Goal: Task Accomplishment & Management: Complete application form

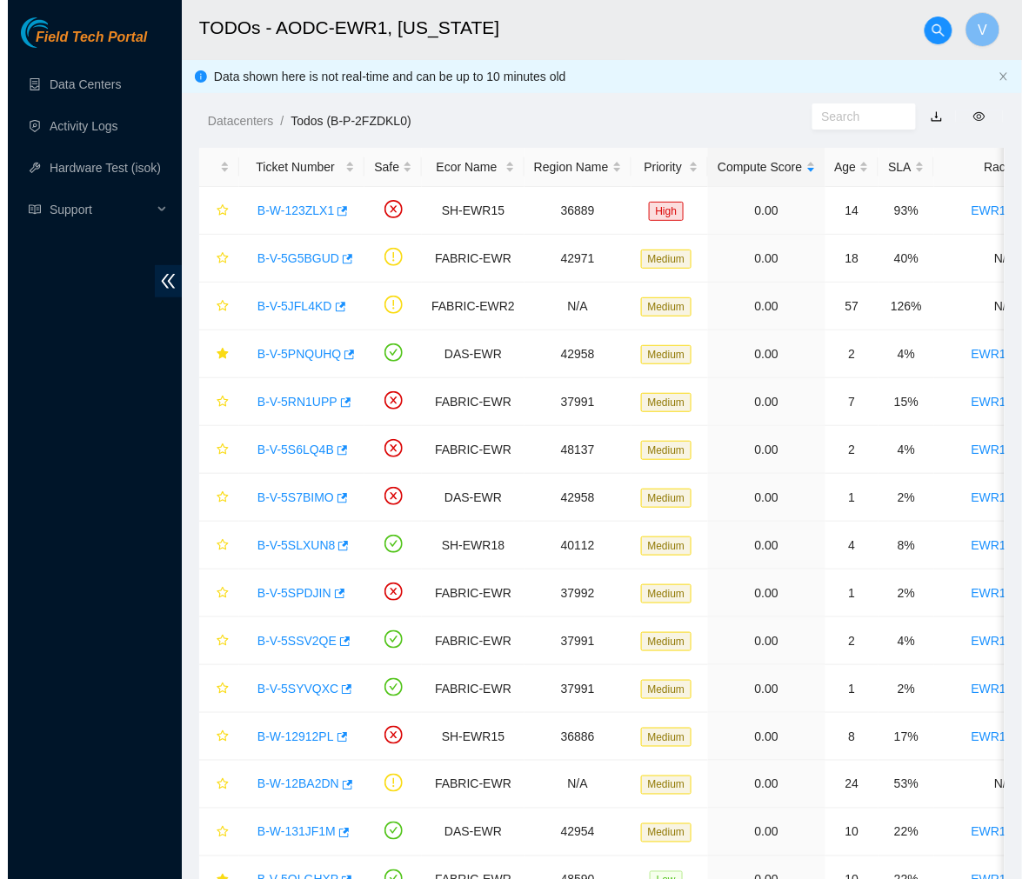
scroll to position [223, 0]
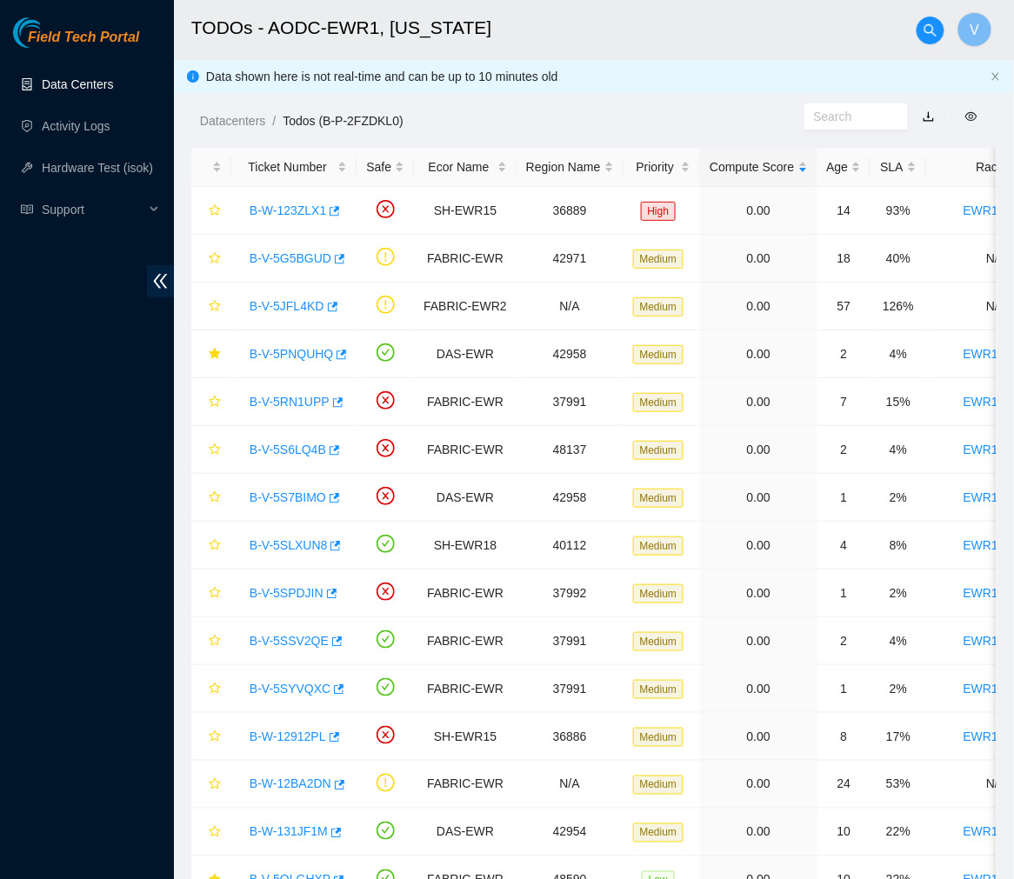
click at [105, 91] on link "Data Centers" at bounding box center [77, 84] width 71 height 14
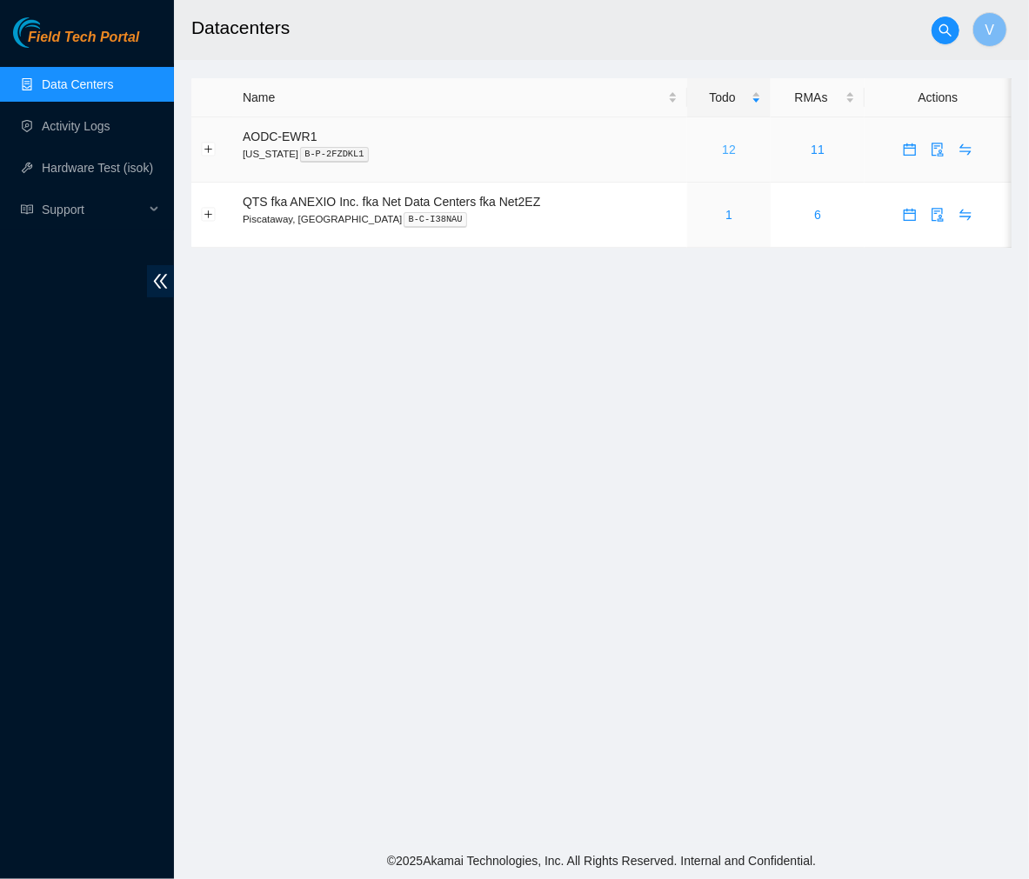
click at [732, 152] on link "12" at bounding box center [729, 150] width 14 height 14
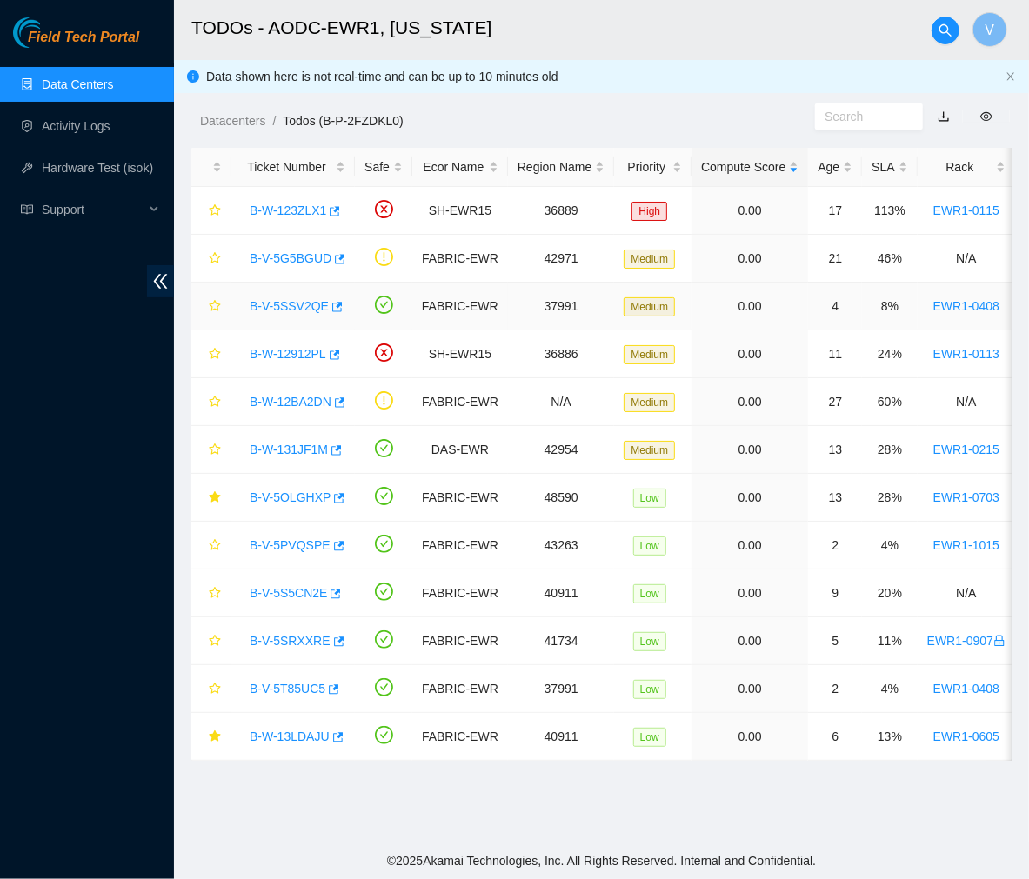
click at [291, 306] on link "B-V-5SSV2QE" at bounding box center [289, 306] width 79 height 14
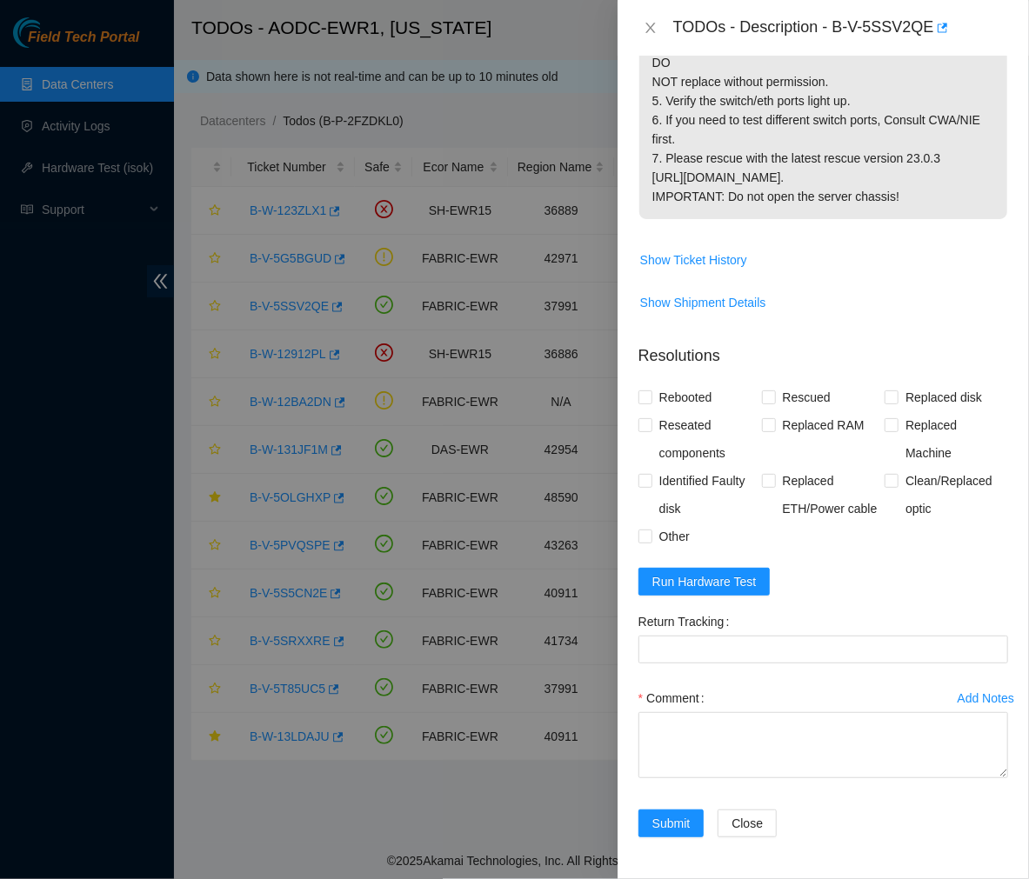
scroll to position [532, 0]
click at [689, 591] on span "Run Hardware Test" at bounding box center [704, 581] width 104 height 19
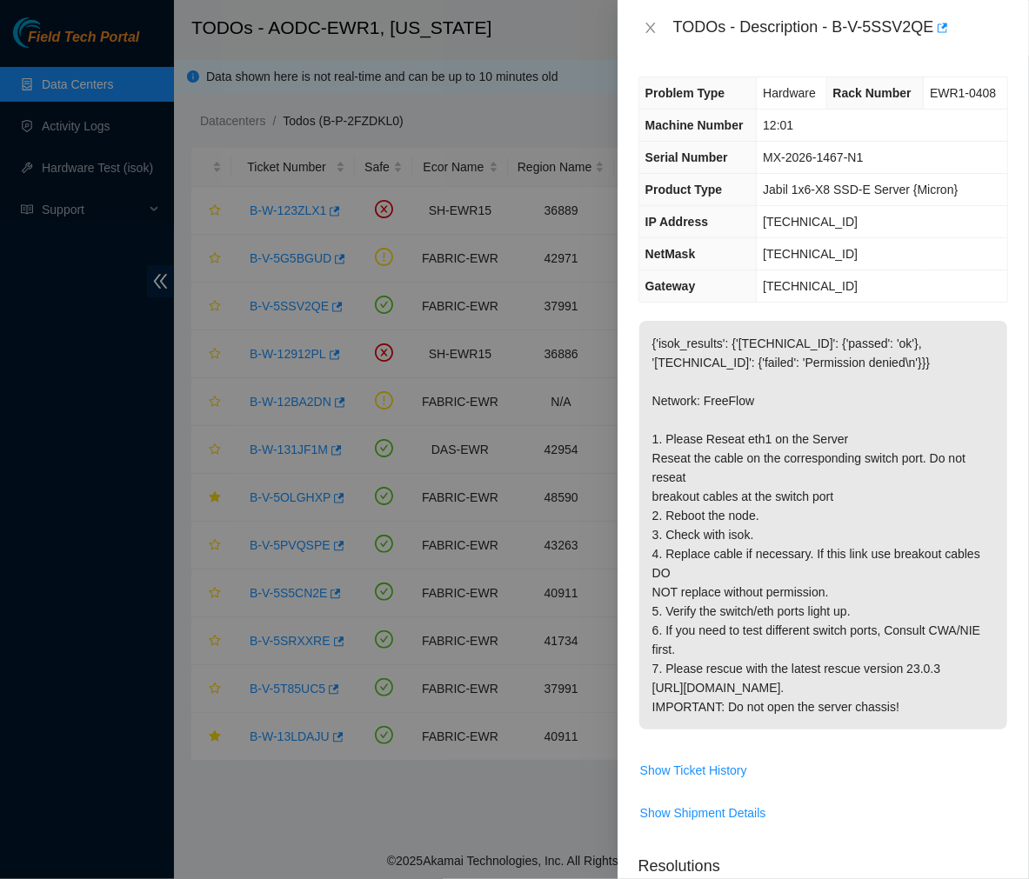
click at [780, 554] on p "{'isok_results': {'23.212.188.26': {'passed': 'ok'}, '23.212.188.27': {'failed'…" at bounding box center [823, 525] width 368 height 409
click at [790, 577] on p "{'isok_results': {'23.212.188.26': {'passed': 'ok'}, '23.212.188.27': {'failed'…" at bounding box center [823, 525] width 368 height 409
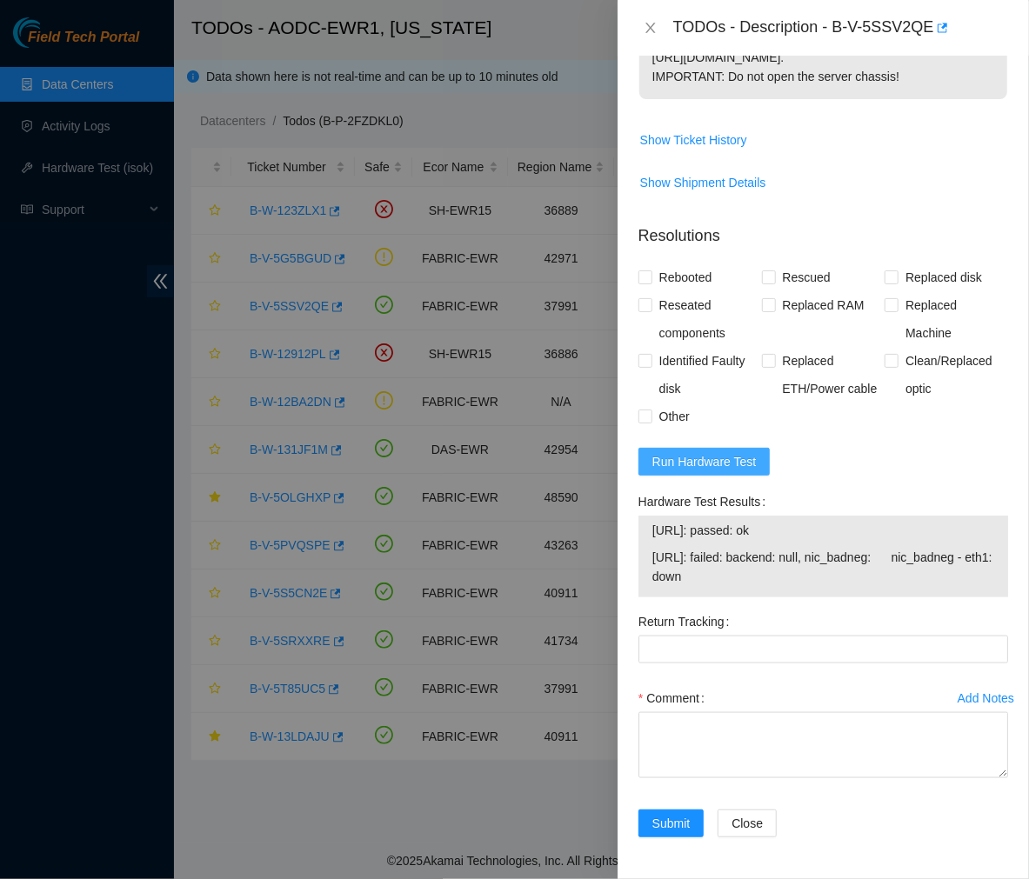
click at [718, 463] on span "Run Hardware Test" at bounding box center [704, 461] width 104 height 19
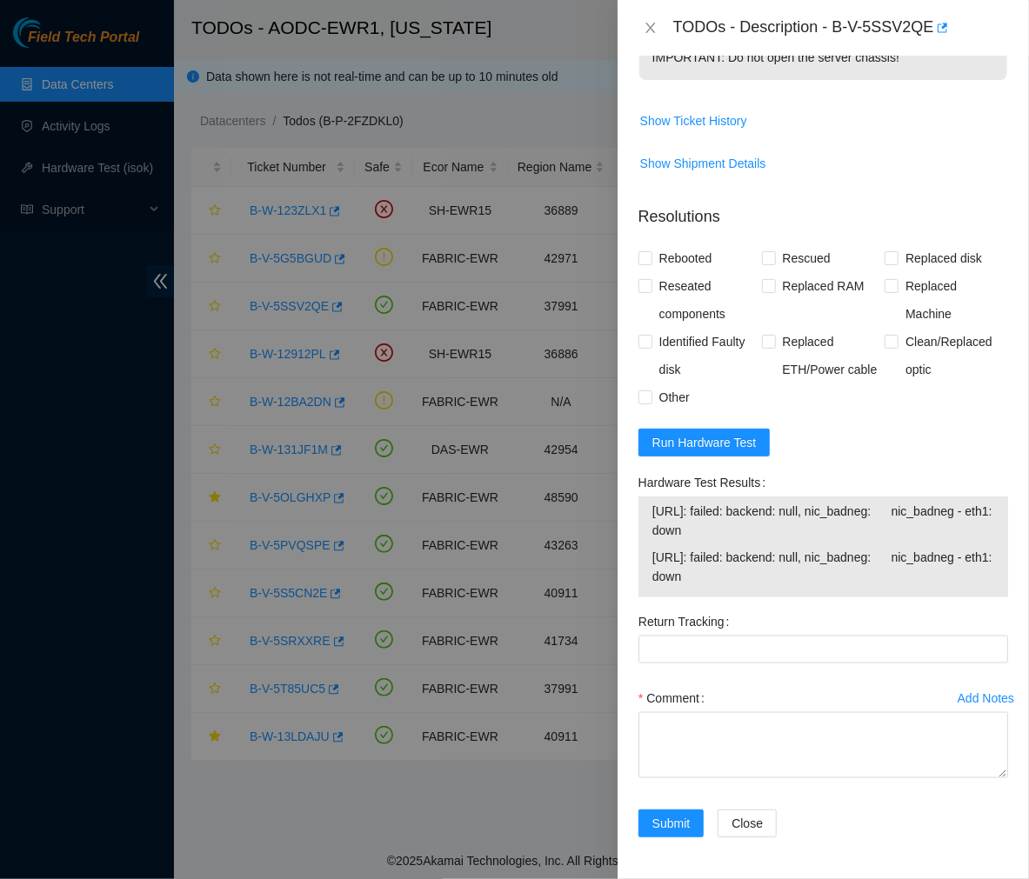
scroll to position [707, 0]
drag, startPoint x: 805, startPoint y: 584, endPoint x: 651, endPoint y: 513, distance: 170.1
click at [651, 513] on tbody "23.212.188.26: failed: backend: null, nic_badneg: nic_badneg - eth1: down 23.21…" at bounding box center [823, 547] width 344 height 92
copy tbody "23.212.188.26: failed: backend: null, nic_badneg: nic_badneg - eth1: down 23.21…"
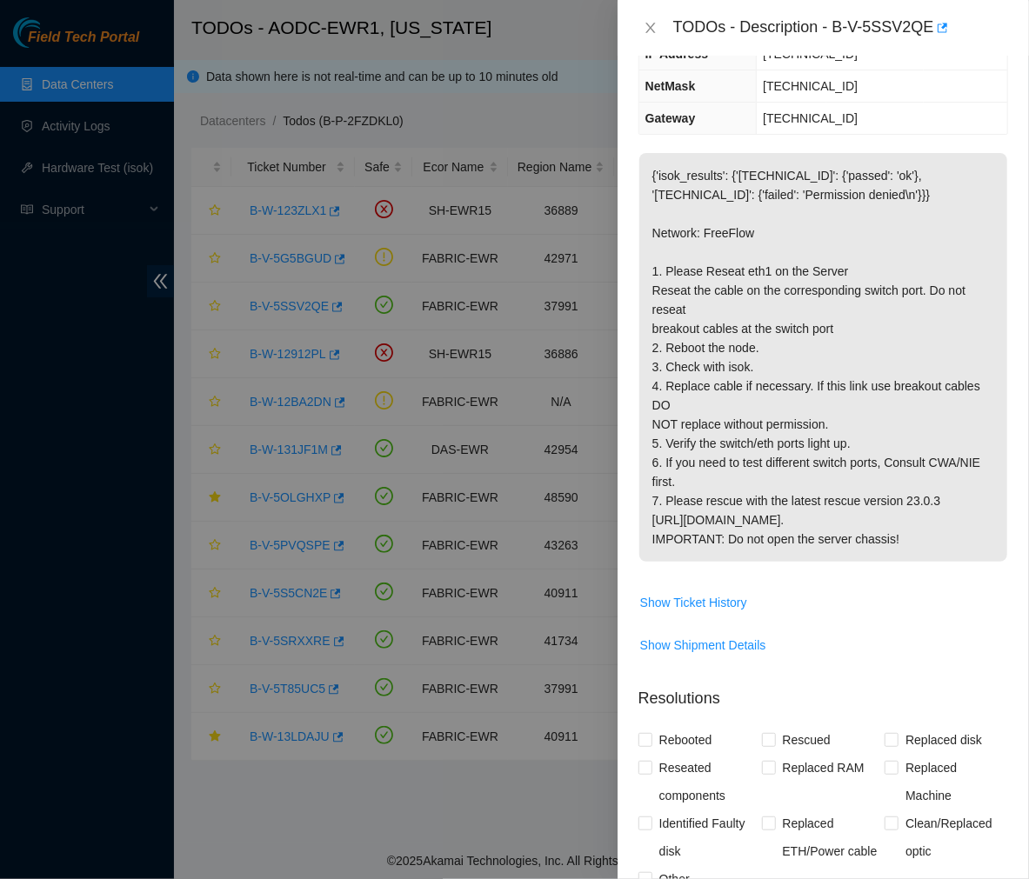
scroll to position [153, 0]
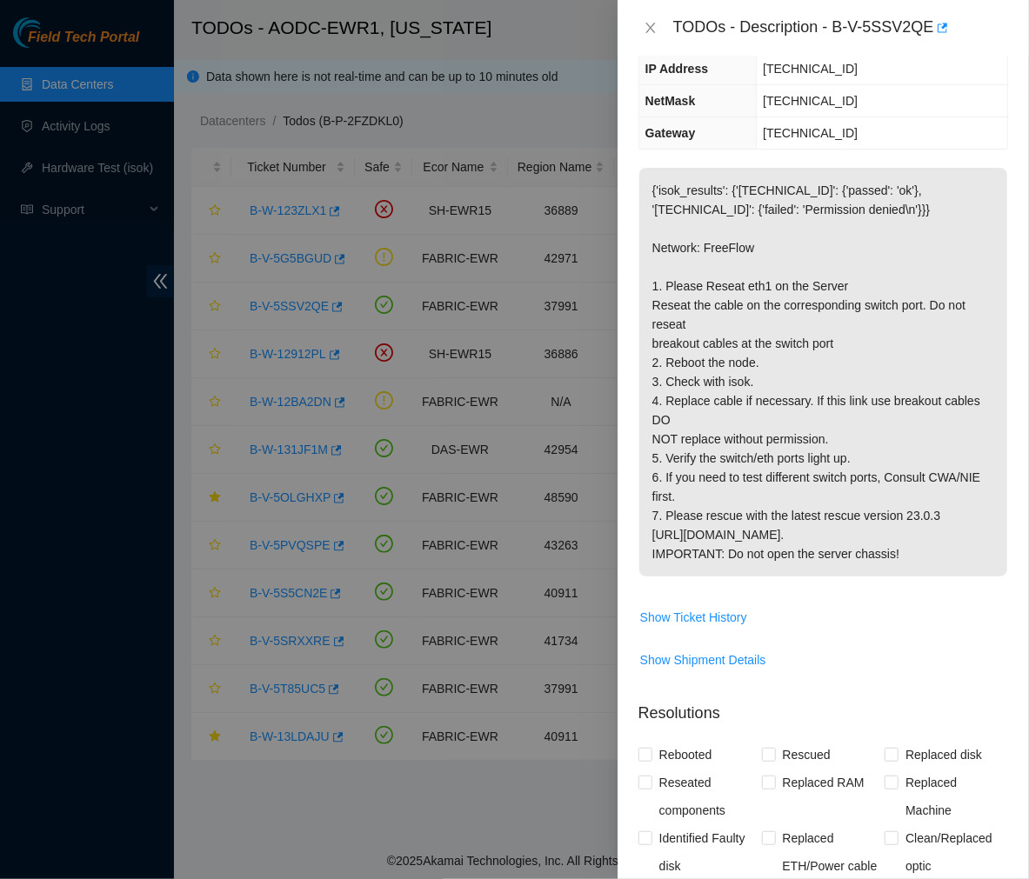
click at [913, 631] on span "Show Ticket History" at bounding box center [823, 618] width 368 height 28
click at [796, 631] on span "Show Ticket History" at bounding box center [823, 618] width 368 height 28
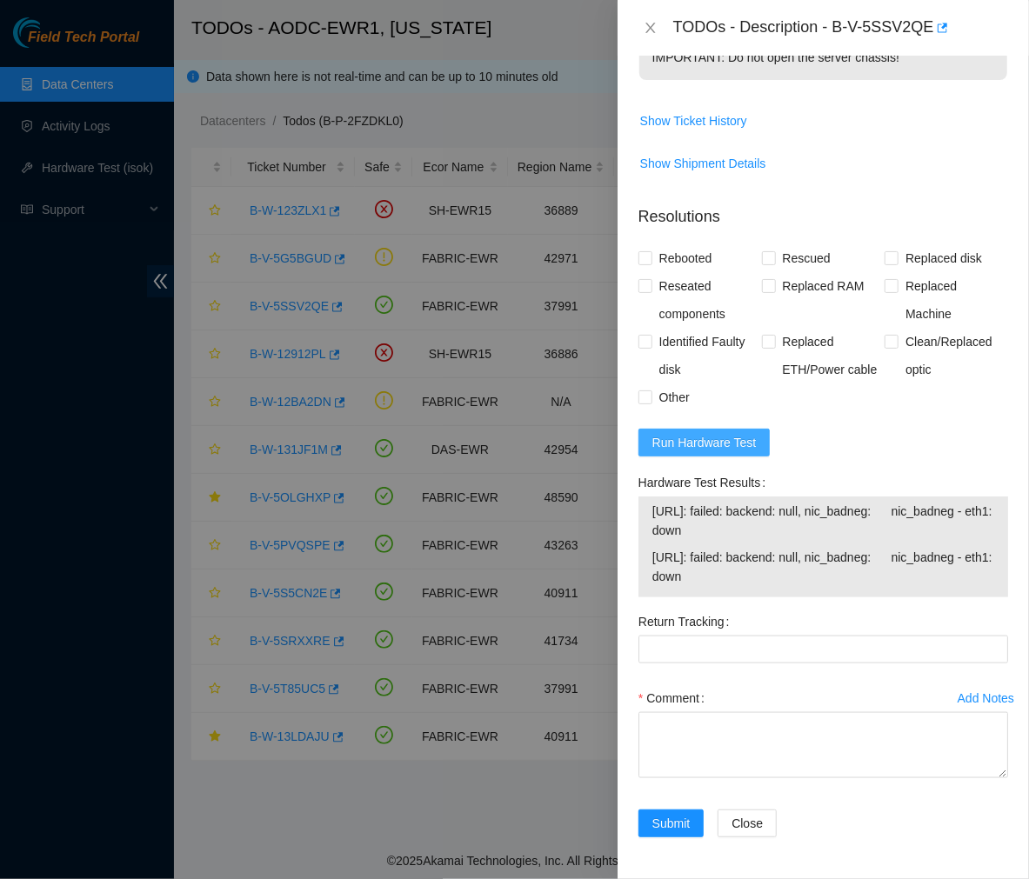
click at [751, 441] on span "Run Hardware Test" at bounding box center [704, 442] width 104 height 19
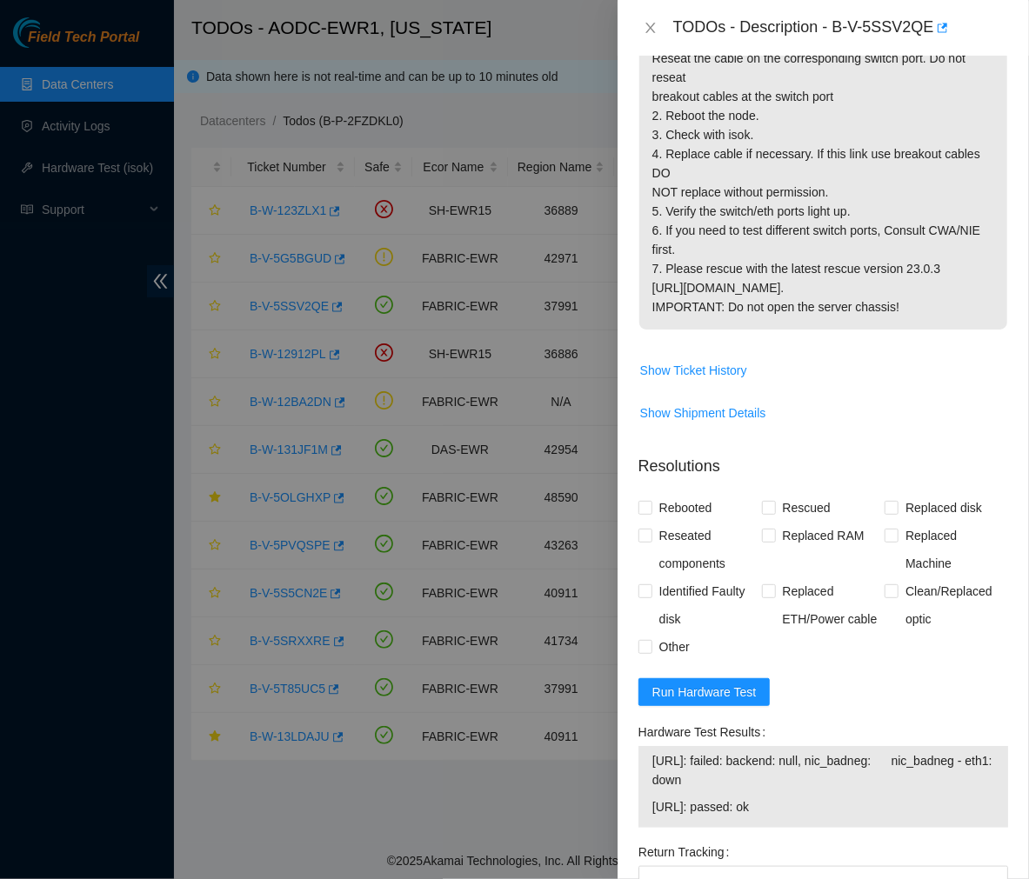
scroll to position [405, 0]
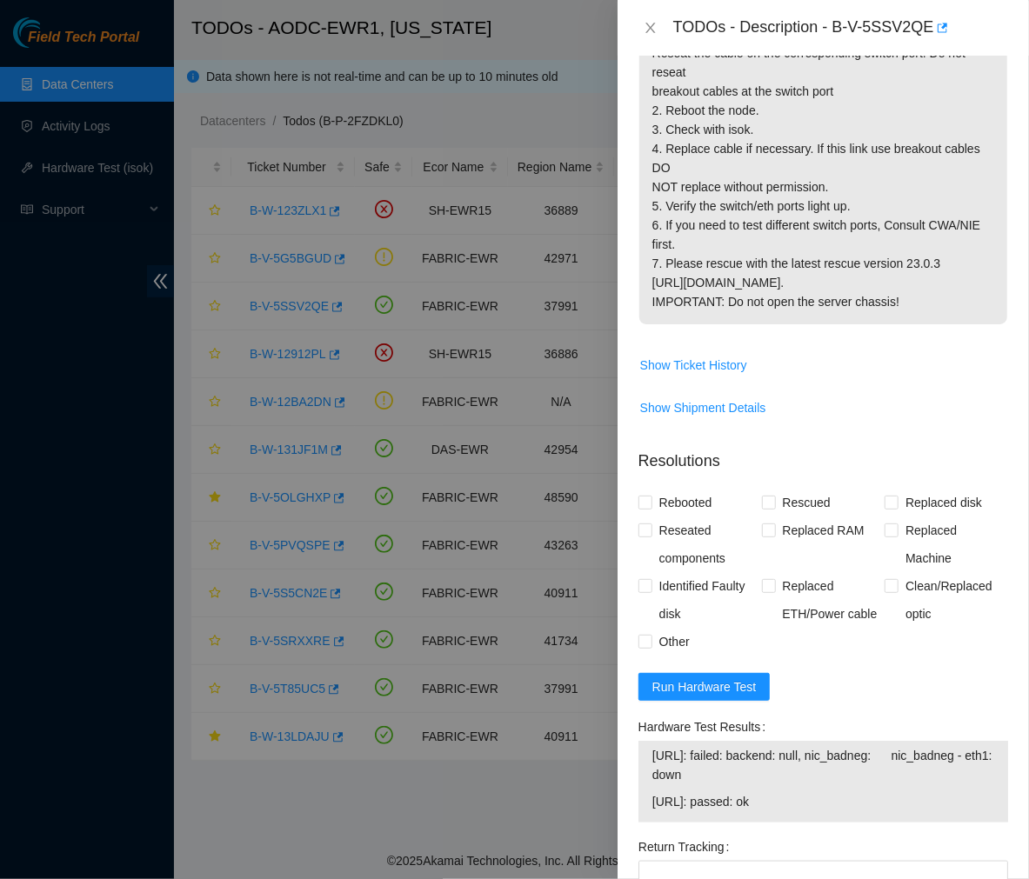
drag, startPoint x: 796, startPoint y: 862, endPoint x: 644, endPoint y: 805, distance: 162.4
click at [644, 805] on div "23.212.188.26: failed: backend: null, nic_badneg: nic_badneg - eth1: down 23.21…" at bounding box center [823, 782] width 370 height 82
copy tbody "23.212.188.26: failed: backend: null, nic_badneg: nic_badneg - eth1: down 23.21…"
click at [832, 259] on p "{'isok_results': {'23.212.188.26': {'passed': 'ok'}, '23.212.188.27': {'failed'…" at bounding box center [823, 120] width 368 height 409
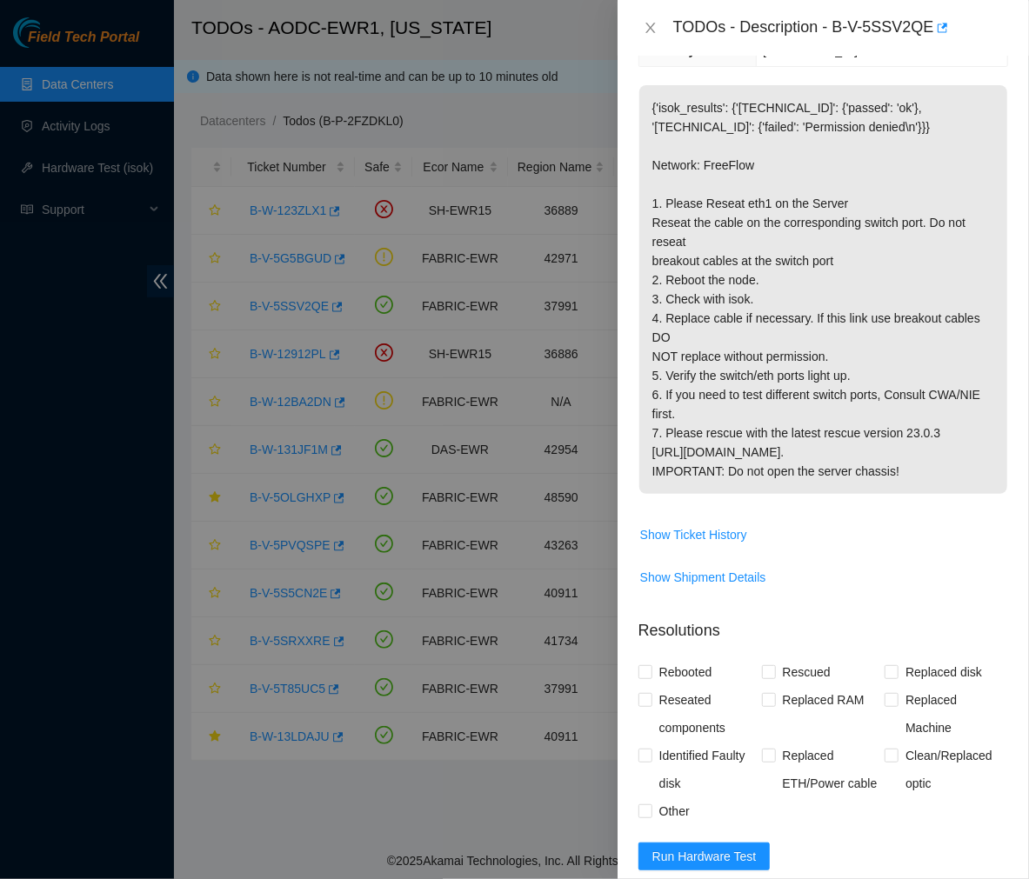
scroll to position [233, 0]
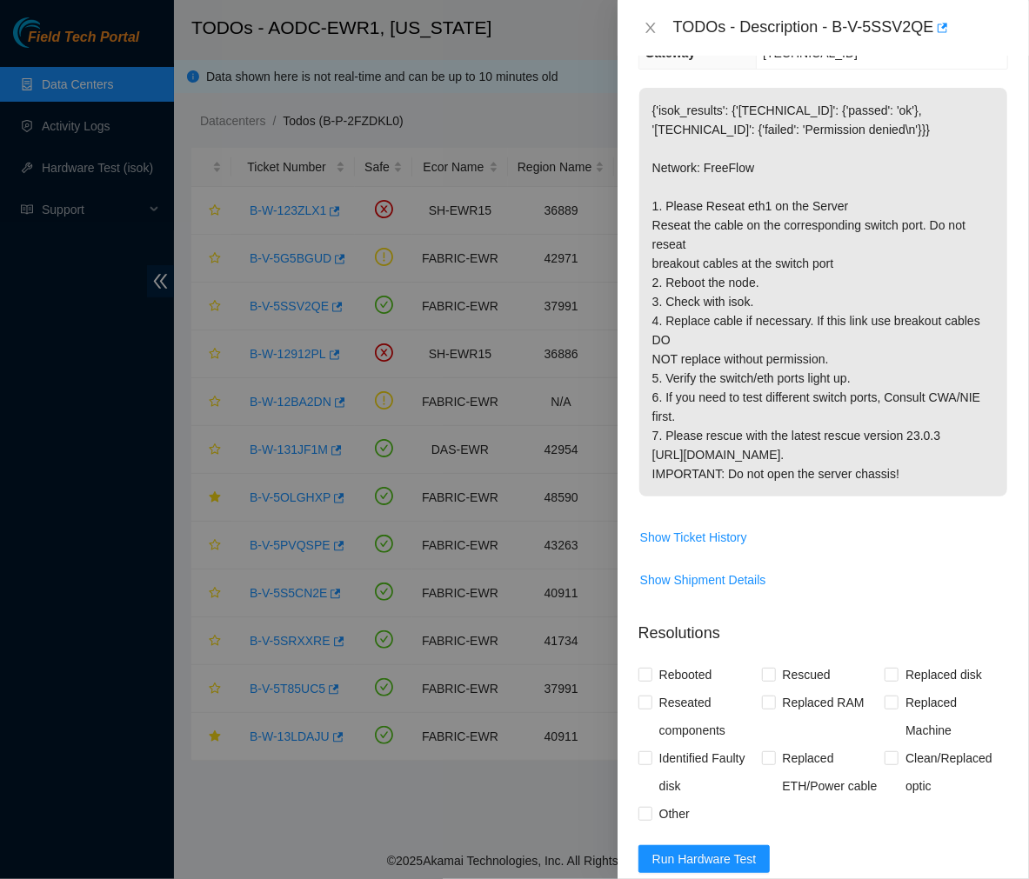
click at [838, 433] on p "{'isok_results': {'23.212.188.26': {'passed': 'ok'}, '23.212.188.27': {'failed'…" at bounding box center [823, 292] width 368 height 409
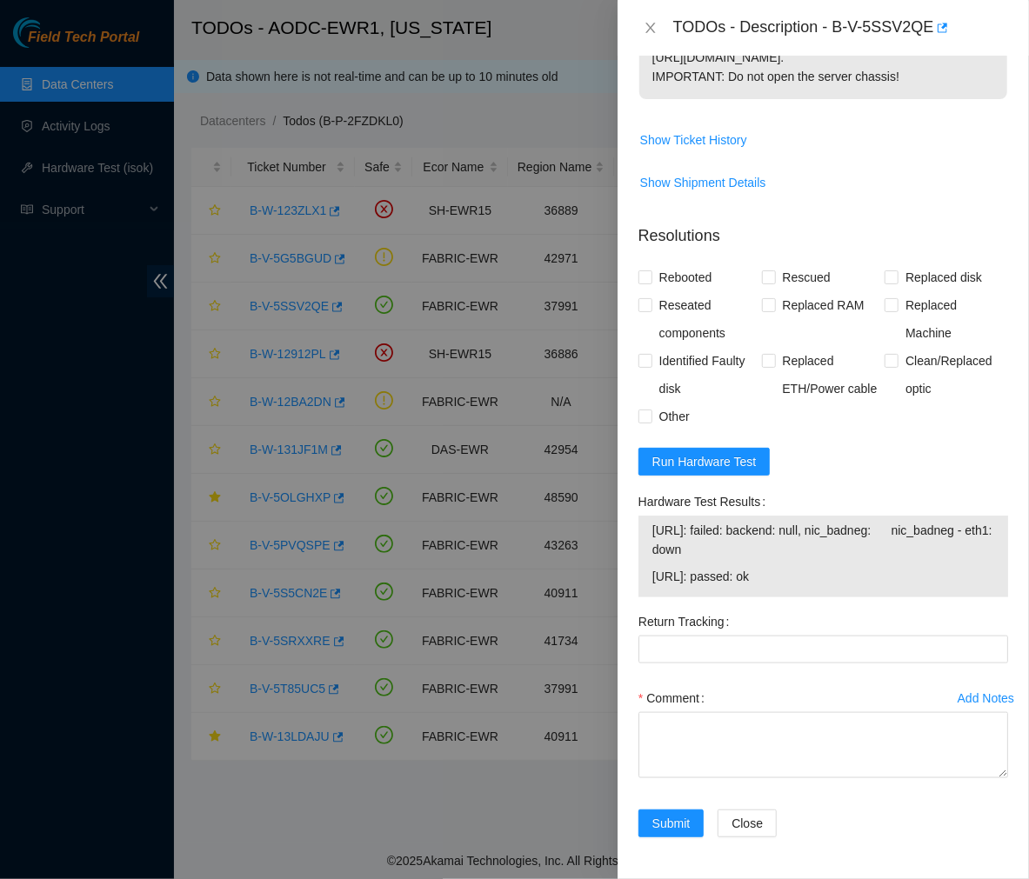
scroll to position [688, 0]
click at [795, 571] on span "23.212.188.27: passed: ok" at bounding box center [823, 576] width 342 height 19
click at [719, 468] on span "Run Hardware Test" at bounding box center [704, 461] width 104 height 19
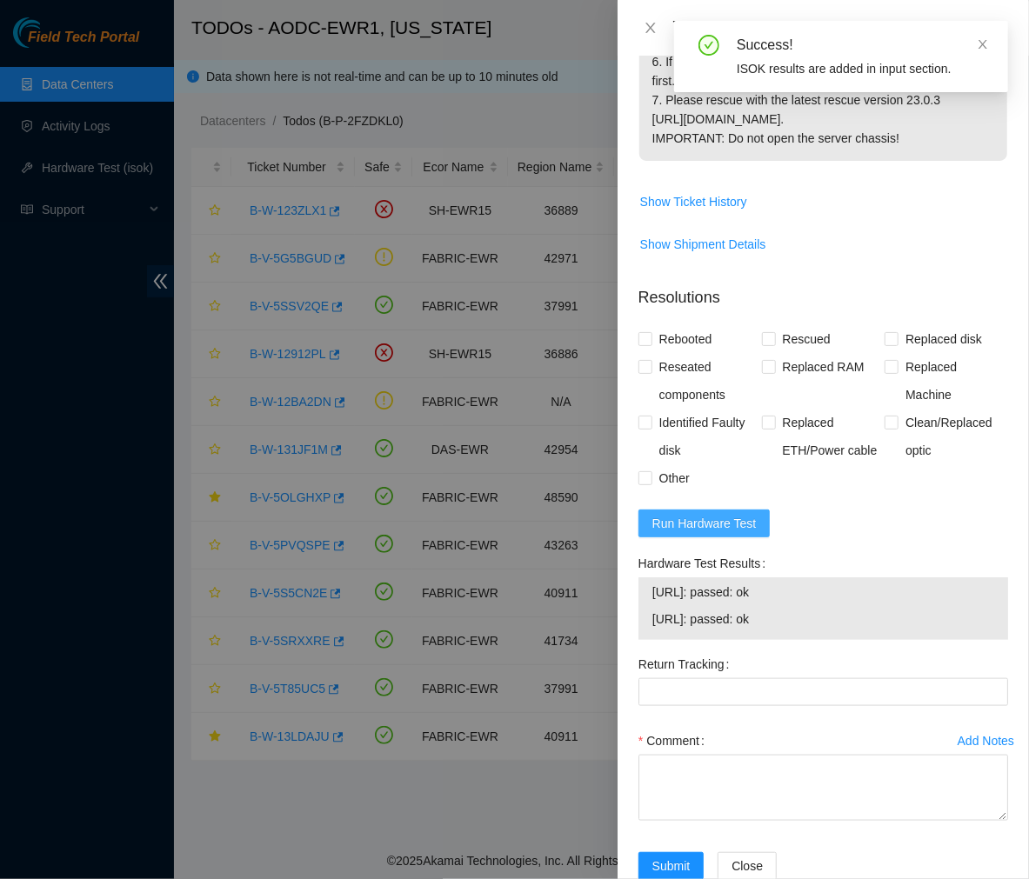
scroll to position [670, 0]
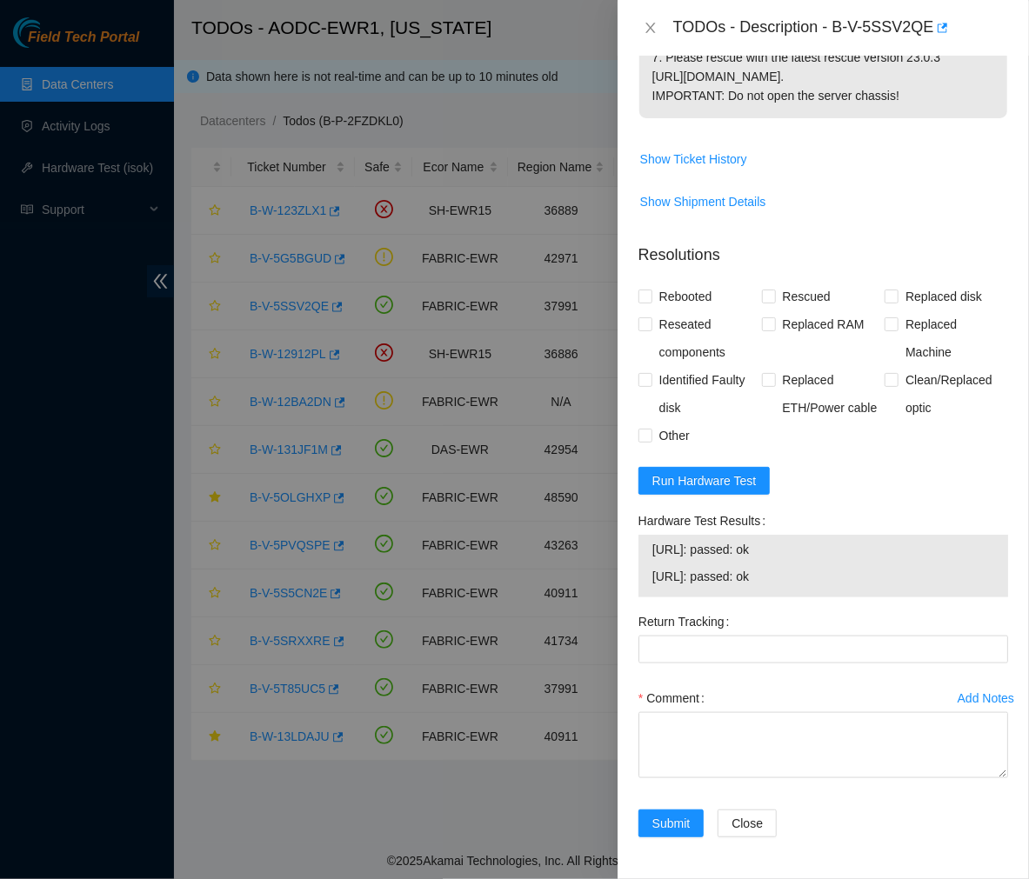
drag, startPoint x: 796, startPoint y: 578, endPoint x: 639, endPoint y: 559, distance: 157.7
click at [639, 559] on div "23.212.188.26: passed: ok 23.212.188.27: passed: ok" at bounding box center [823, 566] width 370 height 63
copy tbody "23.212.188.26: passed: ok 23.212.188.27: passed: ok"
click at [674, 739] on textarea "Comment" at bounding box center [823, 745] width 370 height 66
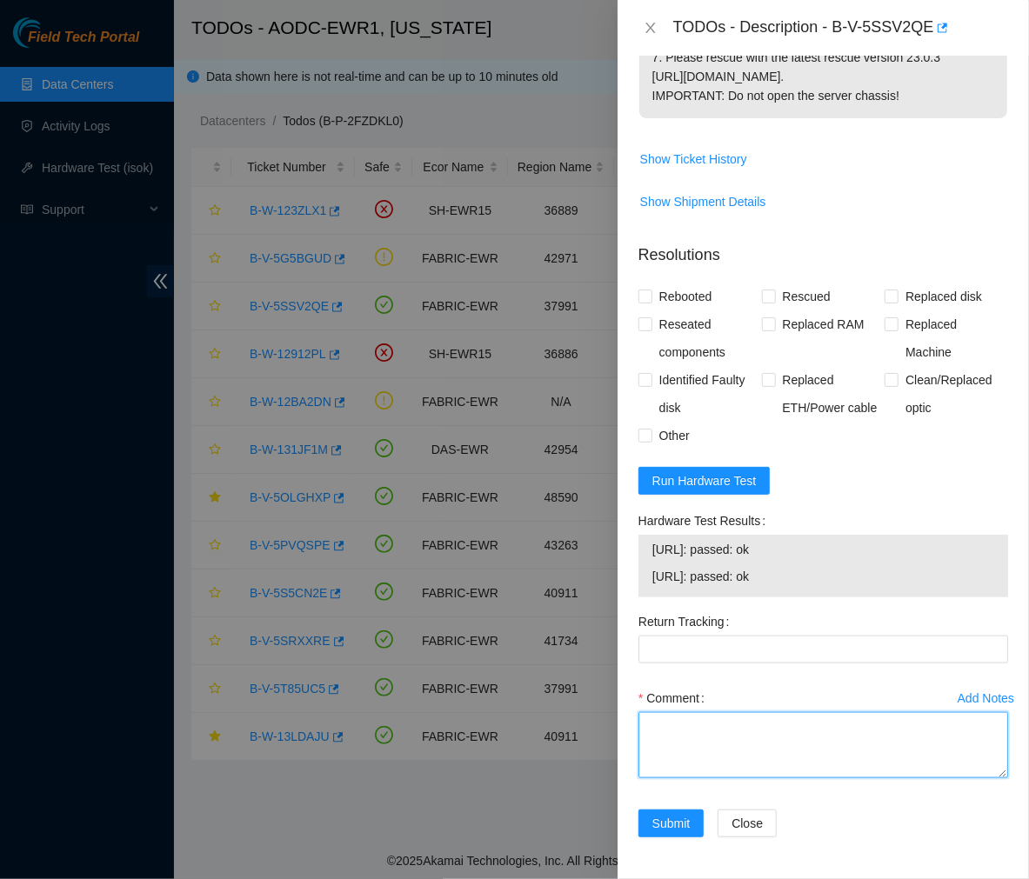
paste textarea "- Ran hardware test: 23.212.188.26: failed: backend: null, nic_badneg - eth1: d…"
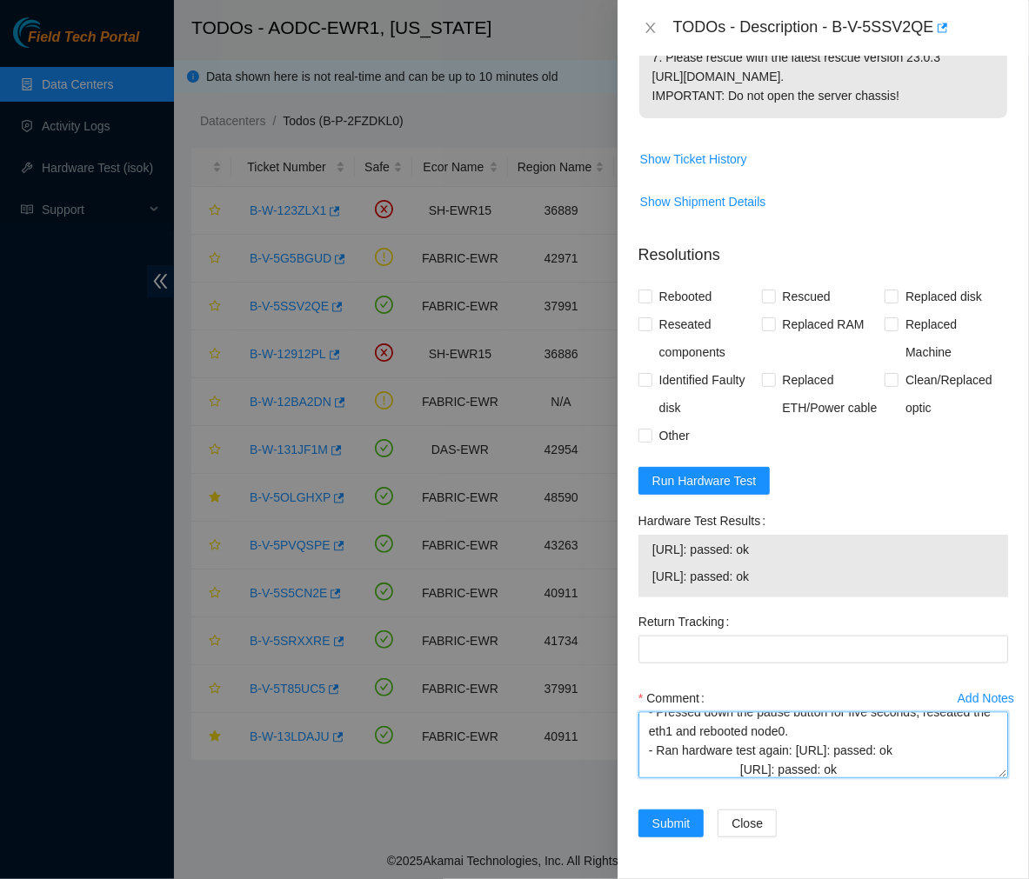
click at [739, 767] on textarea "- Ran hardware test: 23.212.188.26: failed: backend: null, nic_badneg - eth1: d…" at bounding box center [823, 745] width 370 height 66
click at [718, 763] on textarea "- Ran hardware test: 23.212.188.26: failed: backend: null, nic_badneg - eth1: d…" at bounding box center [823, 745] width 370 height 66
click at [715, 769] on textarea "- Ran hardware test: 23.212.188.26: failed: backend: null, nic_badneg - eth1: d…" at bounding box center [823, 745] width 370 height 66
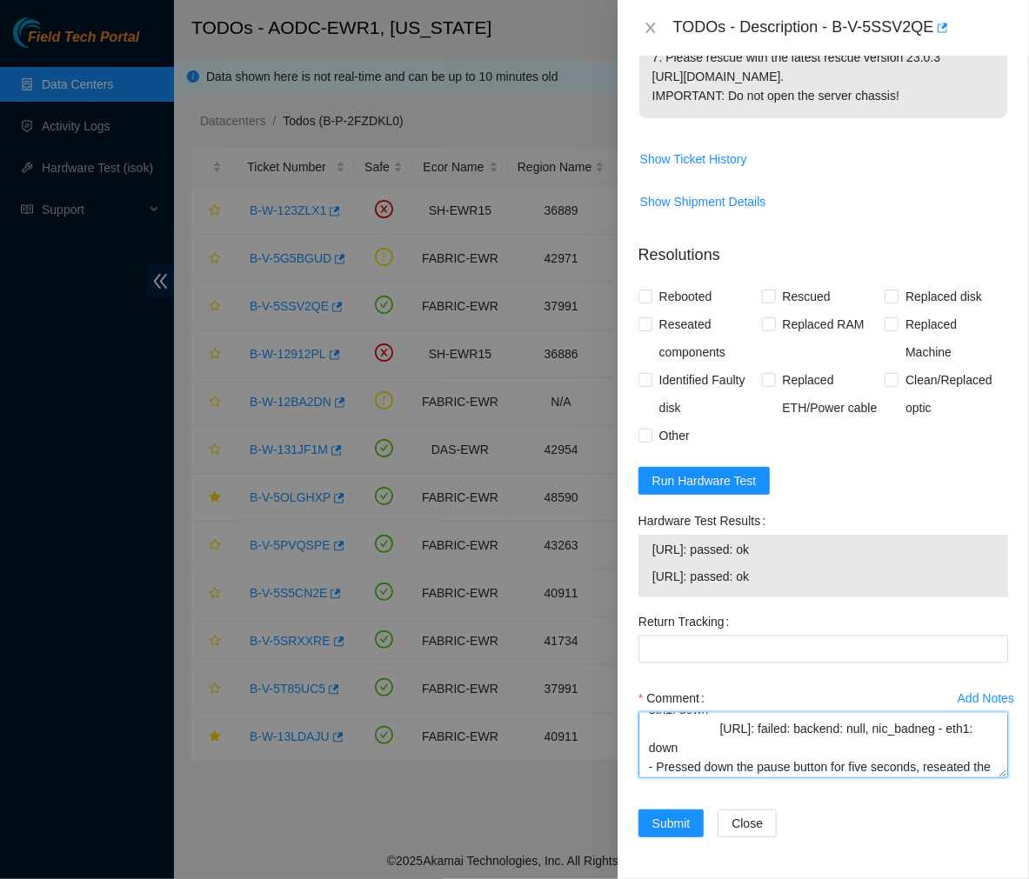
scroll to position [35, 0]
click at [716, 736] on textarea "- Ran hardware test: 23.212.188.26: failed: backend: null, nic_badneg - eth1: d…" at bounding box center [823, 745] width 370 height 66
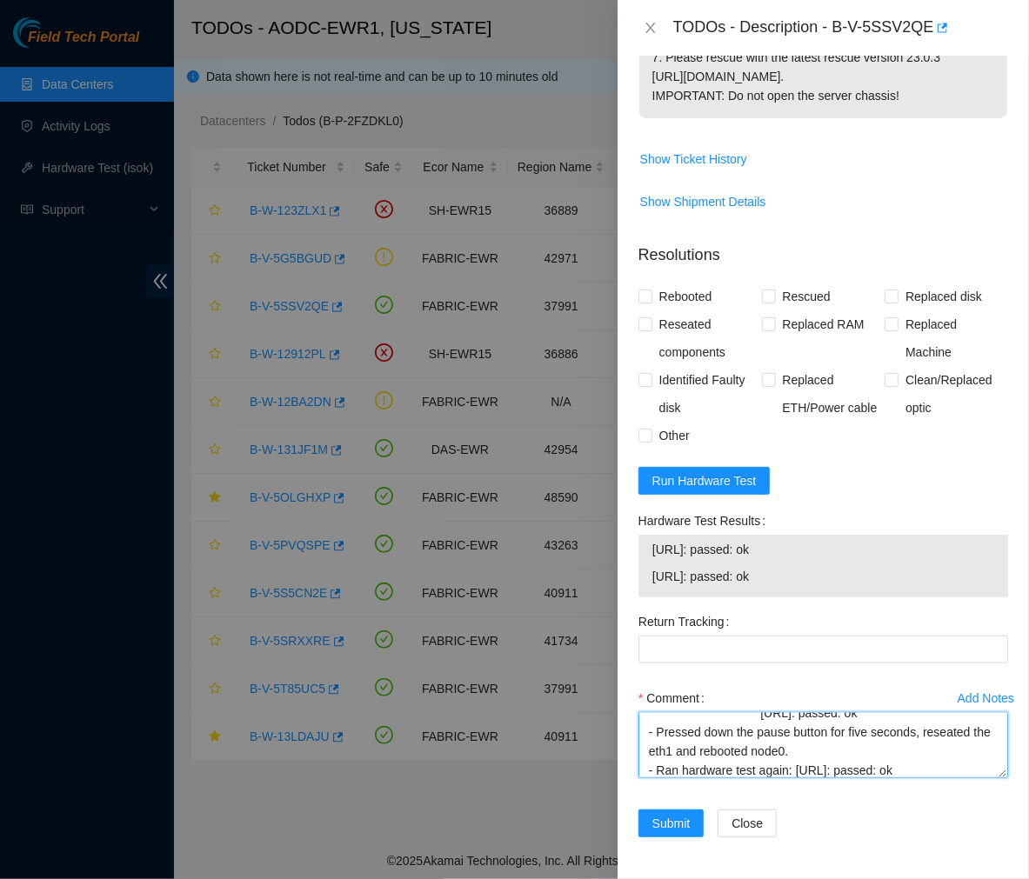
scroll to position [190, 0]
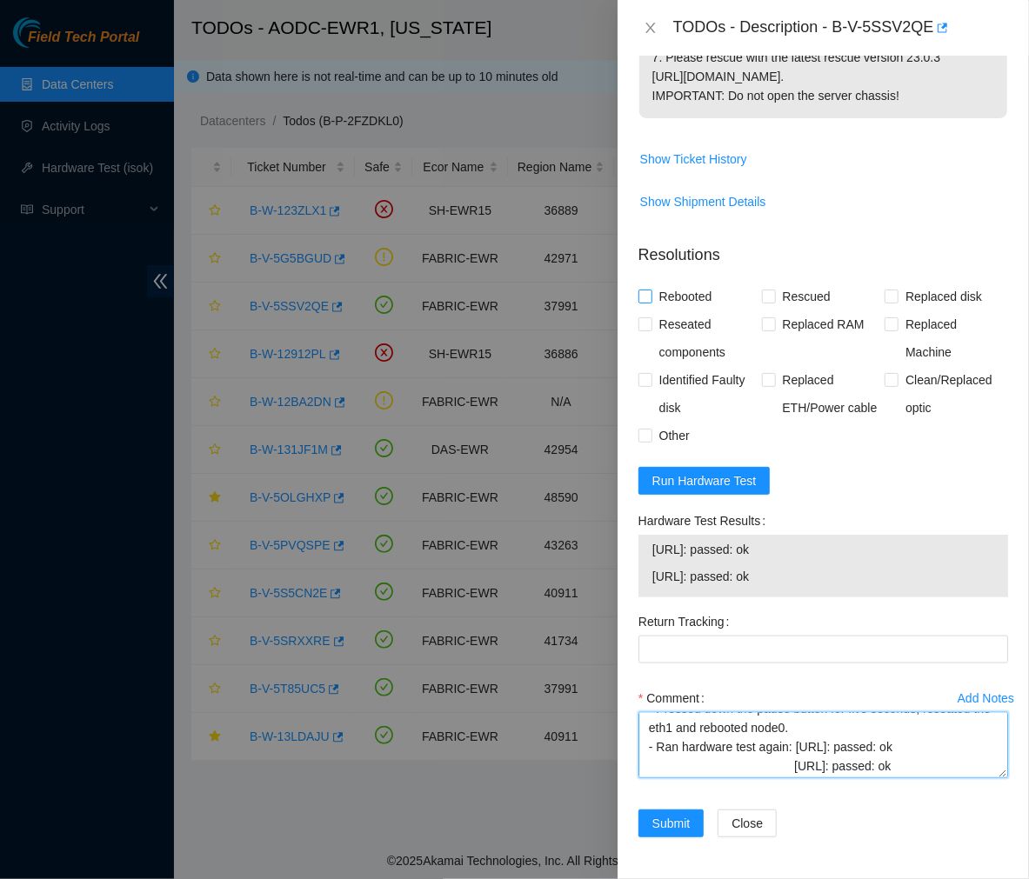
type textarea "- Ran hardware test: 23.212.188.26: failed: backend: null, nic_badneg - eth1: d…"
click at [646, 296] on input "Rebooted" at bounding box center [644, 296] width 12 height 12
checkbox input "true"
click at [644, 317] on input "Reseated components" at bounding box center [644, 323] width 12 height 12
checkbox input "true"
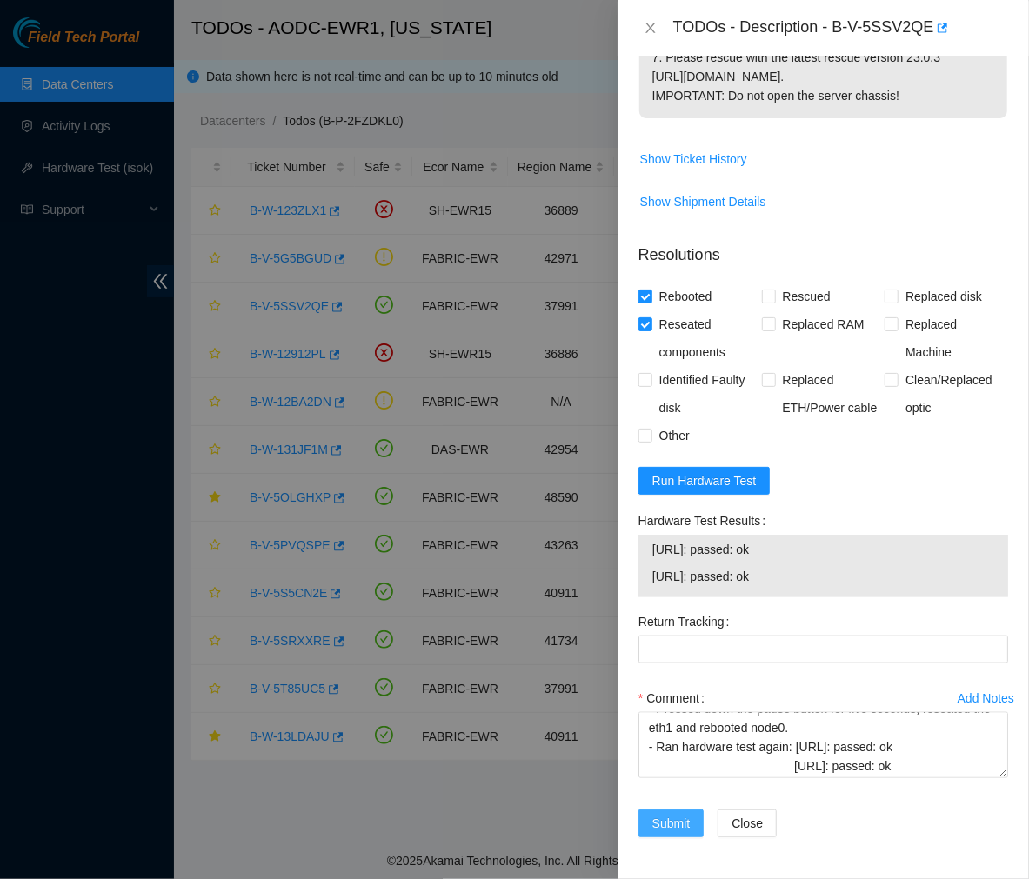
click at [665, 829] on span "Submit" at bounding box center [671, 823] width 38 height 19
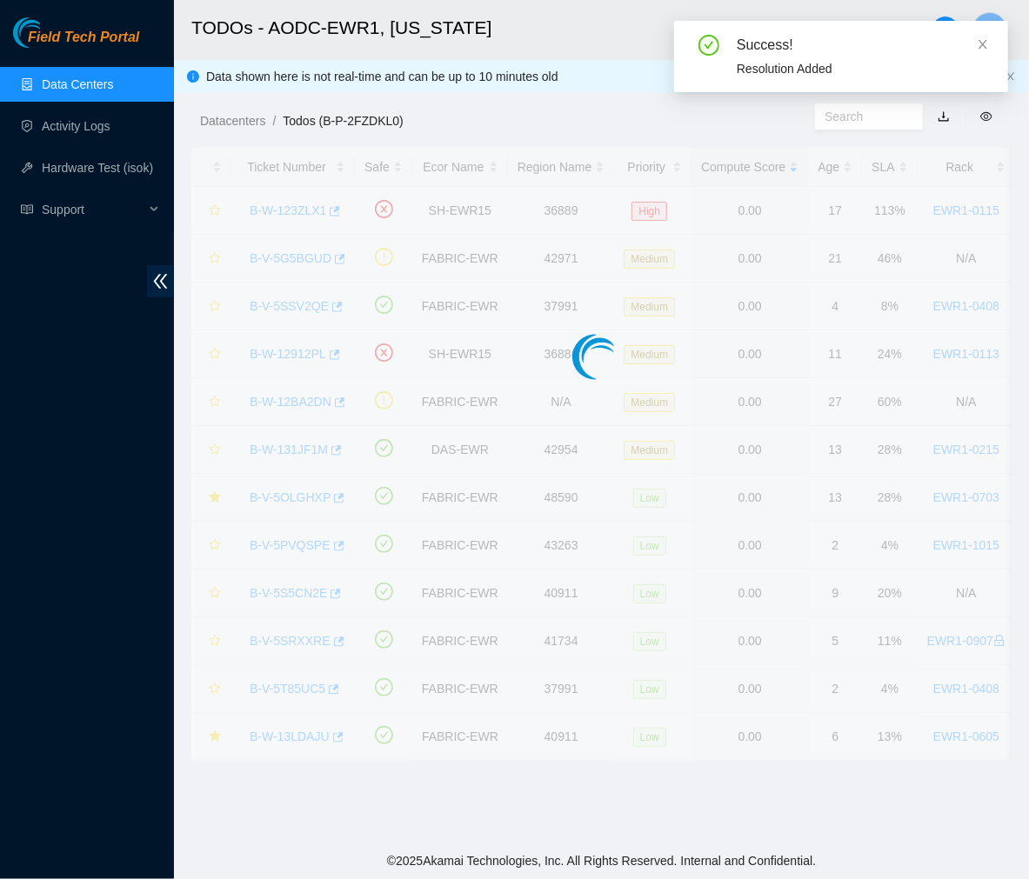
scroll to position [291, 0]
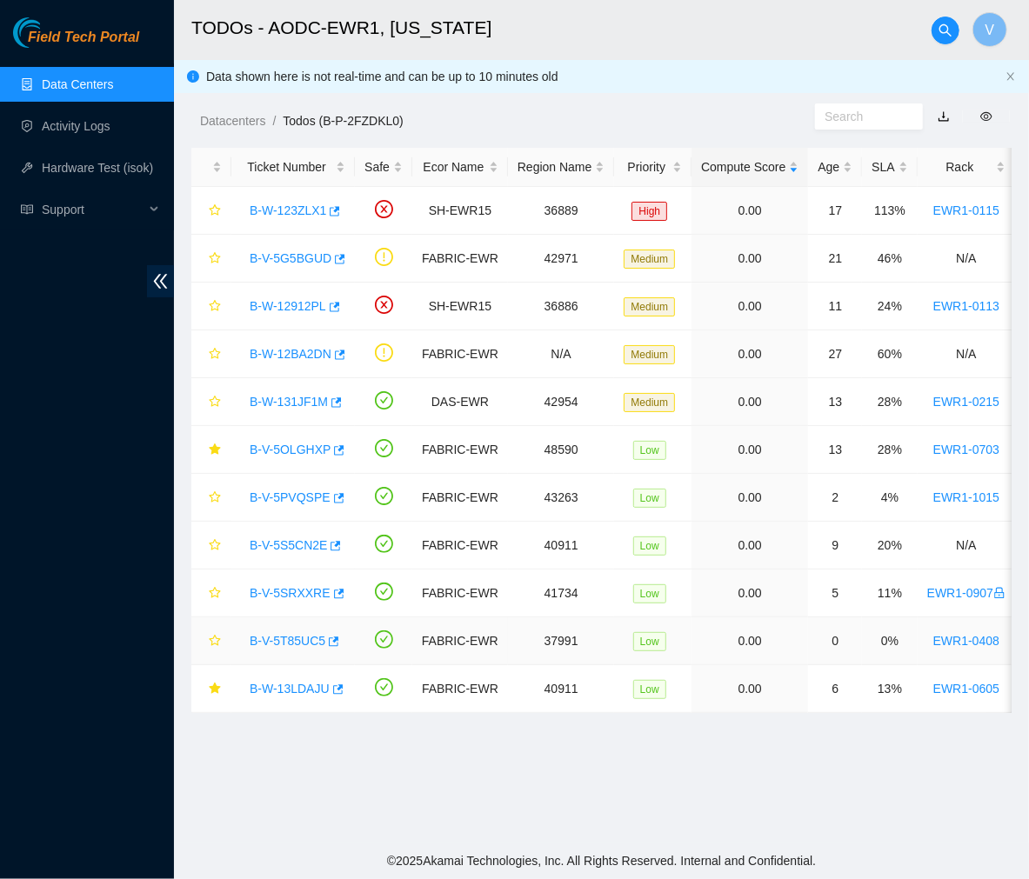
click at [280, 644] on link "B-V-5T85UC5" at bounding box center [288, 641] width 76 height 14
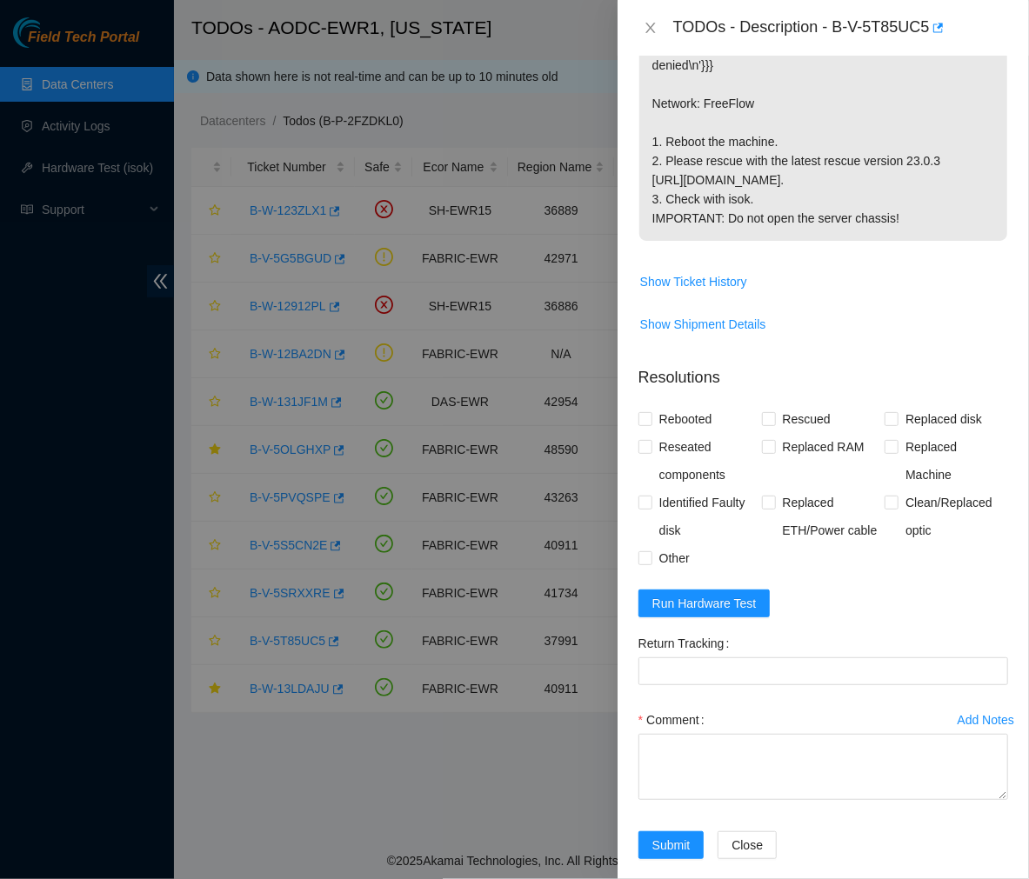
scroll to position [466, 0]
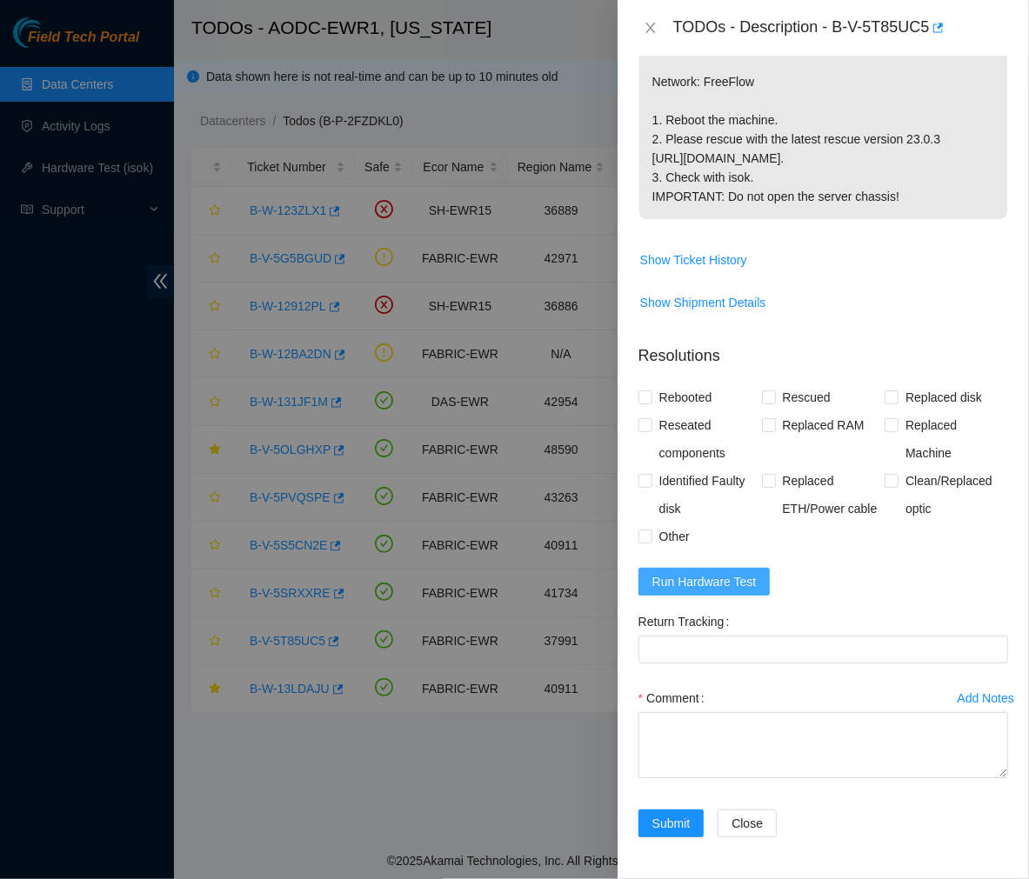
click at [691, 572] on span "Run Hardware Test" at bounding box center [704, 581] width 104 height 19
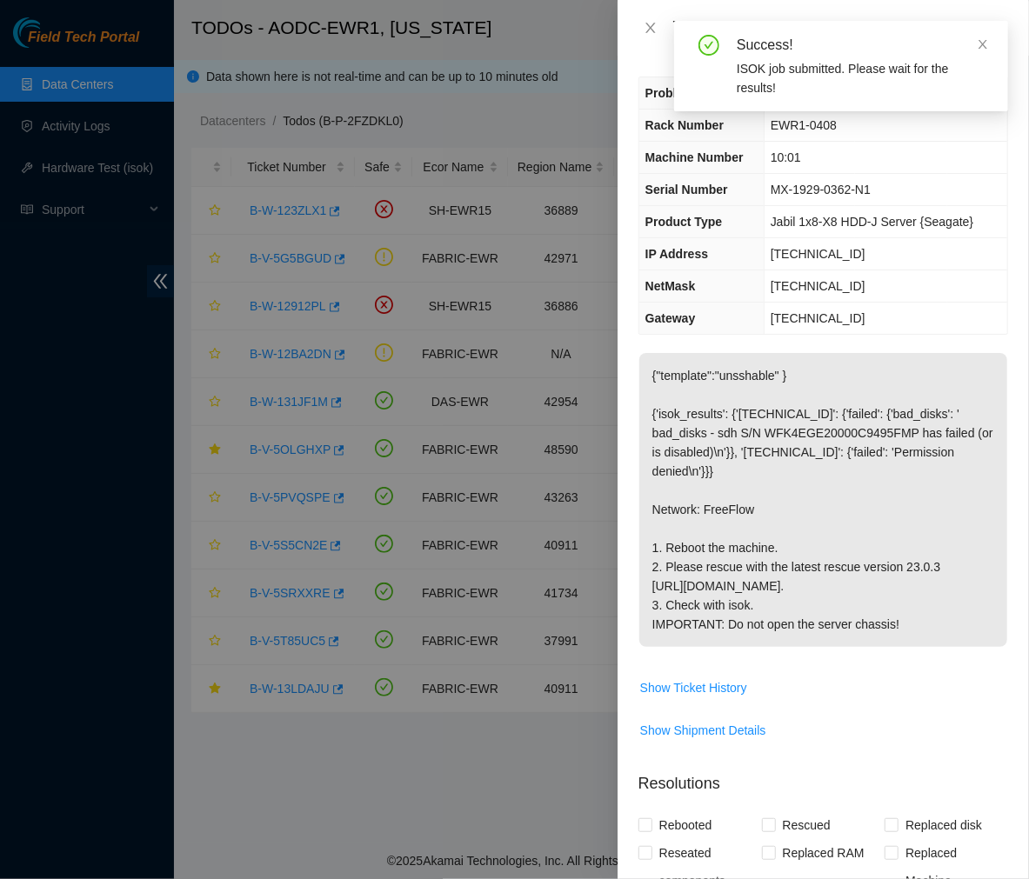
click at [765, 150] on td "10:01" at bounding box center [886, 158] width 244 height 32
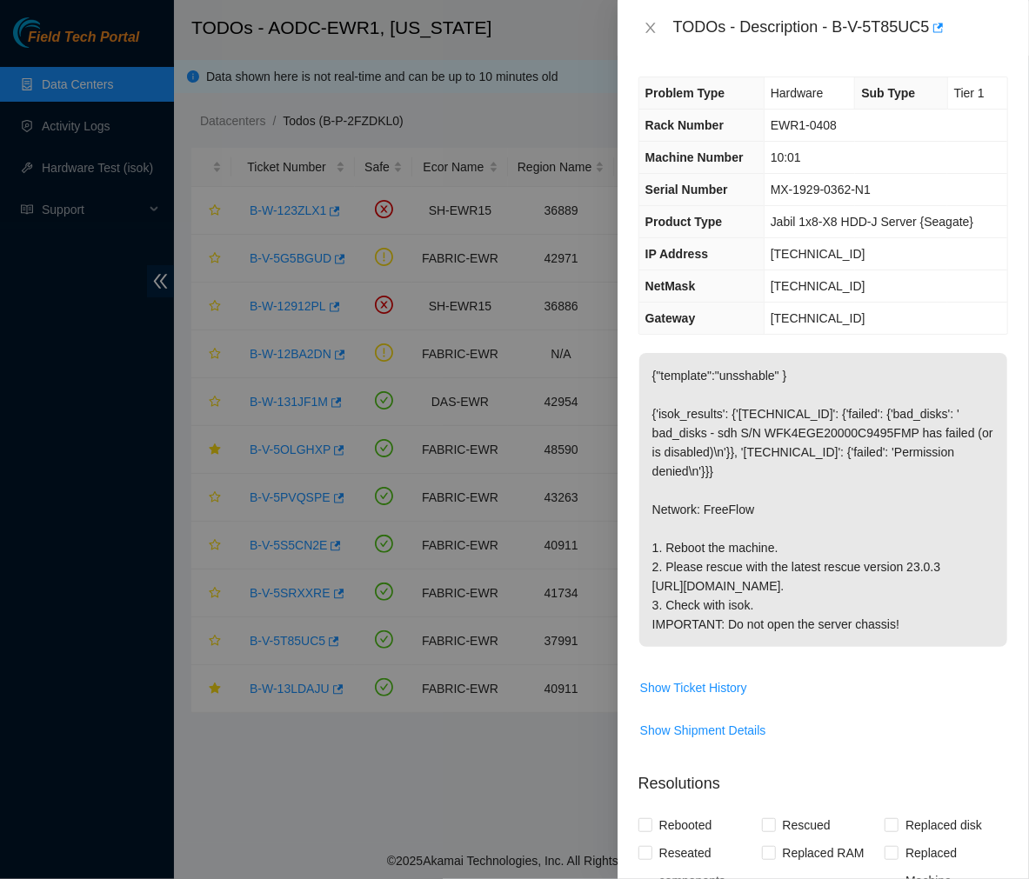
click at [684, 595] on p "{"template":"unsshable" } {'isok_results': {'23.212.188.22': {'failed': {'bad_d…" at bounding box center [823, 500] width 368 height 294
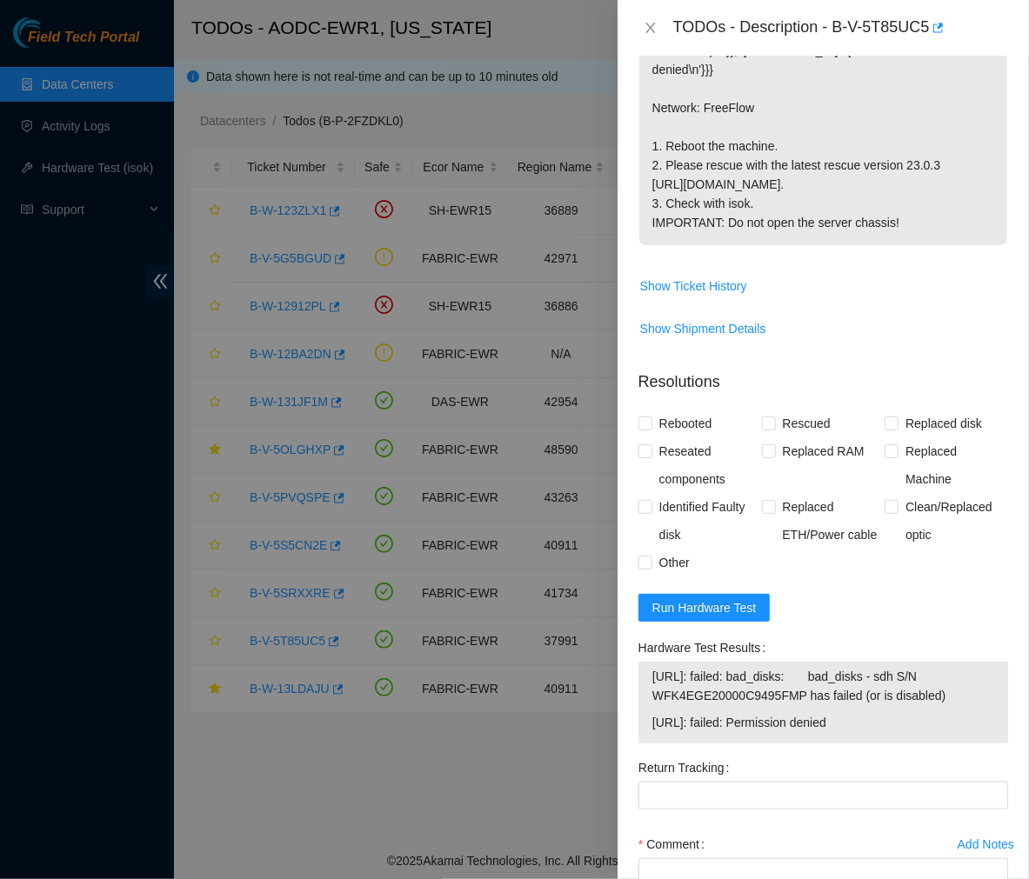
scroll to position [586, 0]
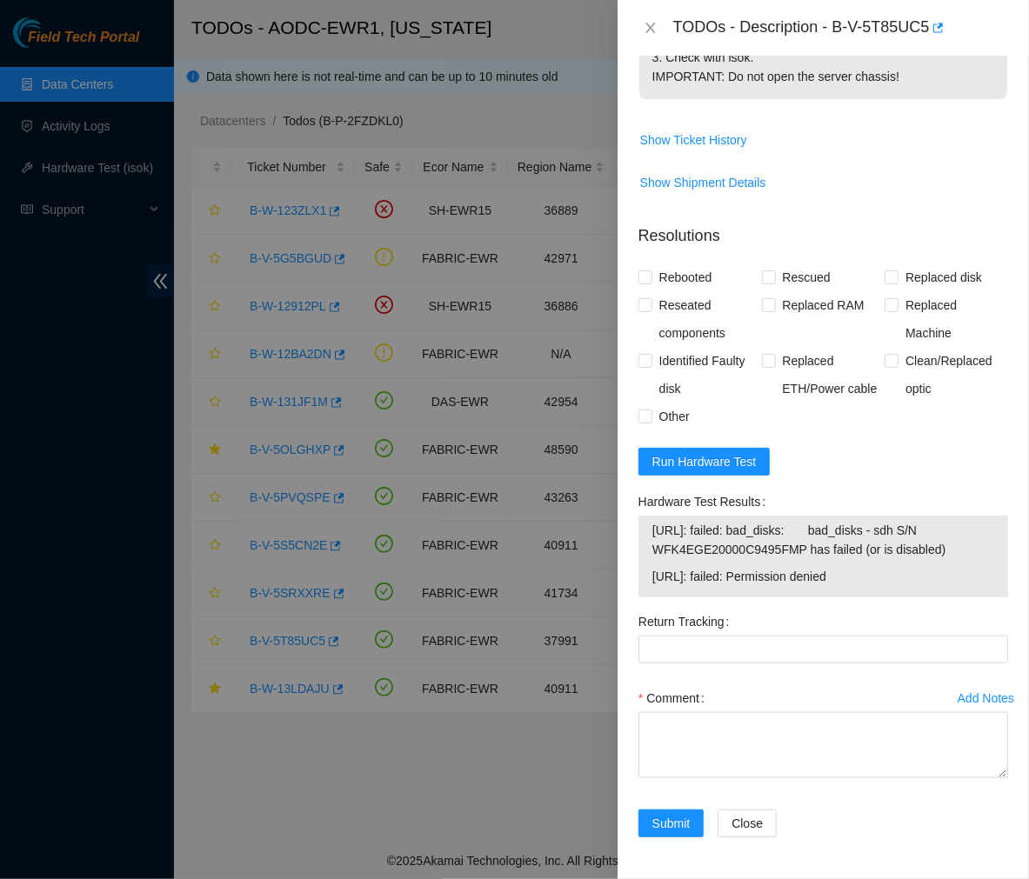
drag, startPoint x: 882, startPoint y: 578, endPoint x: 640, endPoint y: 524, distance: 247.9
click at [640, 524] on div "23.212.188.22: failed: bad_disks: bad_disks - sdh S/N WFK4EGE20000C9495FMP has …" at bounding box center [823, 557] width 370 height 82
copy tbody "23.212.188.22: failed: bad_disks: bad_disks - sdh S/N WFK4EGE20000C9495FMP has …"
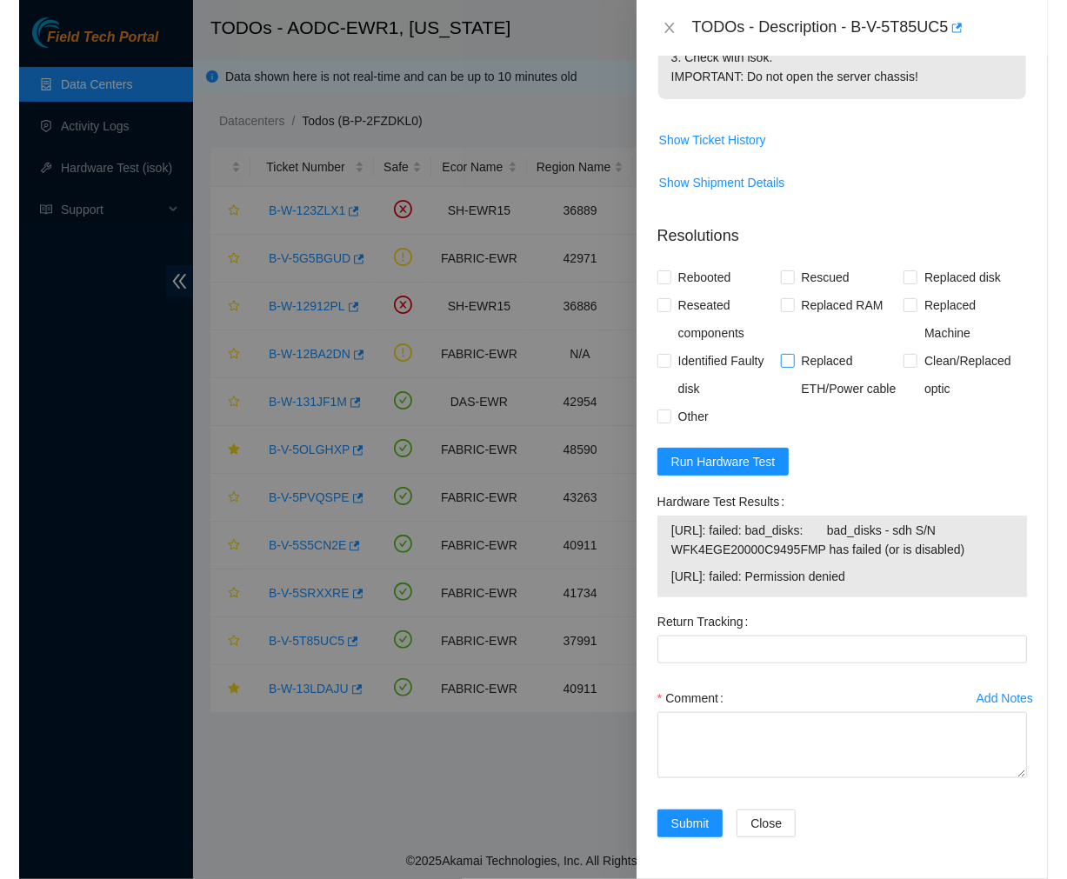
scroll to position [0, 0]
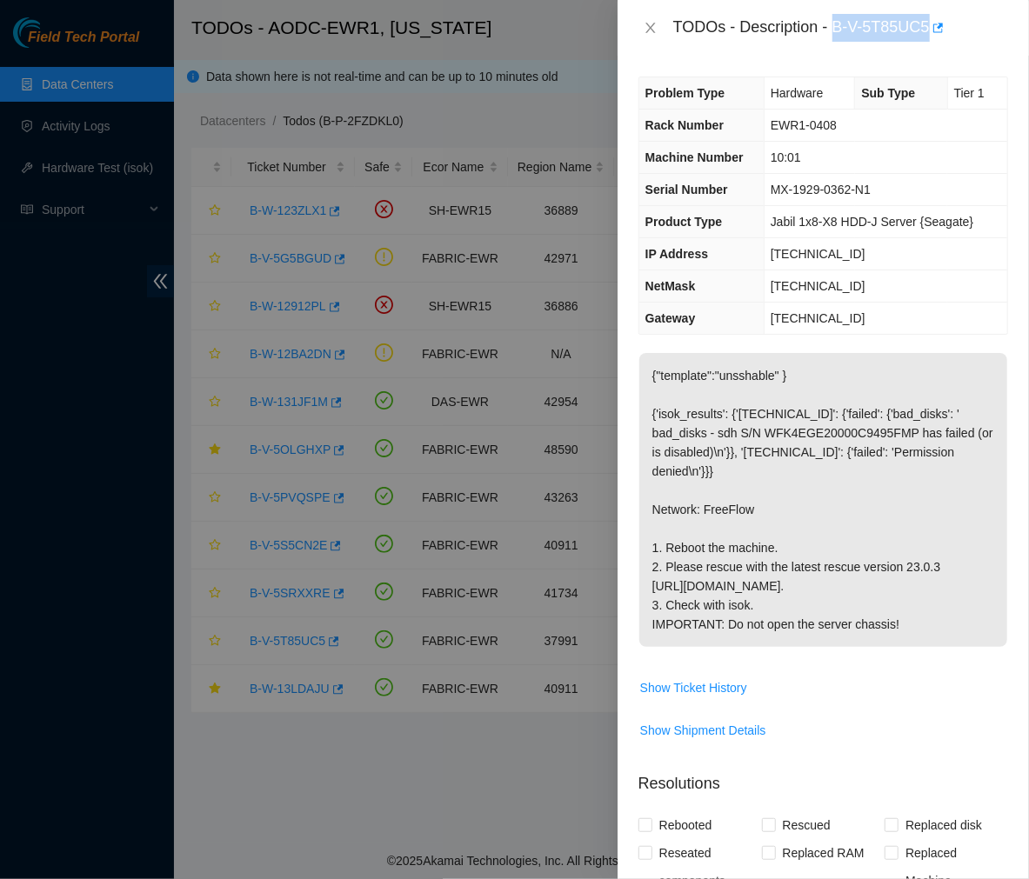
drag, startPoint x: 832, startPoint y: 30, endPoint x: 927, endPoint y: 36, distance: 95.0
click at [927, 36] on div "TODOs - Description - B-V-5T85UC5" at bounding box center [840, 28] width 335 height 28
copy div "B-V-5T85UC5"
drag, startPoint x: 847, startPoint y: 264, endPoint x: 743, endPoint y: 255, distance: 104.8
click at [743, 255] on tr "IP Address 23.212.188.23" at bounding box center [823, 254] width 368 height 32
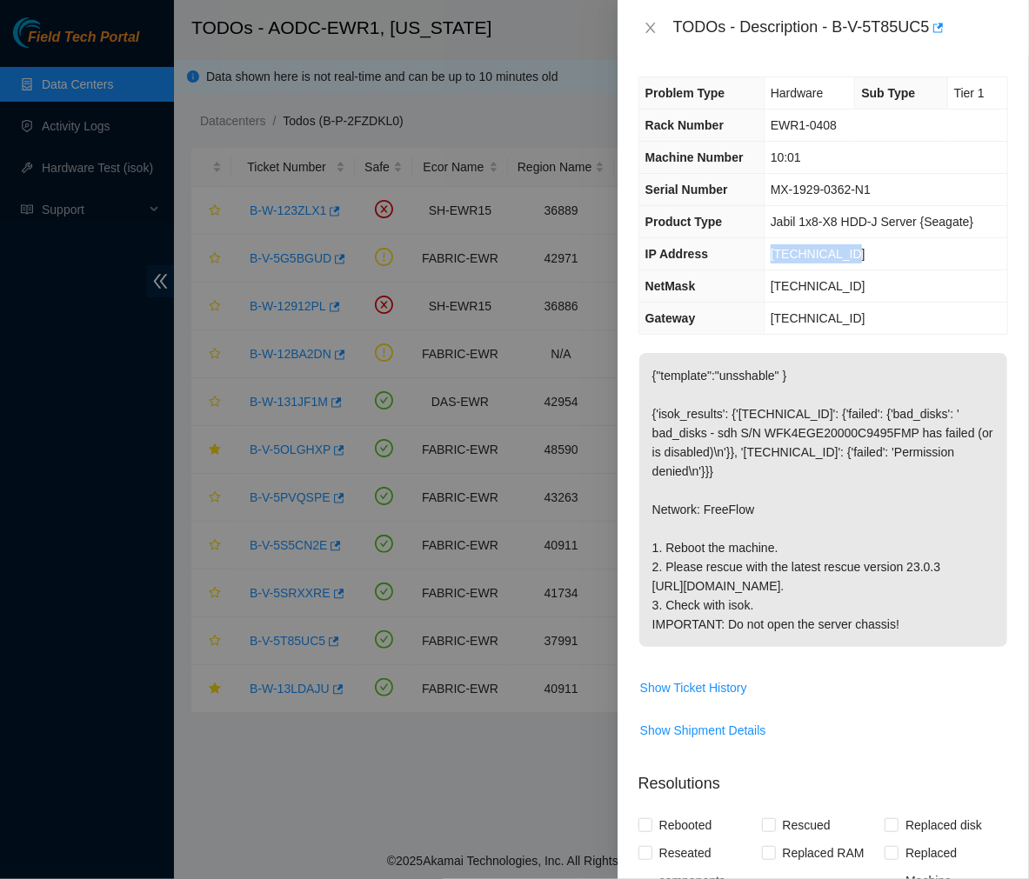
copy tr "23.212.188.23"
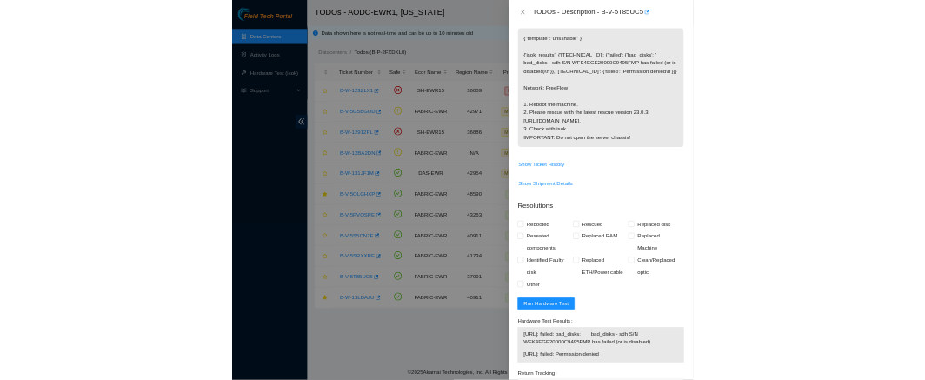
scroll to position [567, 0]
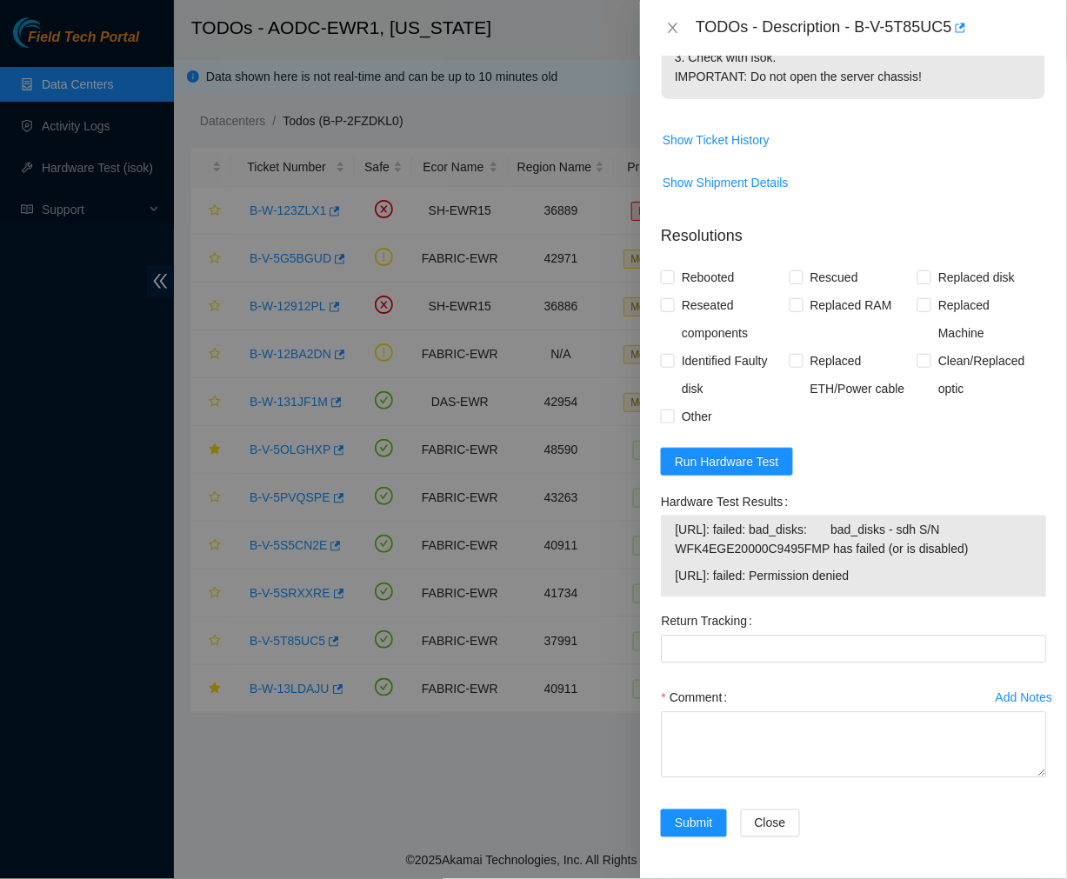
click at [585, 22] on div at bounding box center [533, 439] width 1067 height 879
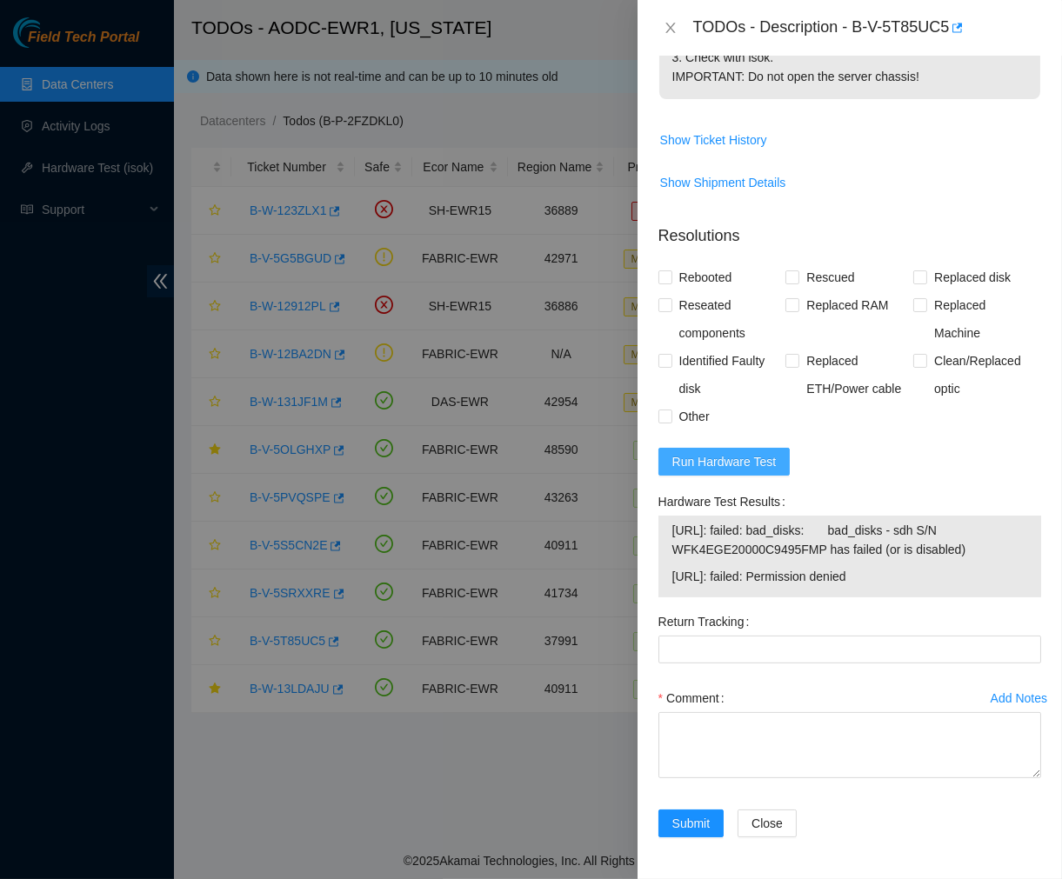
click at [767, 468] on span "Run Hardware Test" at bounding box center [724, 461] width 104 height 19
drag, startPoint x: 841, startPoint y: 576, endPoint x: 672, endPoint y: 528, distance: 176.2
click at [672, 528] on tbody "23.212.188.22: failed: bad_disks: bad_disks - sdh S/N WFK4EGE20000C9495FMP has …" at bounding box center [850, 556] width 357 height 73
copy tbody "23.212.188.22: failed: bad_disks: bad_disks - sdh S/N WFK4EGE20000C9495FMP has …"
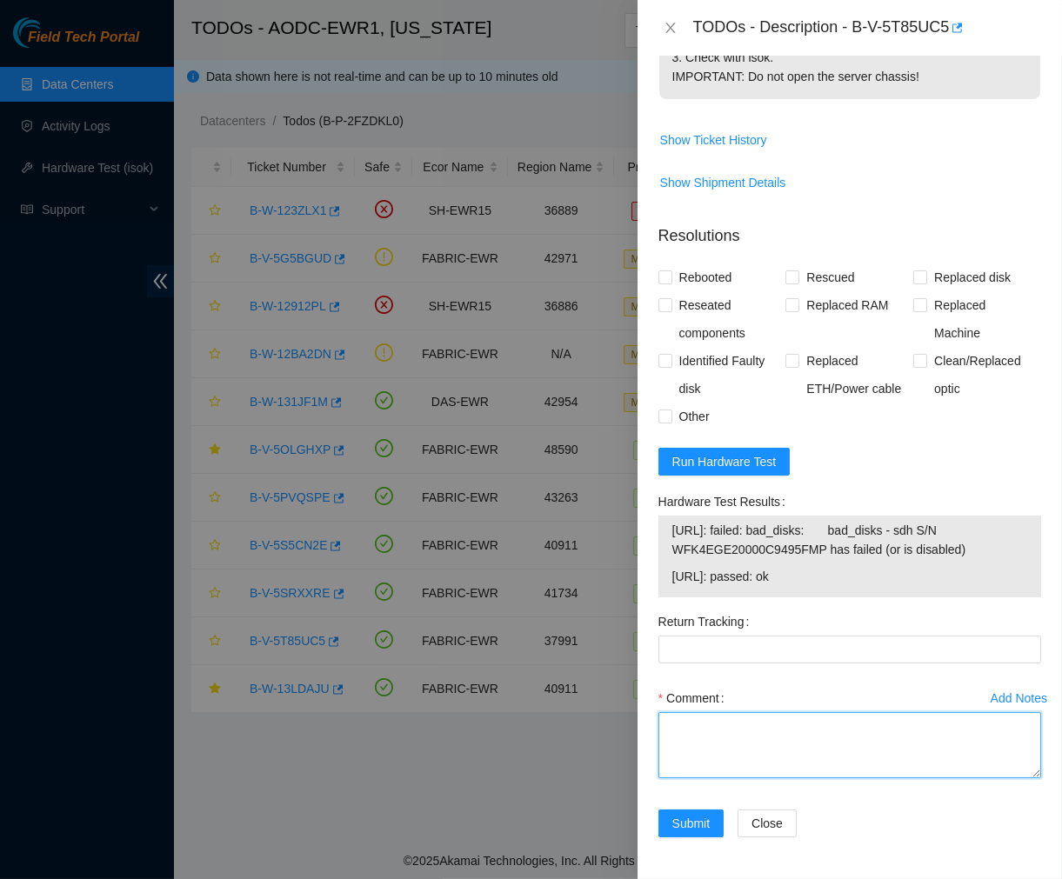
click at [708, 723] on textarea "Comment" at bounding box center [849, 745] width 383 height 66
paste textarea "Ticket #: B-V-5T85UC5 - Ran hardware test: 23.212.188.22: failed: bad_disks - s…"
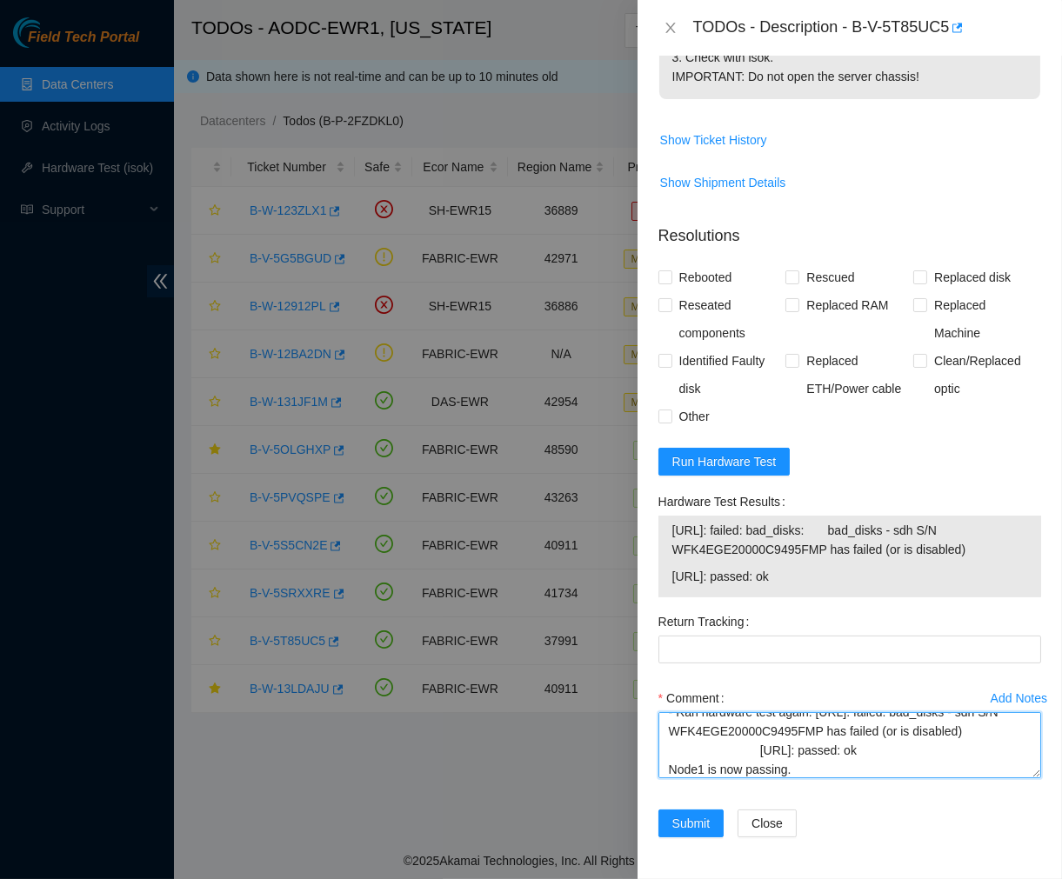
click at [708, 723] on textarea "Ticket #: B-V-5T85UC5 - Ran hardware test: 23.212.188.22: failed: bad_disks - s…" at bounding box center [849, 745] width 383 height 66
click at [758, 754] on textarea "Ticket #: B-V-5T85UC5 - Ran hardware test: 23.212.188.22: failed: bad_disks - s…" at bounding box center [849, 745] width 383 height 66
click at [739, 754] on textarea "Ticket #: B-V-5T85UC5 - Ran hardware test: 23.212.188.22: failed: bad_disks - s…" at bounding box center [849, 745] width 383 height 66
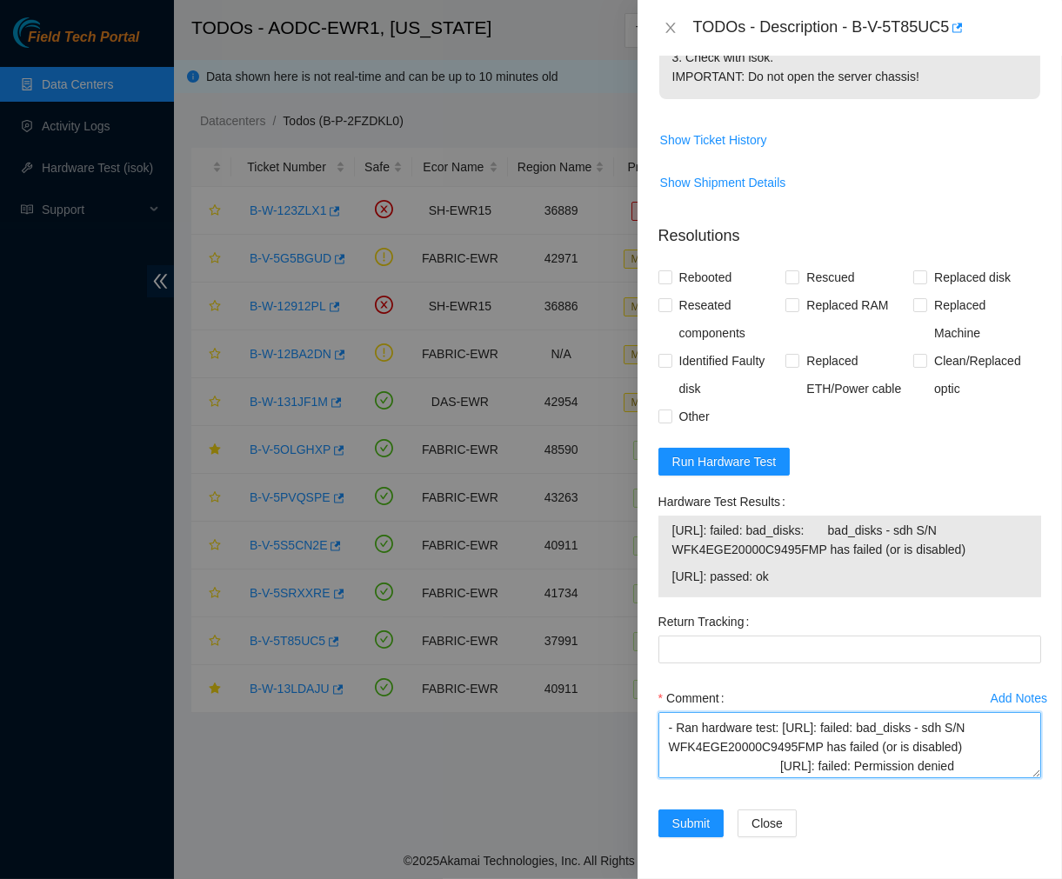
scroll to position [37, 0]
type textarea "Ticket #: B-V-5T85UC5 - Ran hardware test: 23.212.188.22: failed: bad_disks - s…"
click at [793, 280] on span at bounding box center [792, 278] width 14 height 14
click at [793, 280] on input "Rescued" at bounding box center [791, 277] width 12 height 12
checkbox input "true"
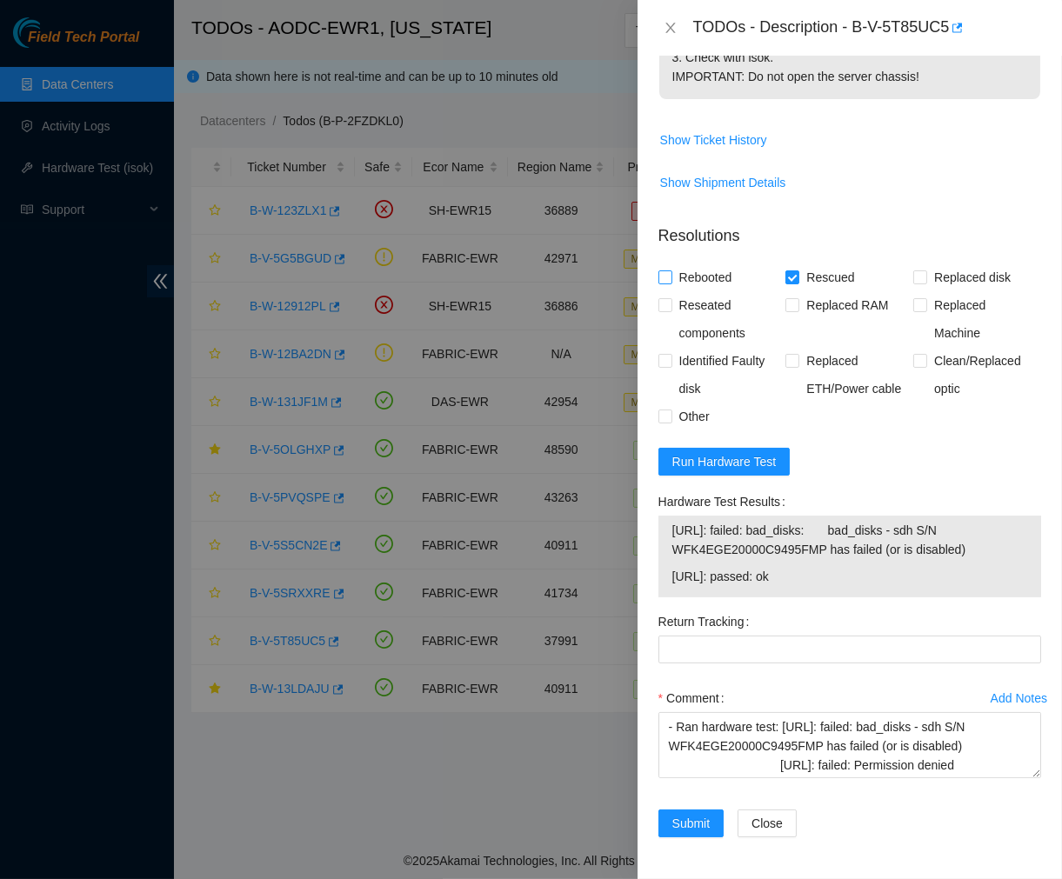
click at [662, 278] on input "Rebooted" at bounding box center [664, 277] width 12 height 12
checkbox input "true"
click at [665, 318] on label "Reseated components" at bounding box center [722, 319] width 128 height 56
click at [665, 311] on input "Reseated components" at bounding box center [664, 304] width 12 height 12
checkbox input "true"
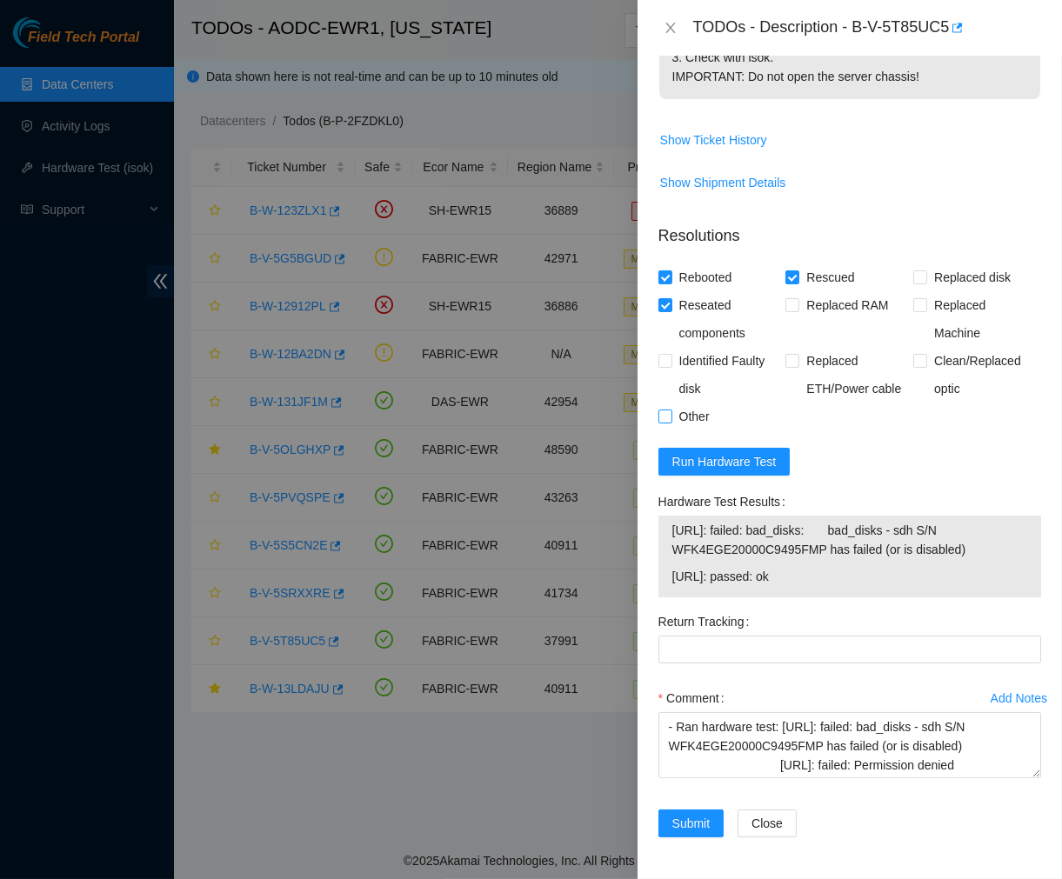
click at [663, 411] on input "Other" at bounding box center [664, 416] width 12 height 12
checkbox input "true"
click at [701, 819] on span "Submit" at bounding box center [691, 823] width 38 height 19
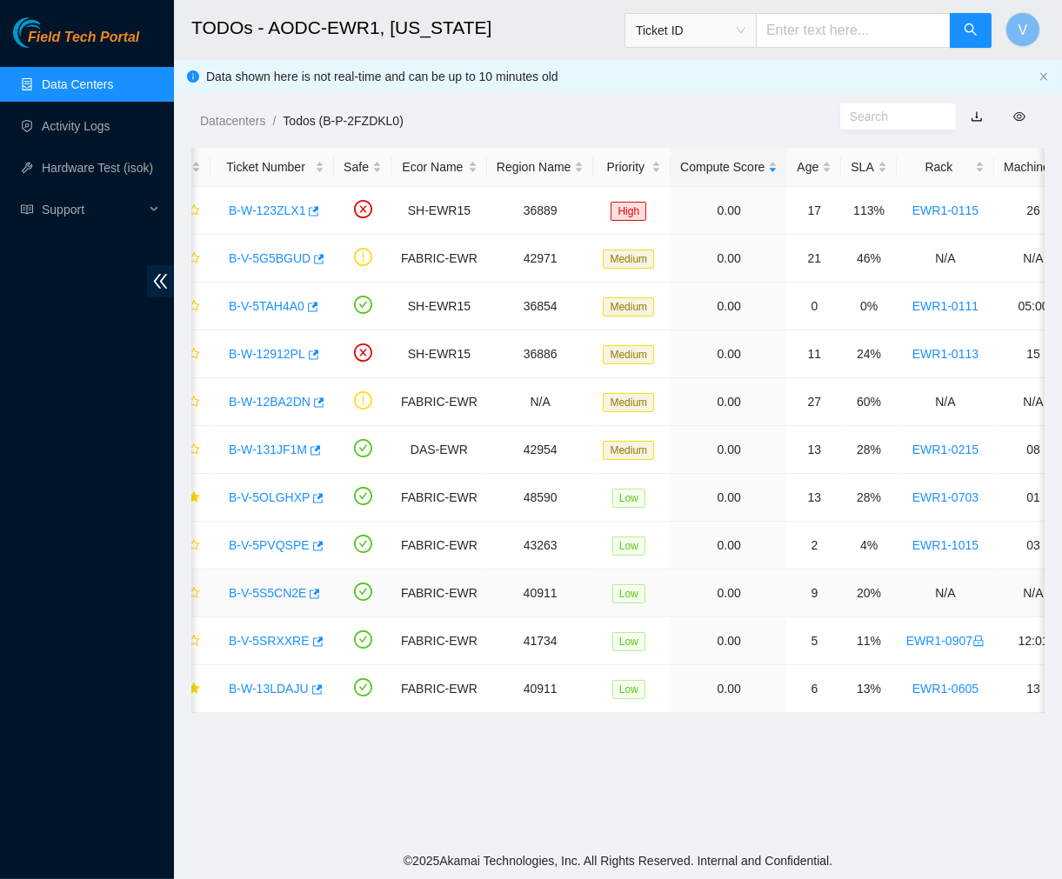
scroll to position [0, 0]
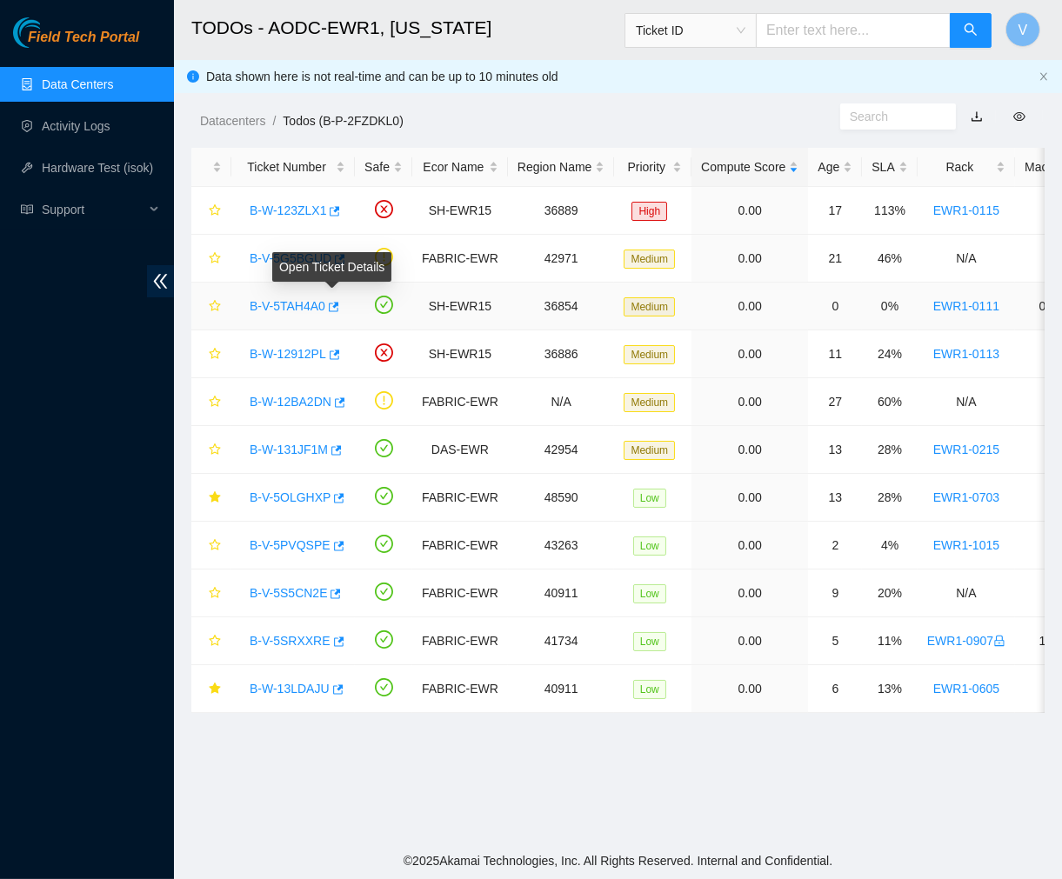
click at [294, 303] on link "B-V-5TAH4A0" at bounding box center [288, 306] width 76 height 14
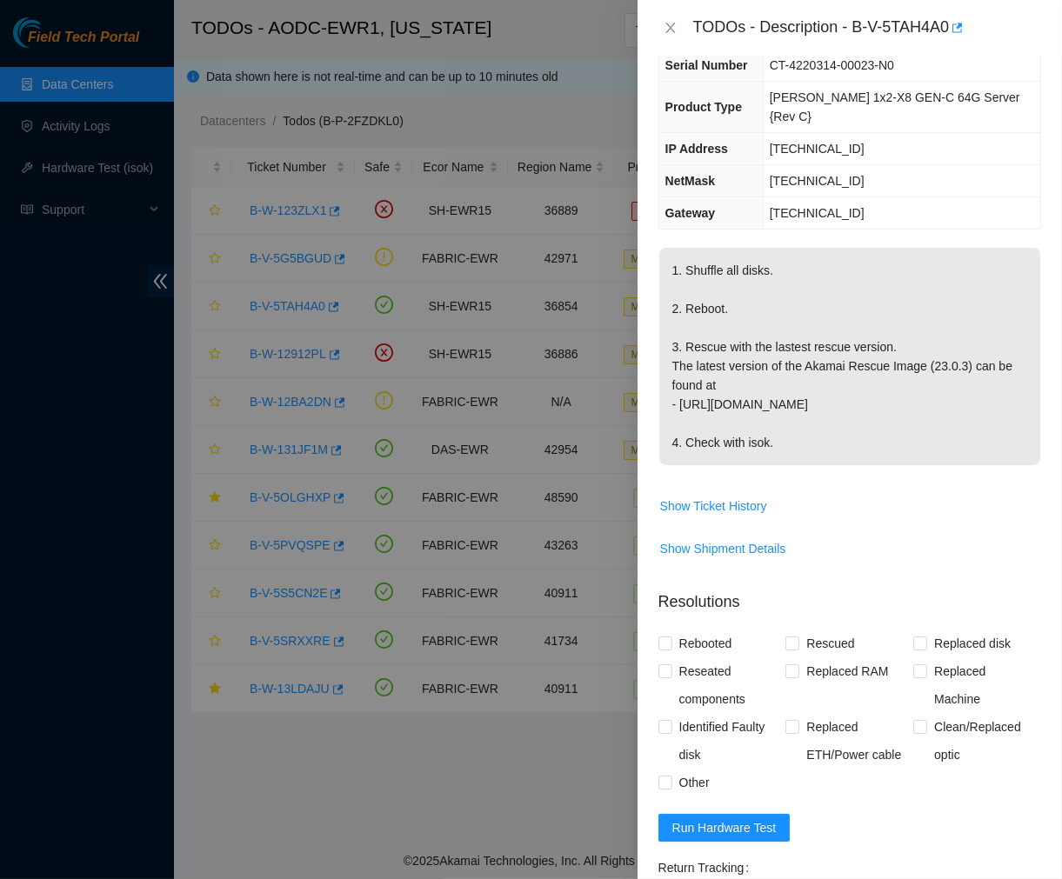
scroll to position [139, 0]
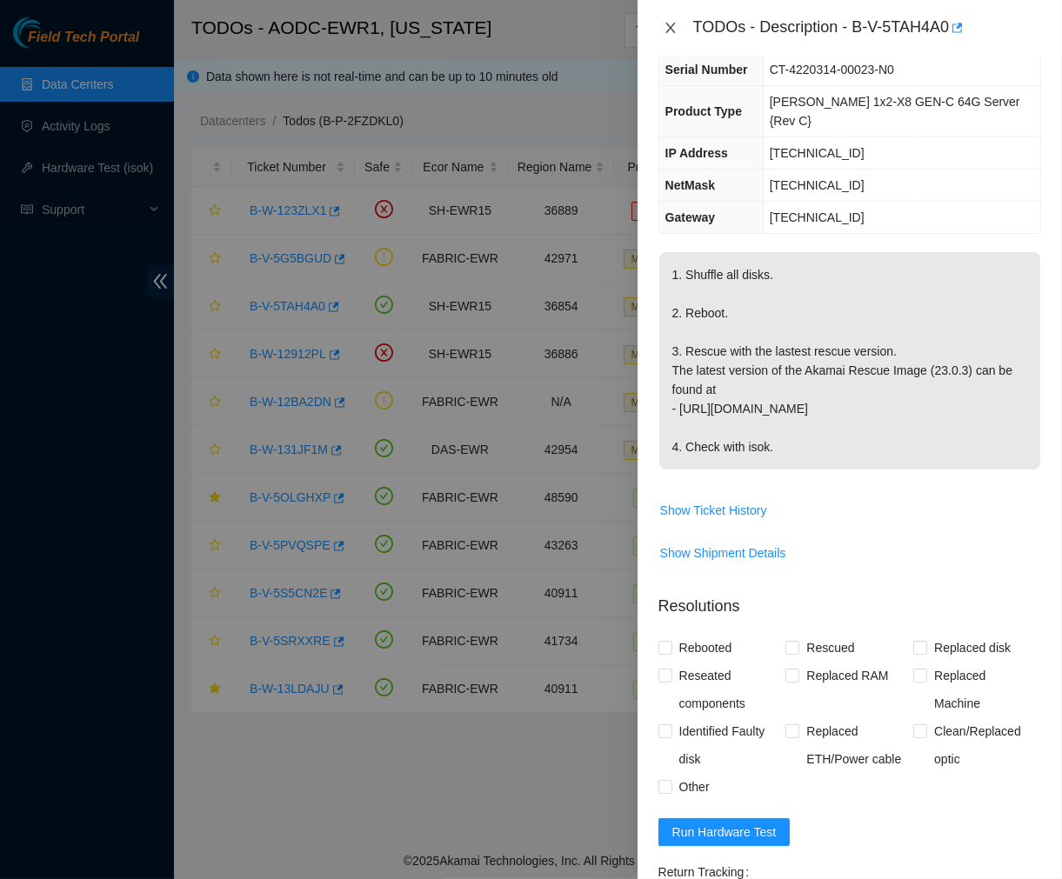
click at [662, 26] on button "Close" at bounding box center [670, 28] width 24 height 17
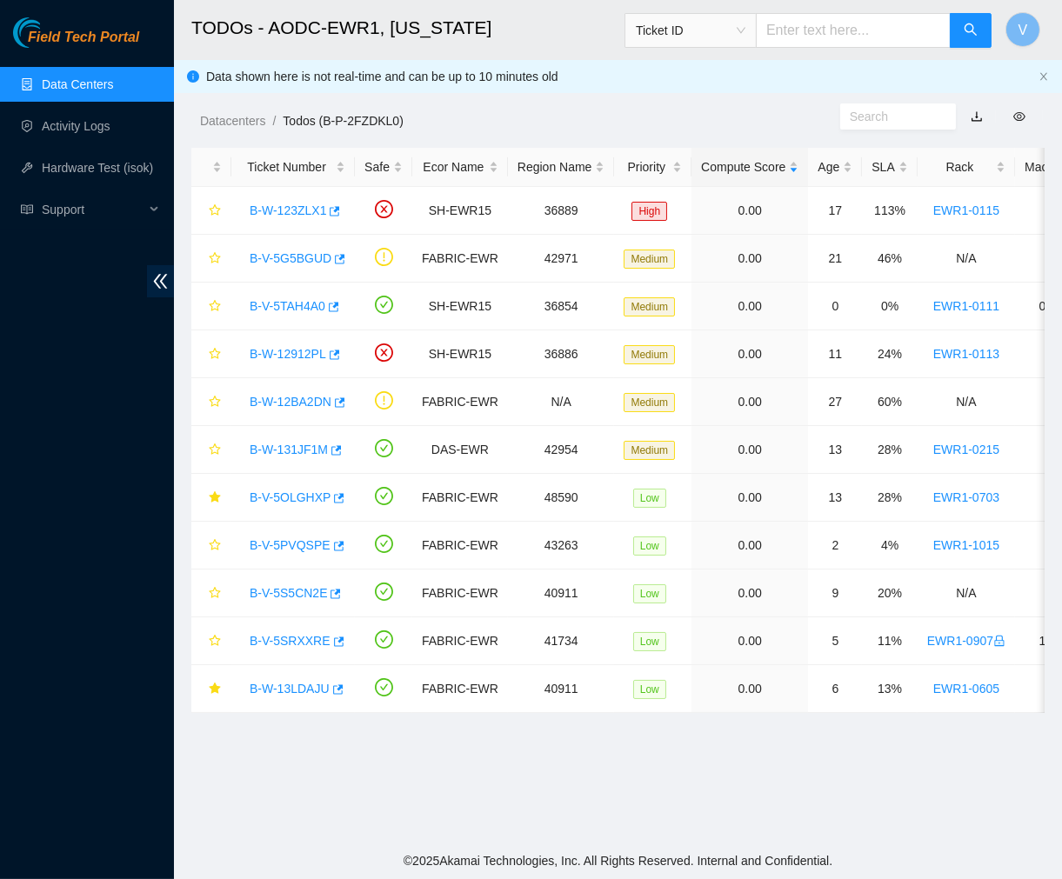
scroll to position [196, 0]
click at [299, 446] on link "B-W-131JF1M" at bounding box center [289, 450] width 78 height 14
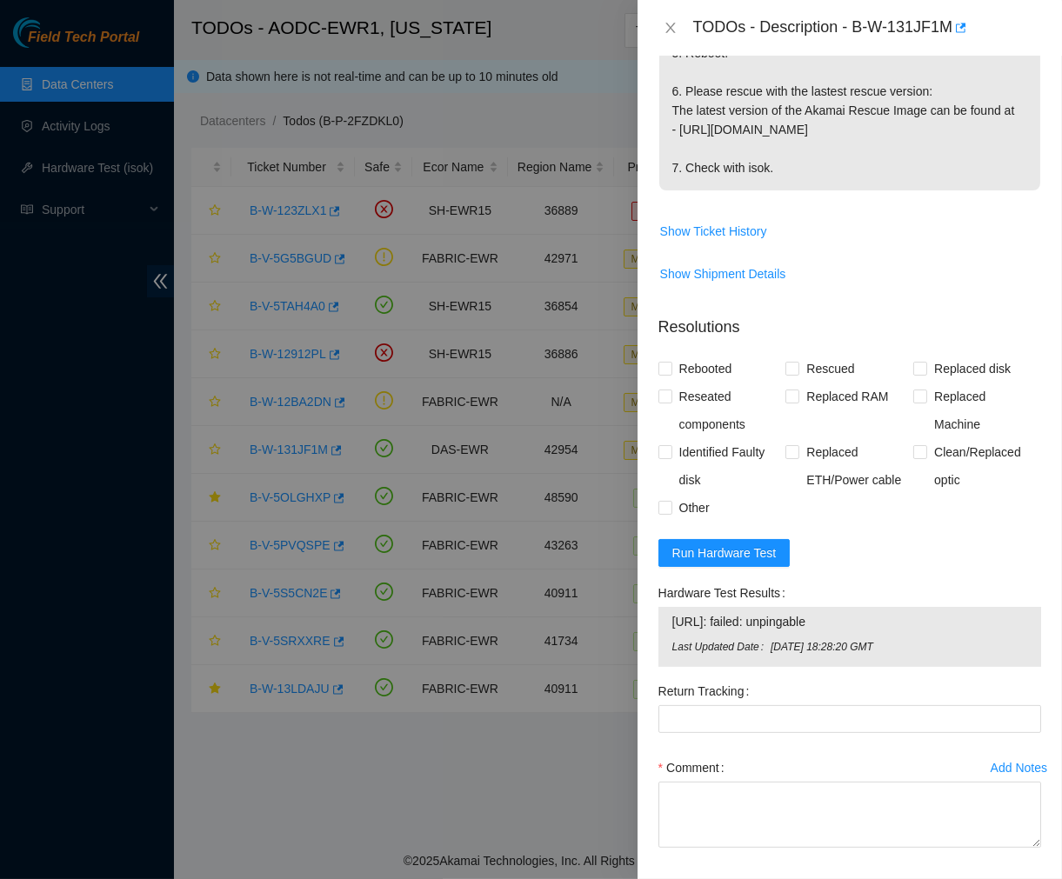
scroll to position [685, 0]
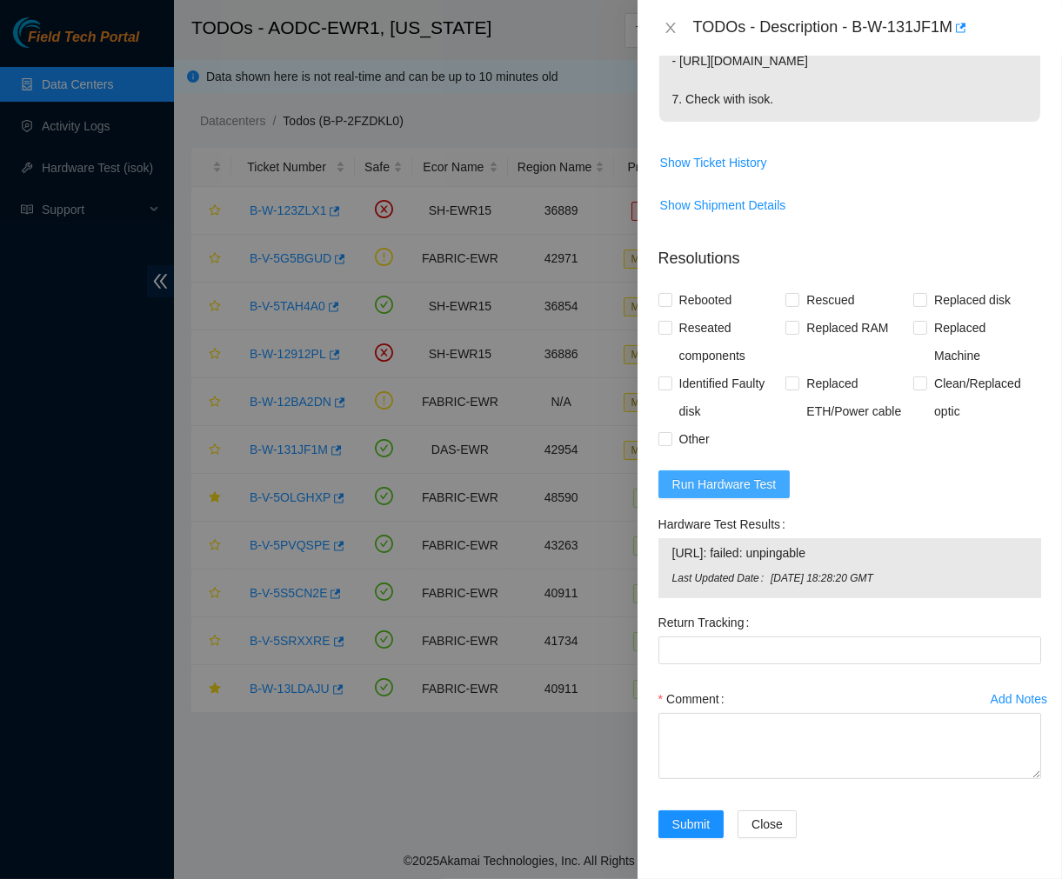
click at [748, 490] on span "Run Hardware Test" at bounding box center [724, 484] width 104 height 19
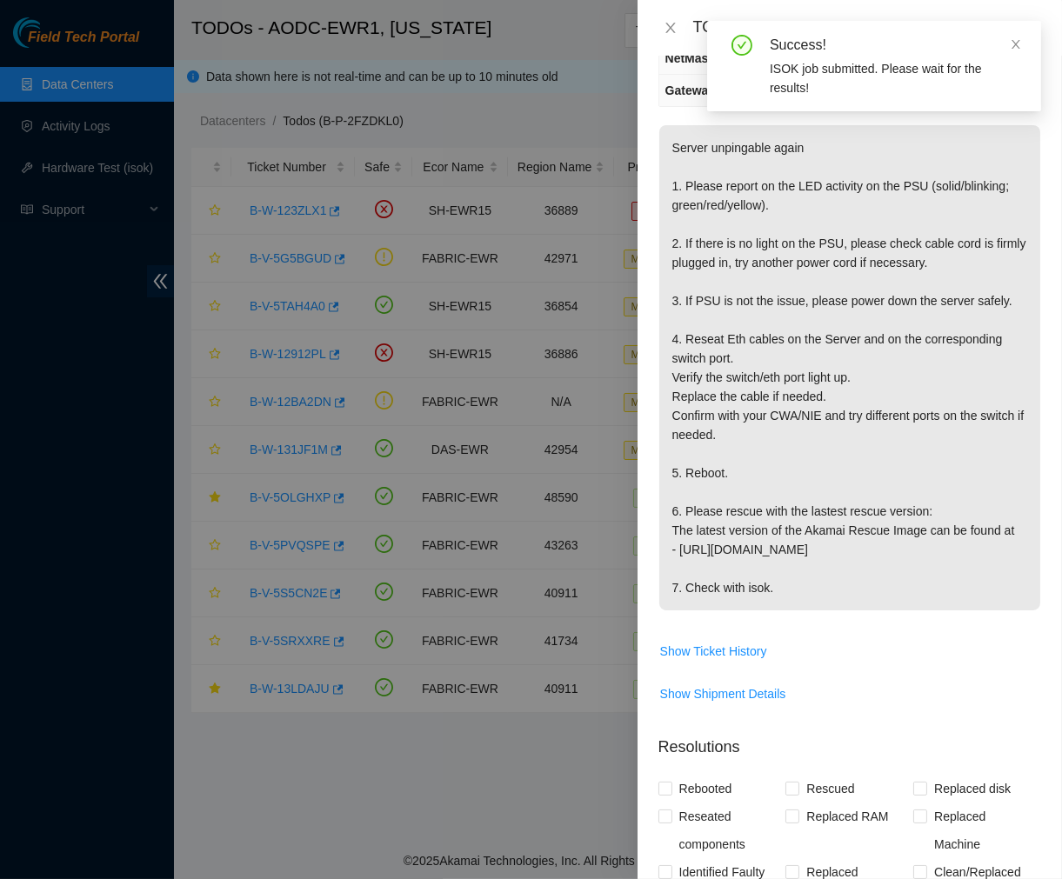
scroll to position [195, 0]
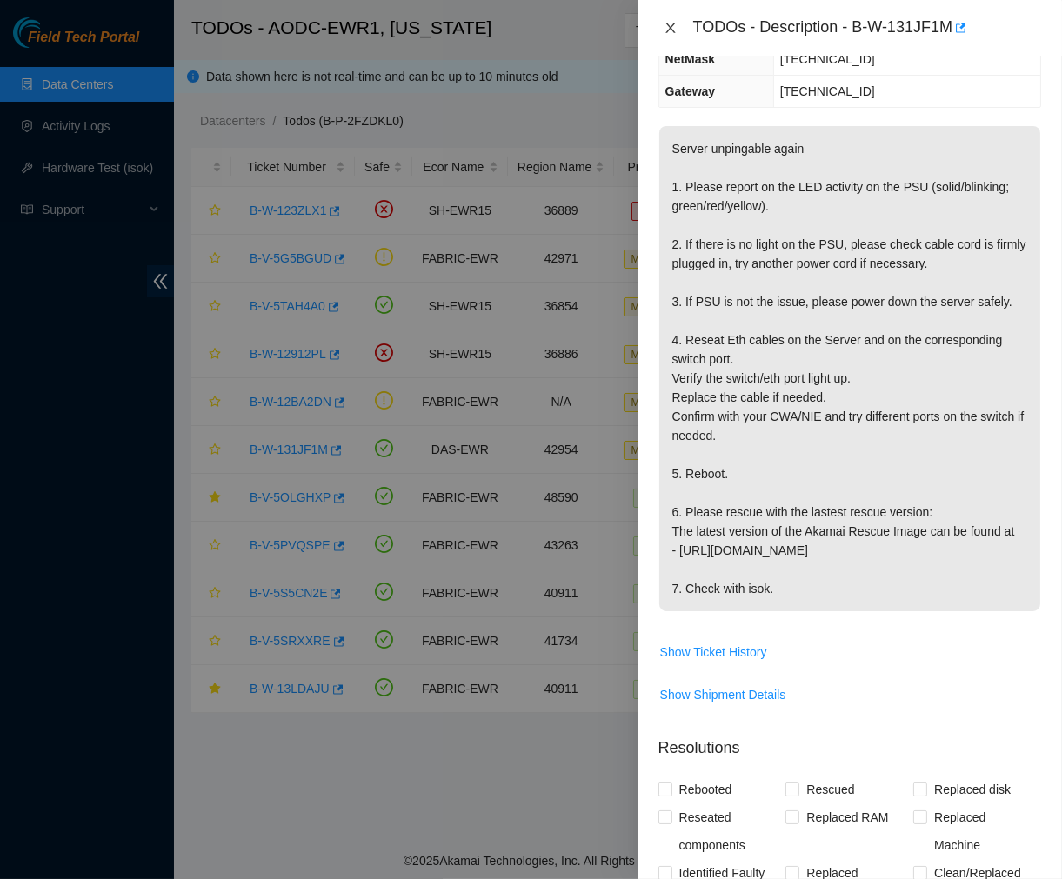
click at [667, 27] on icon "close" at bounding box center [671, 28] width 14 height 14
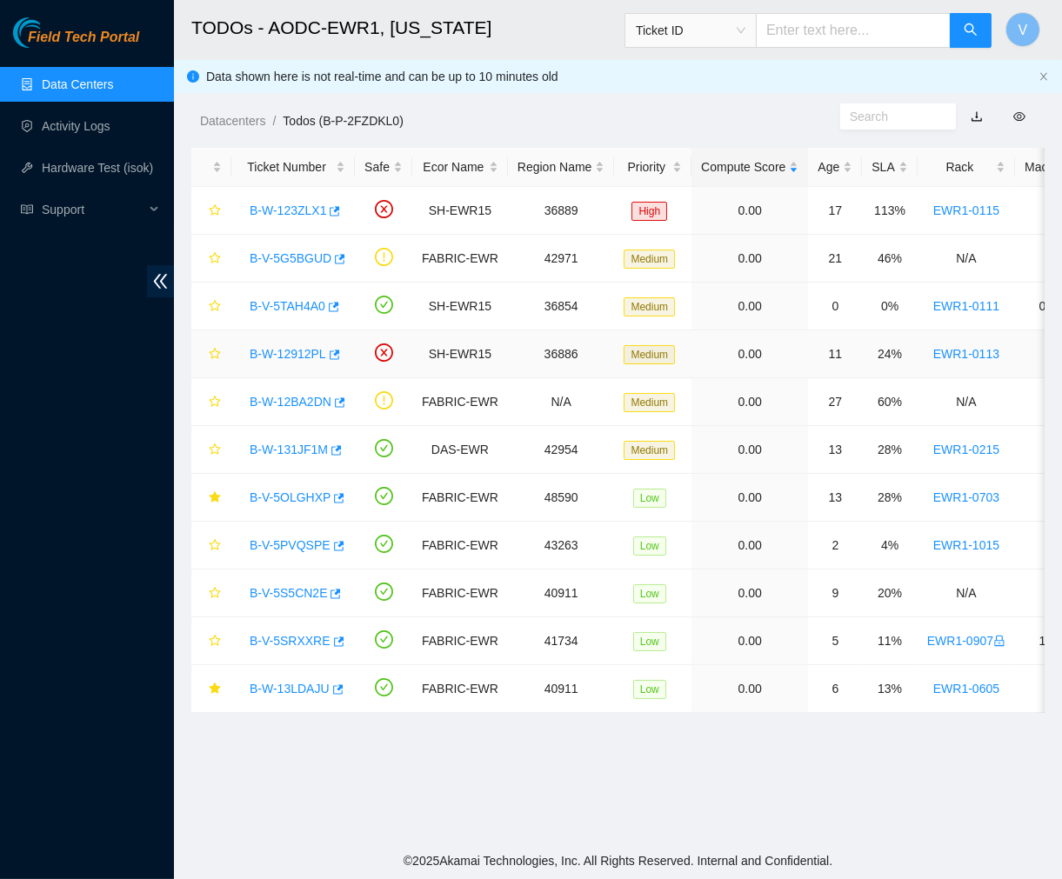
scroll to position [271, 0]
click at [301, 496] on link "B-V-5OLGHXP" at bounding box center [290, 498] width 81 height 14
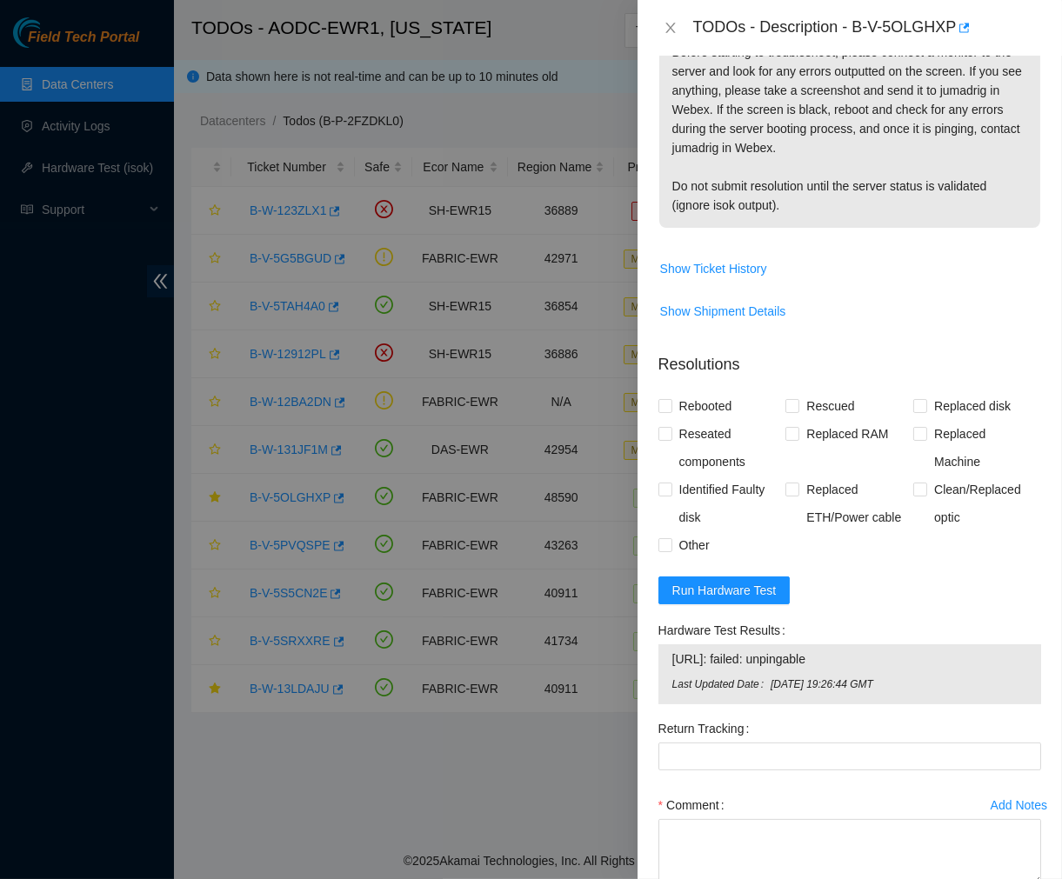
scroll to position [546, 0]
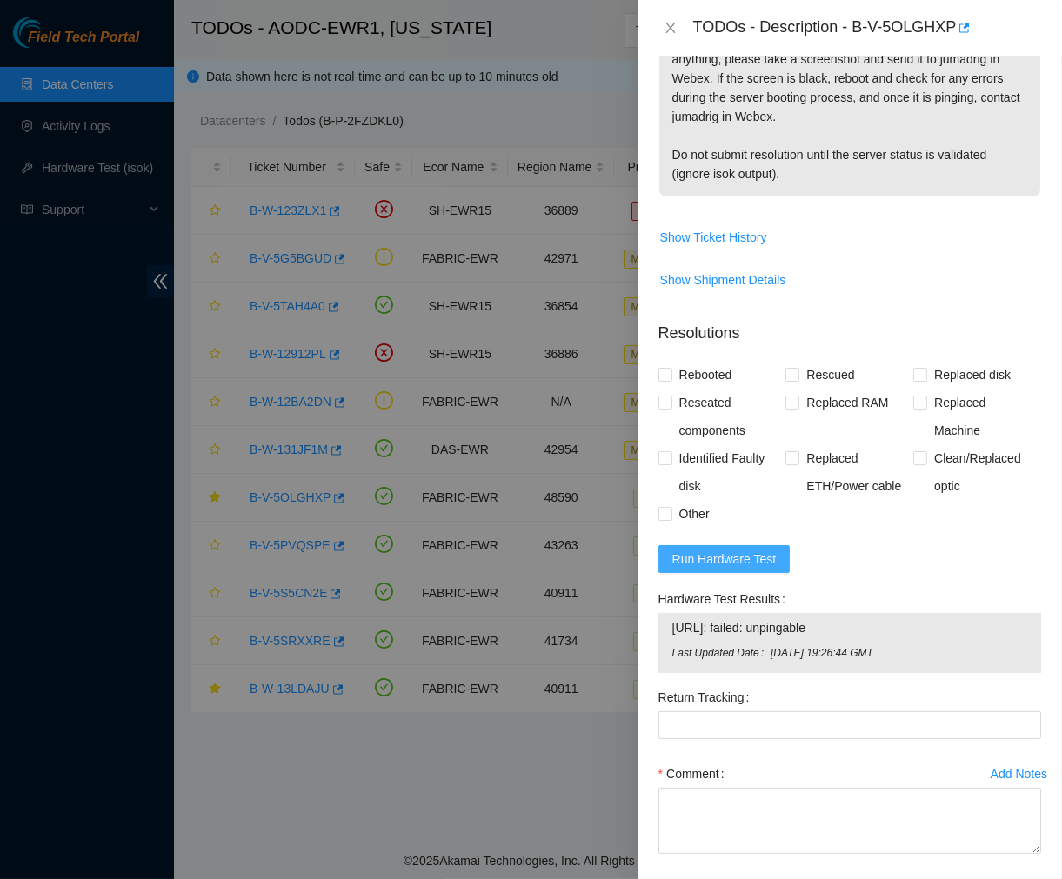
click at [732, 550] on span "Run Hardware Test" at bounding box center [724, 559] width 104 height 19
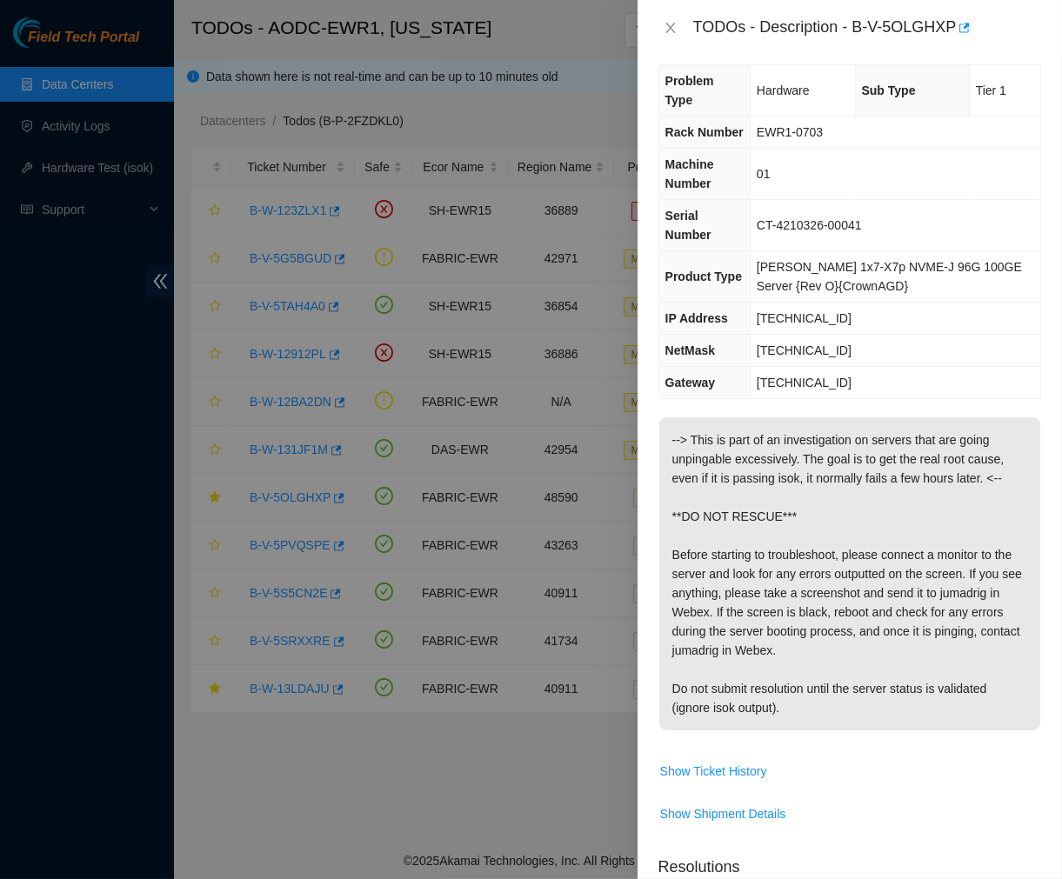
scroll to position [0, 0]
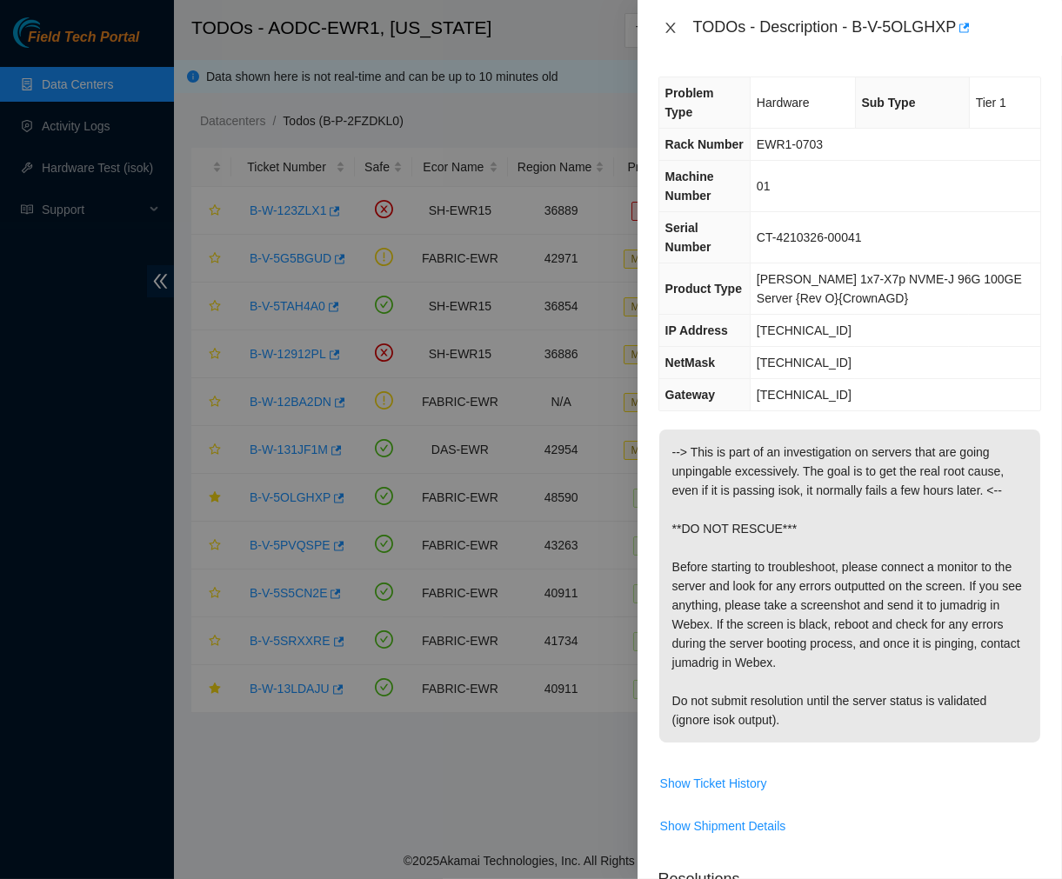
click at [667, 28] on icon "close" at bounding box center [671, 28] width 14 height 14
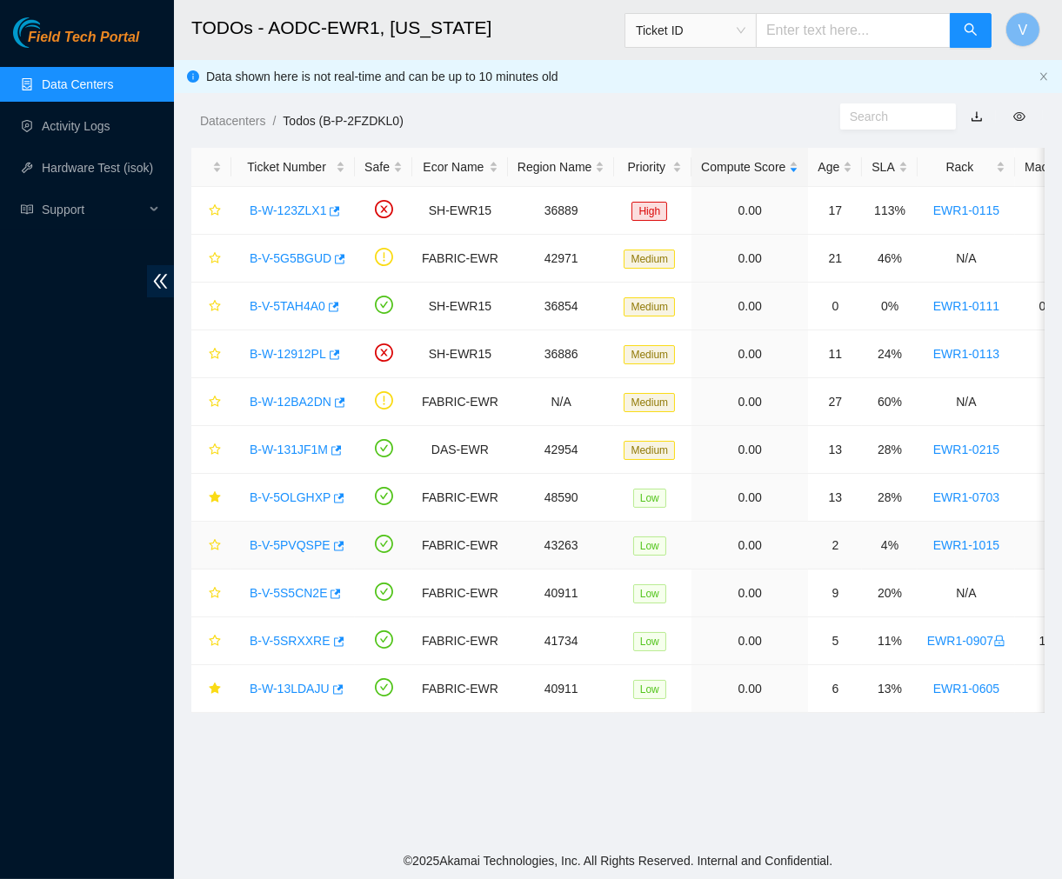
click at [291, 548] on link "B-V-5PVQSPE" at bounding box center [290, 545] width 81 height 14
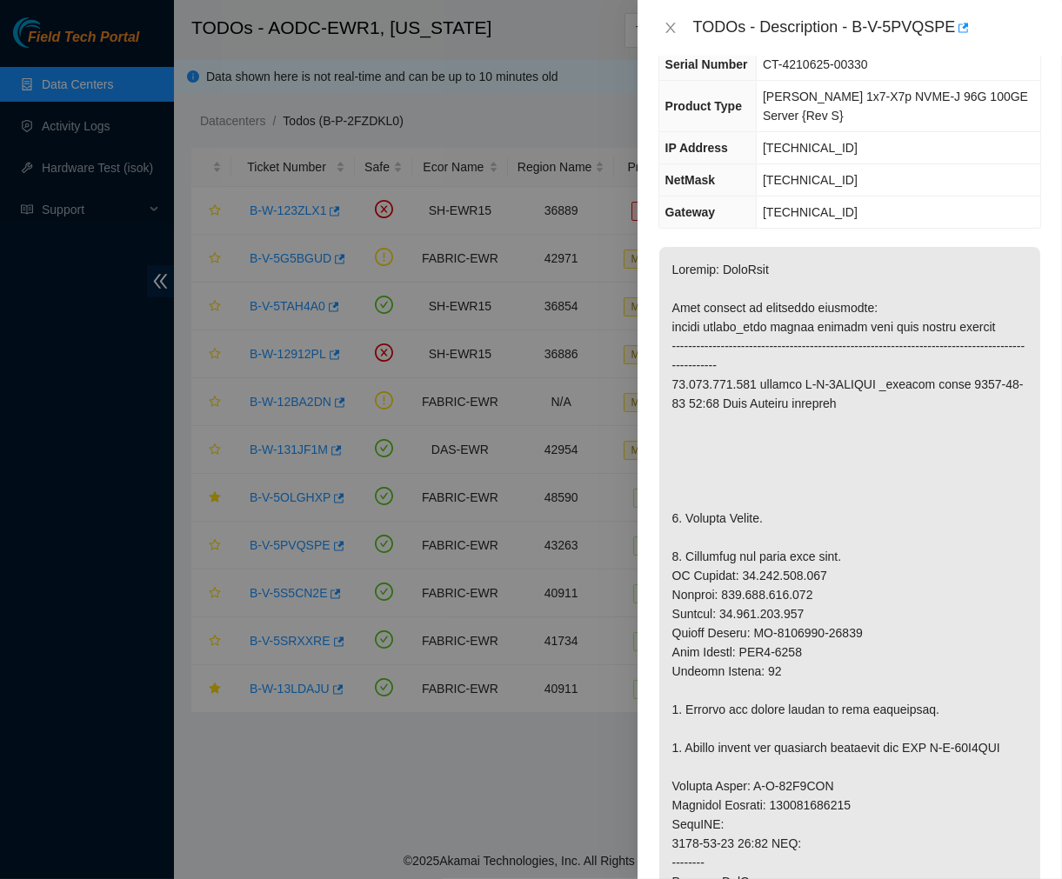
scroll to position [142, 0]
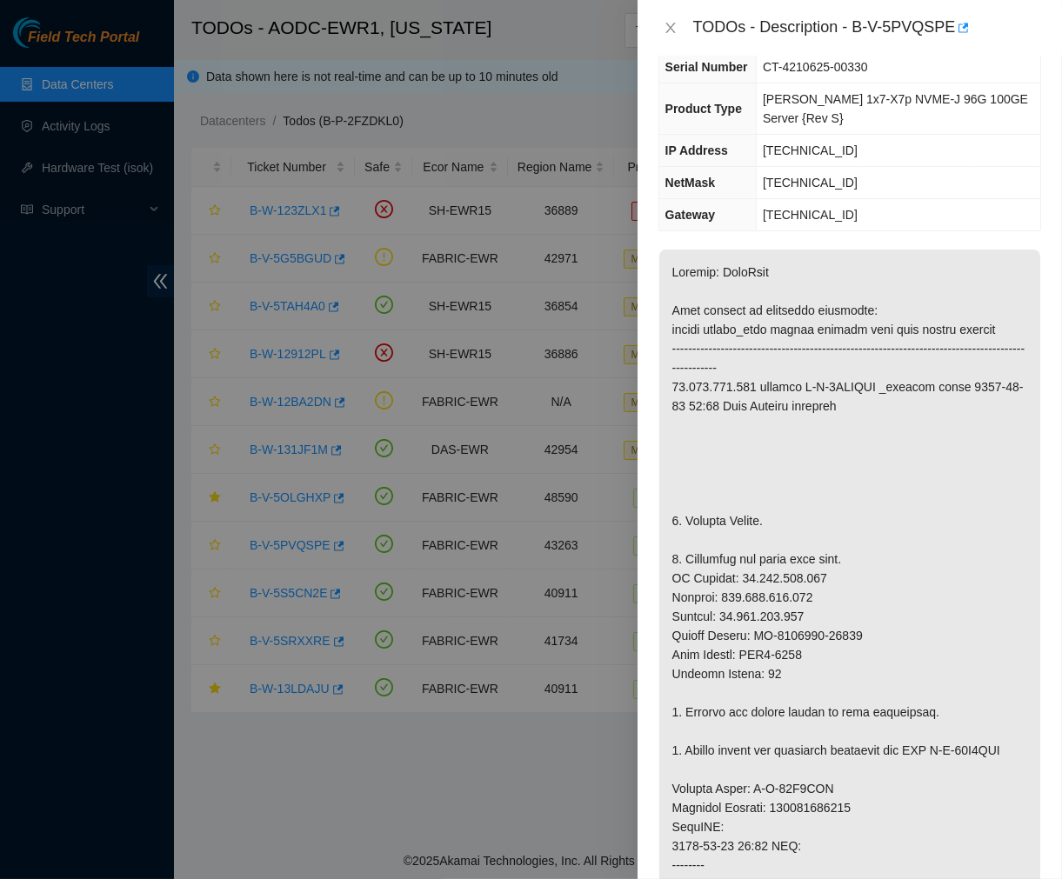
click at [905, 442] on p at bounding box center [849, 779] width 381 height 1059
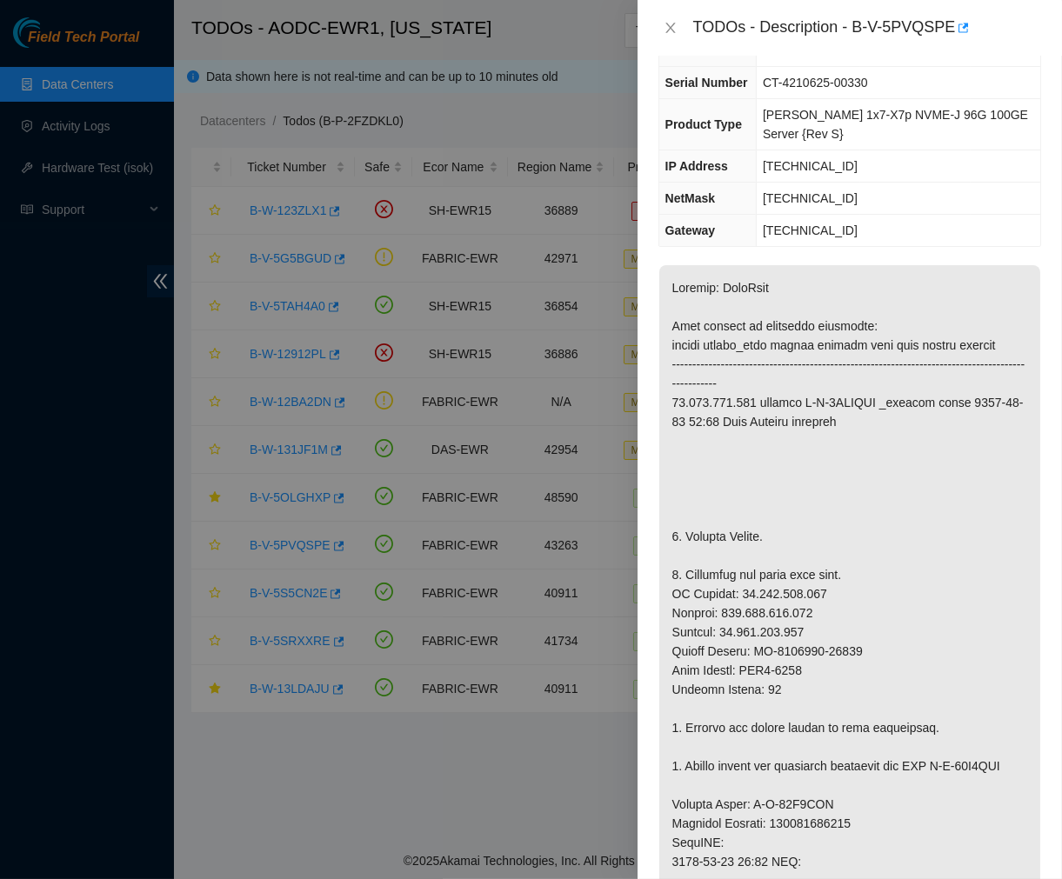
scroll to position [125, 0]
click at [892, 445] on p at bounding box center [849, 795] width 381 height 1059
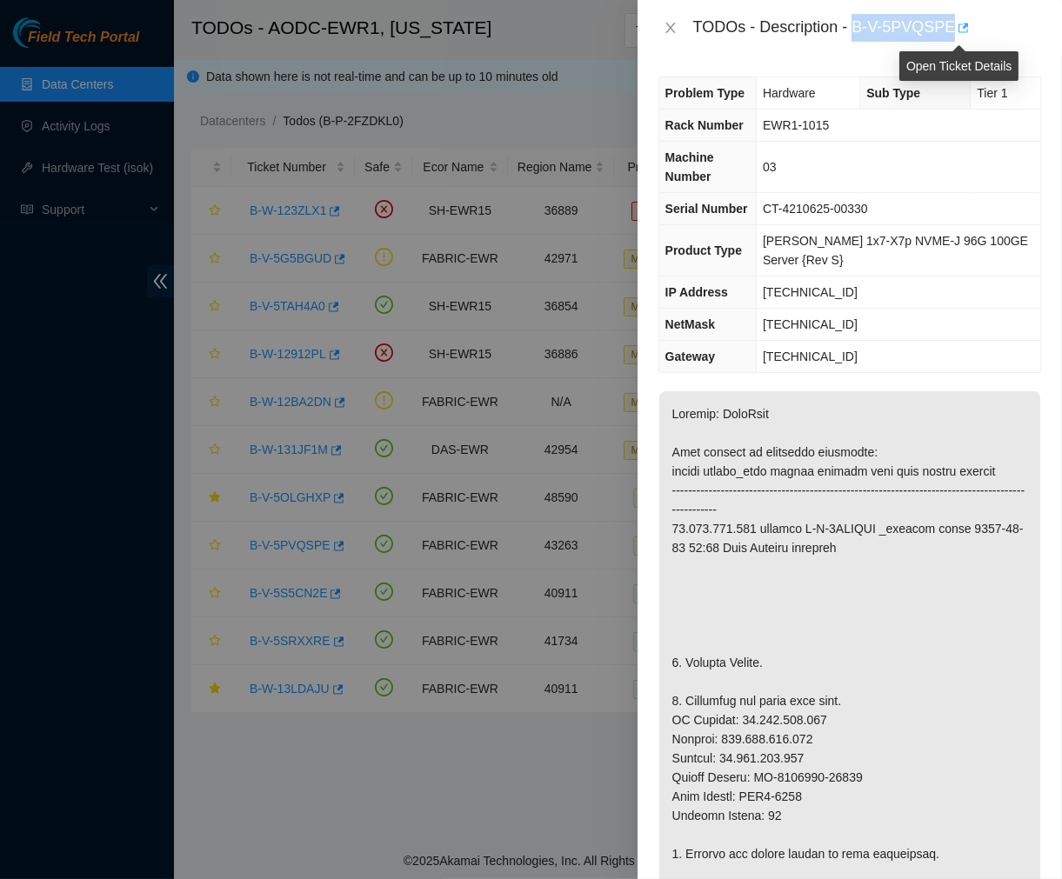
drag, startPoint x: 857, startPoint y: 22, endPoint x: 950, endPoint y: 30, distance: 93.5
click at [950, 30] on div "TODOs - Description - B-V-5PVQSPE" at bounding box center [867, 28] width 348 height 28
copy div "B-V-5PVQSPE"
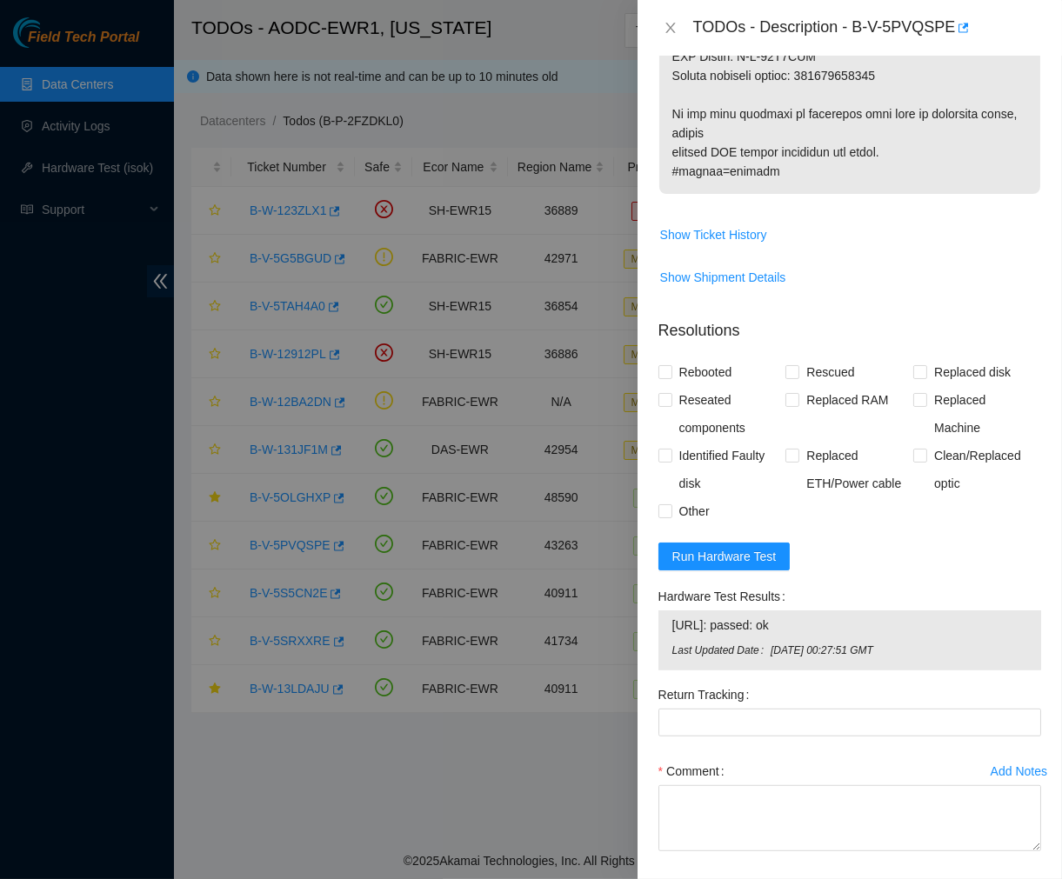
scroll to position [1349, 0]
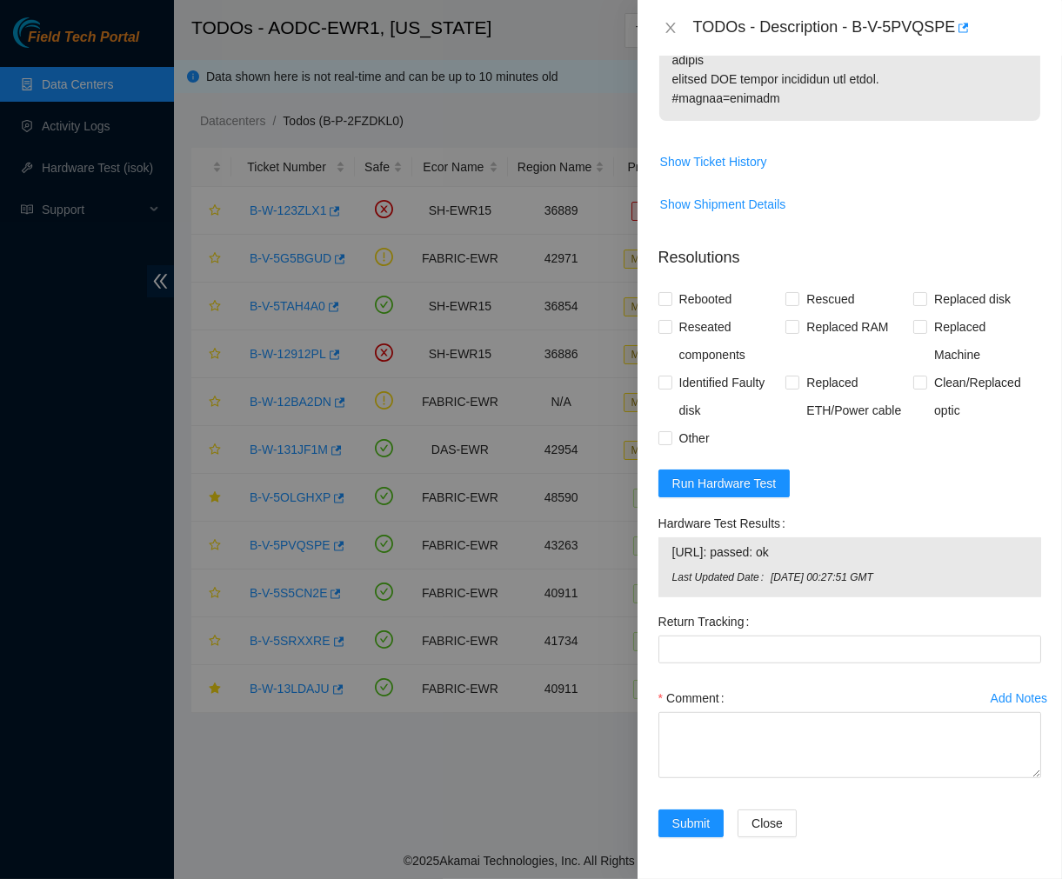
drag, startPoint x: 832, startPoint y: 558, endPoint x: 661, endPoint y: 553, distance: 170.6
click at [661, 553] on div "23.216.152.198: passed: ok Last Updated Date Thu, 17 Jul 2025 00:27:51 GMT" at bounding box center [849, 568] width 383 height 60
copy tbody "23.216.152.198: passed: ok"
click at [752, 480] on span "Run Hardware Test" at bounding box center [724, 483] width 104 height 19
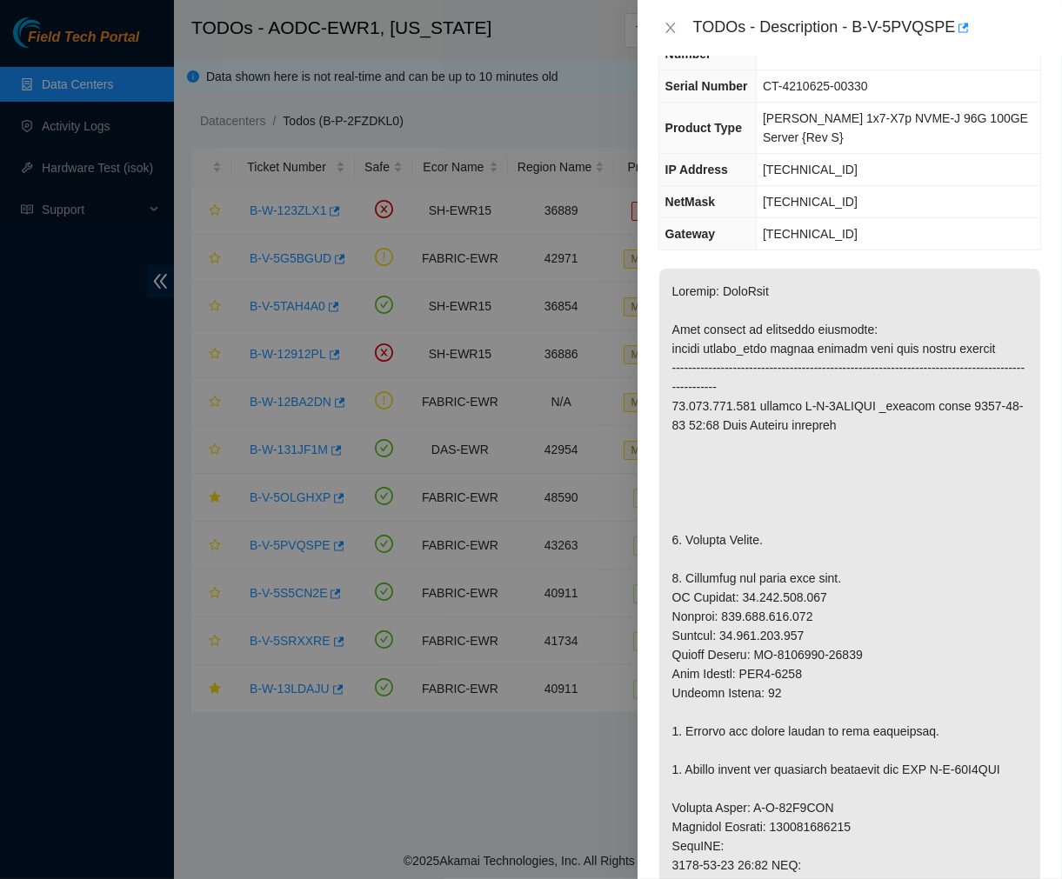
scroll to position [0, 0]
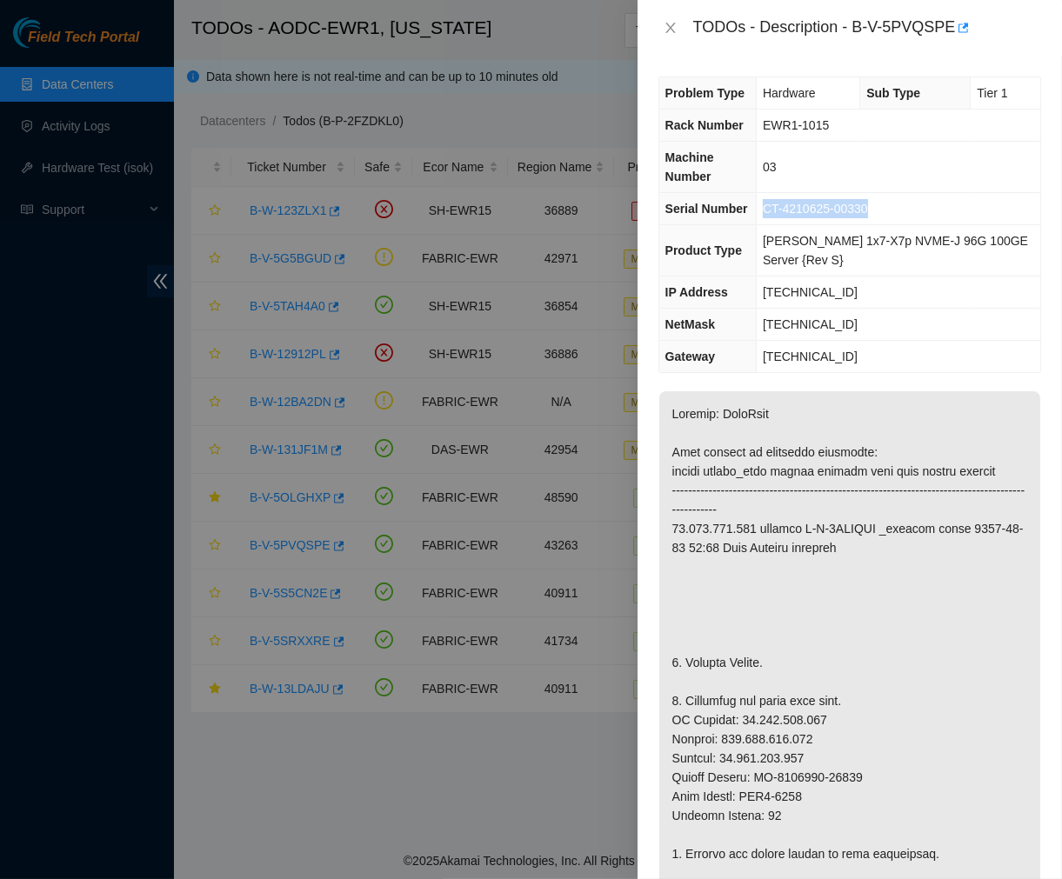
drag, startPoint x: 888, startPoint y: 202, endPoint x: 775, endPoint y: 211, distance: 113.5
click at [775, 211] on td "CT-4210625-00330" at bounding box center [899, 209] width 284 height 32
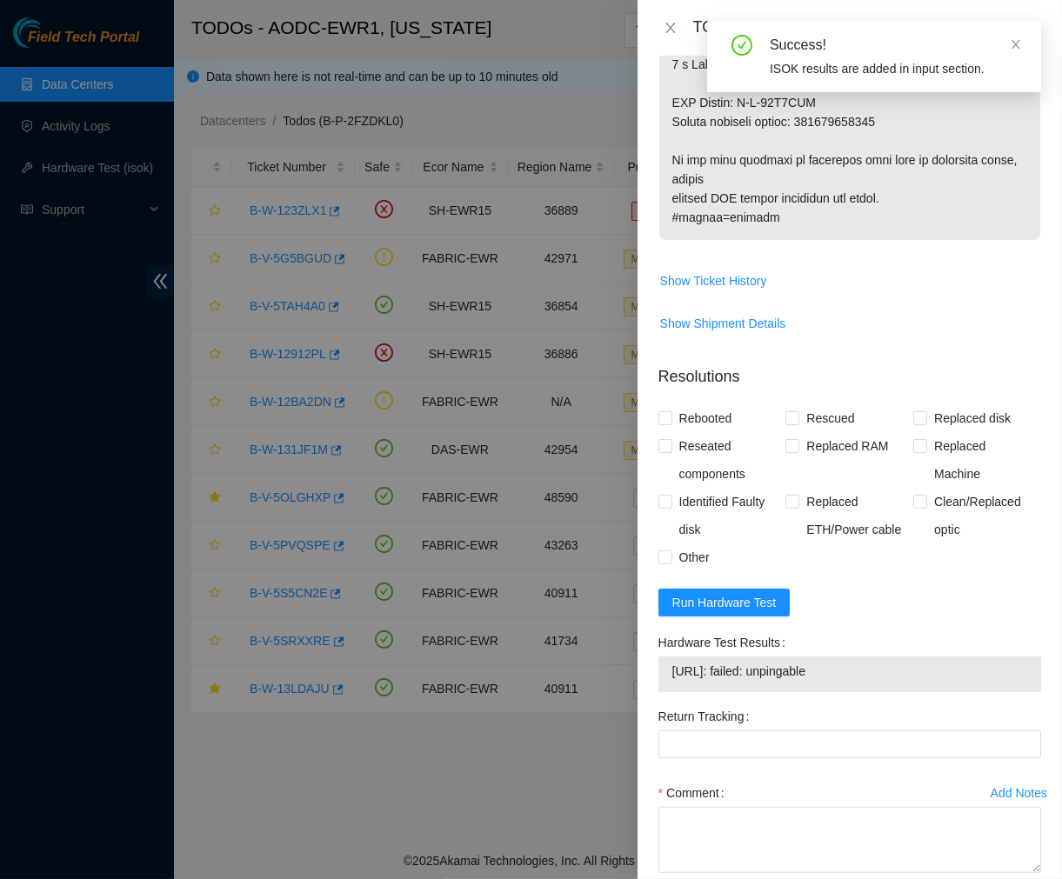
scroll to position [1212, 0]
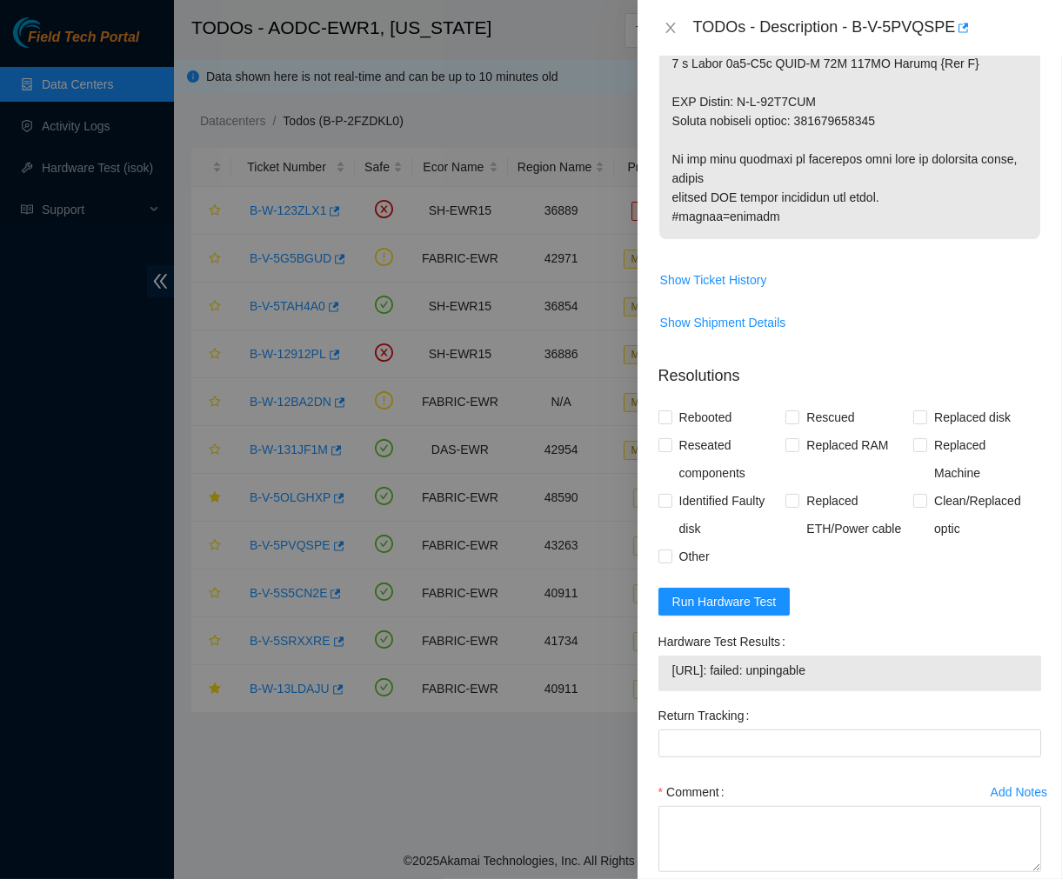
drag, startPoint x: 863, startPoint y: 685, endPoint x: 754, endPoint y: 693, distance: 109.0
click at [754, 680] on span "23.216.152.198: failed: unpingable" at bounding box center [849, 670] width 355 height 19
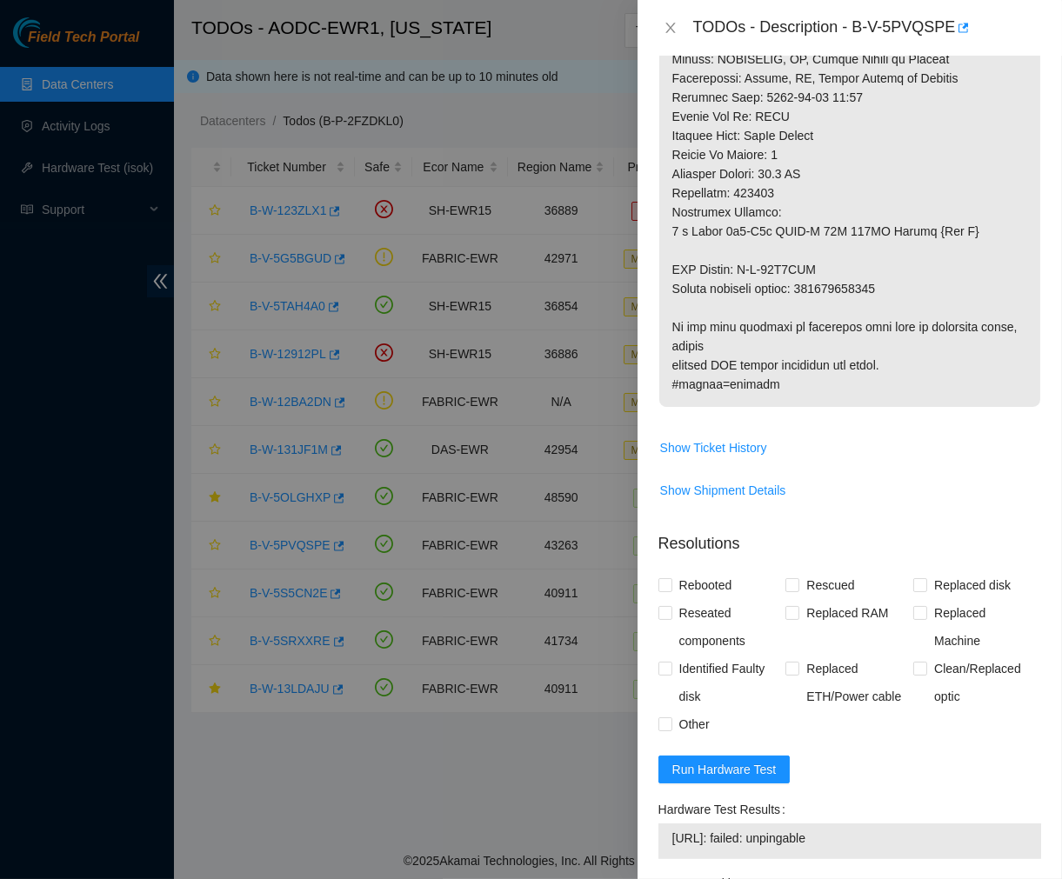
scroll to position [1025, 0]
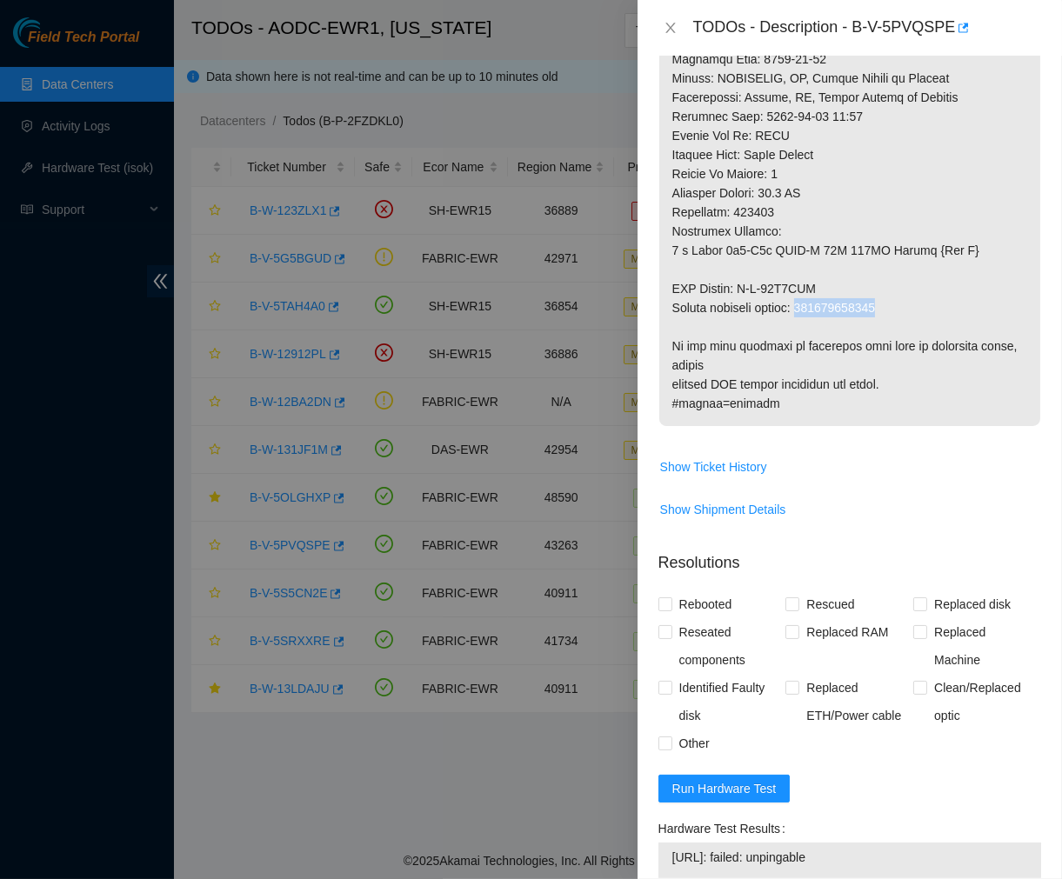
drag, startPoint x: 892, startPoint y: 320, endPoint x: 807, endPoint y: 334, distance: 86.4
drag, startPoint x: 822, startPoint y: 297, endPoint x: 745, endPoint y: 310, distance: 78.4
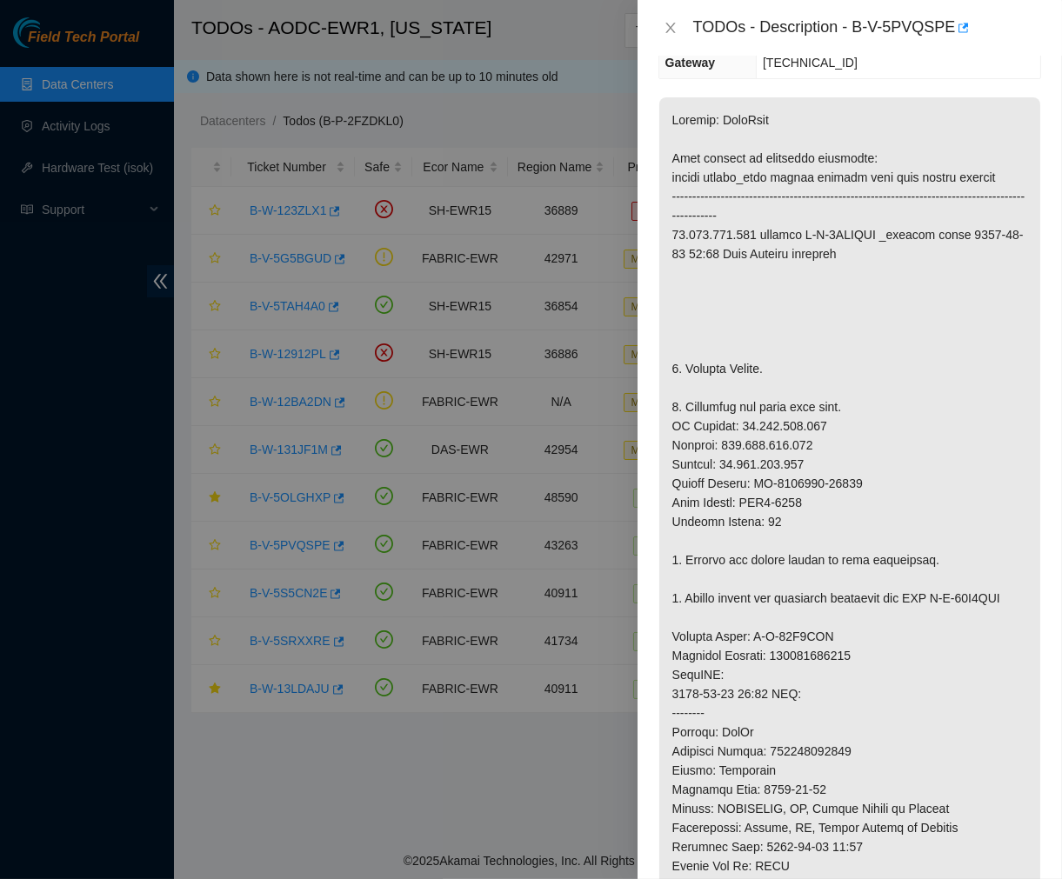
scroll to position [0, 0]
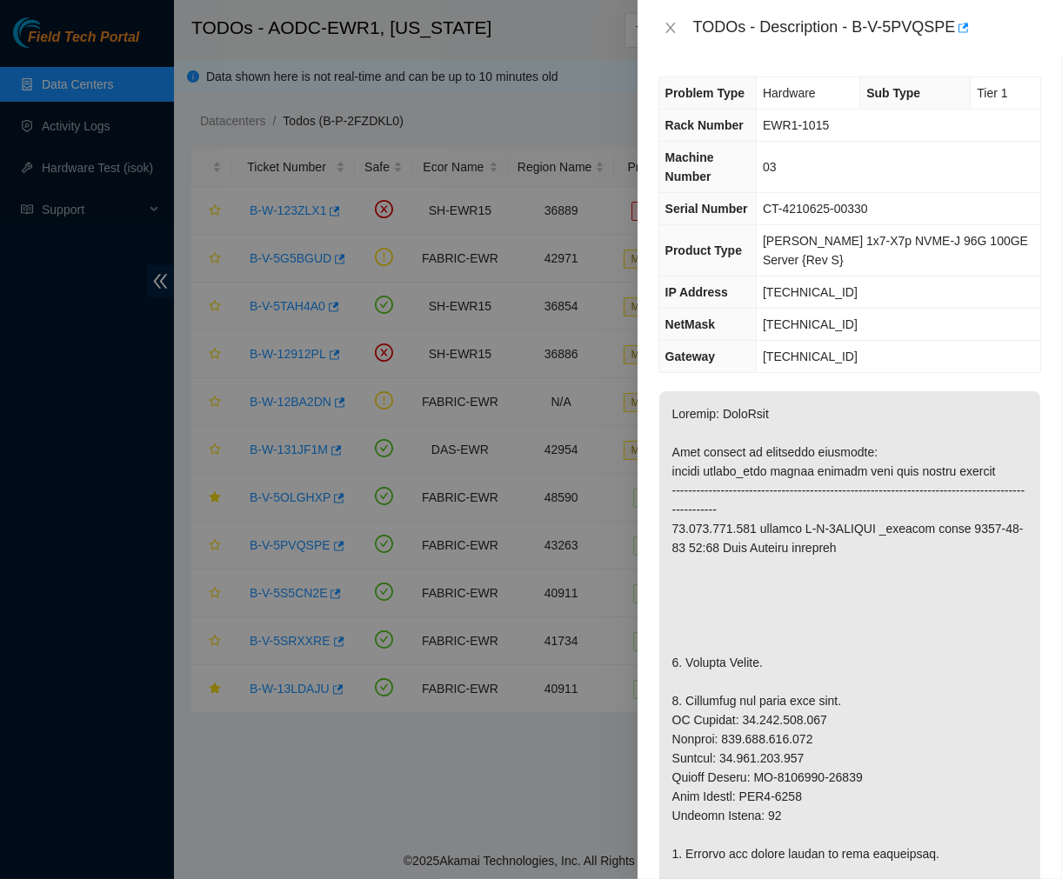
drag, startPoint x: 863, startPoint y: 288, endPoint x: 772, endPoint y: 291, distance: 91.4
click at [772, 291] on td "23.216.152.198" at bounding box center [899, 293] width 284 height 32
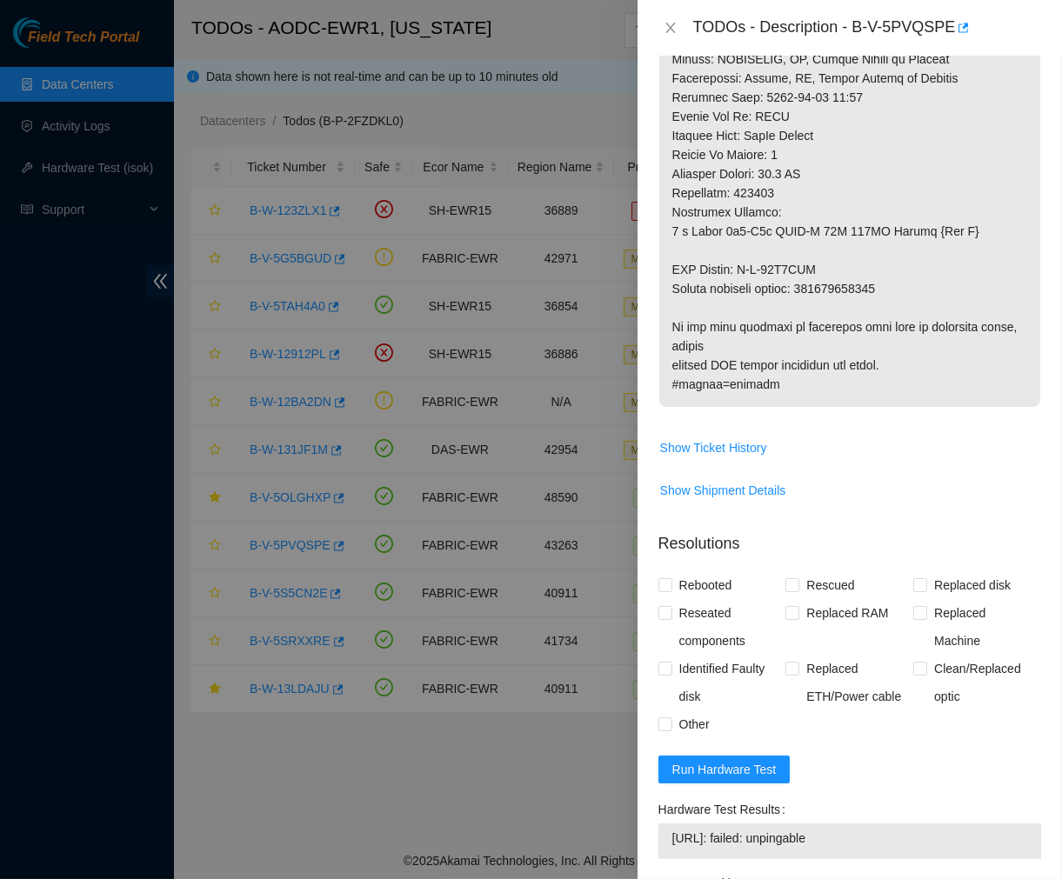
scroll to position [1146, 0]
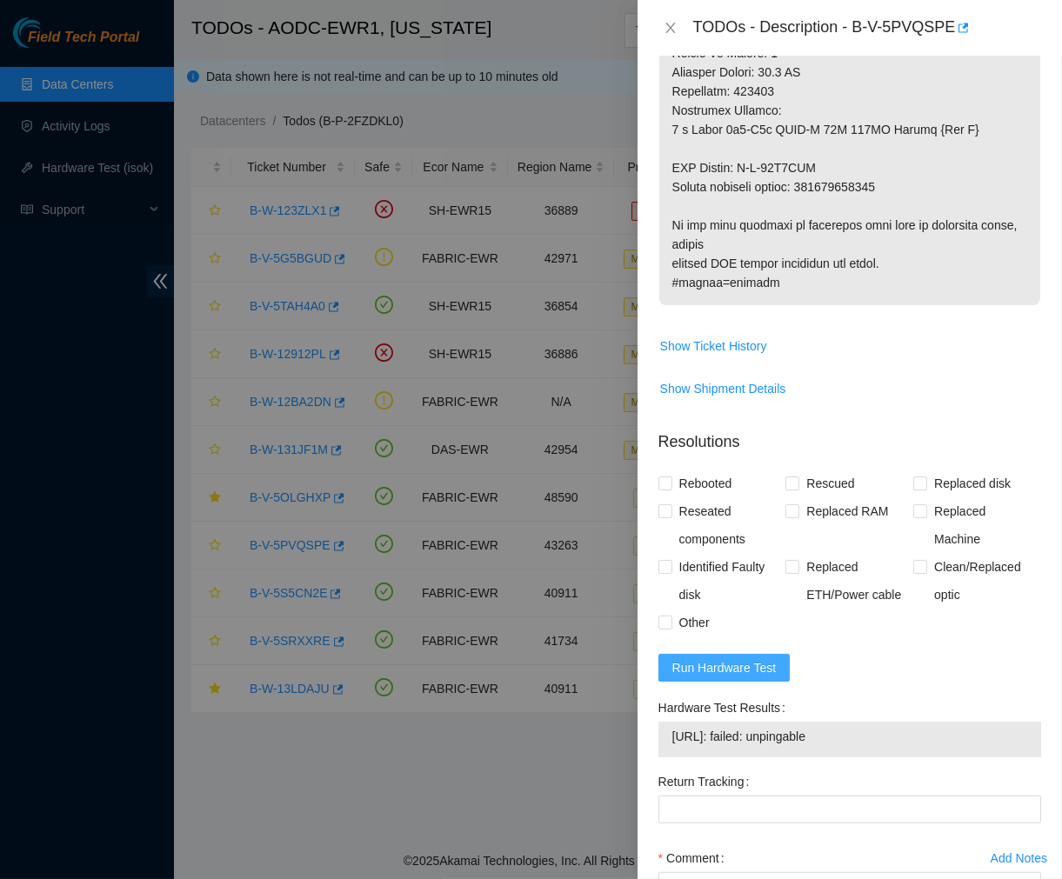
click at [746, 678] on span "Run Hardware Test" at bounding box center [724, 667] width 104 height 19
drag, startPoint x: 673, startPoint y: 758, endPoint x: 752, endPoint y: 758, distance: 79.2
click at [752, 746] on span "23.216.152.198: passed: ok" at bounding box center [849, 736] width 355 height 19
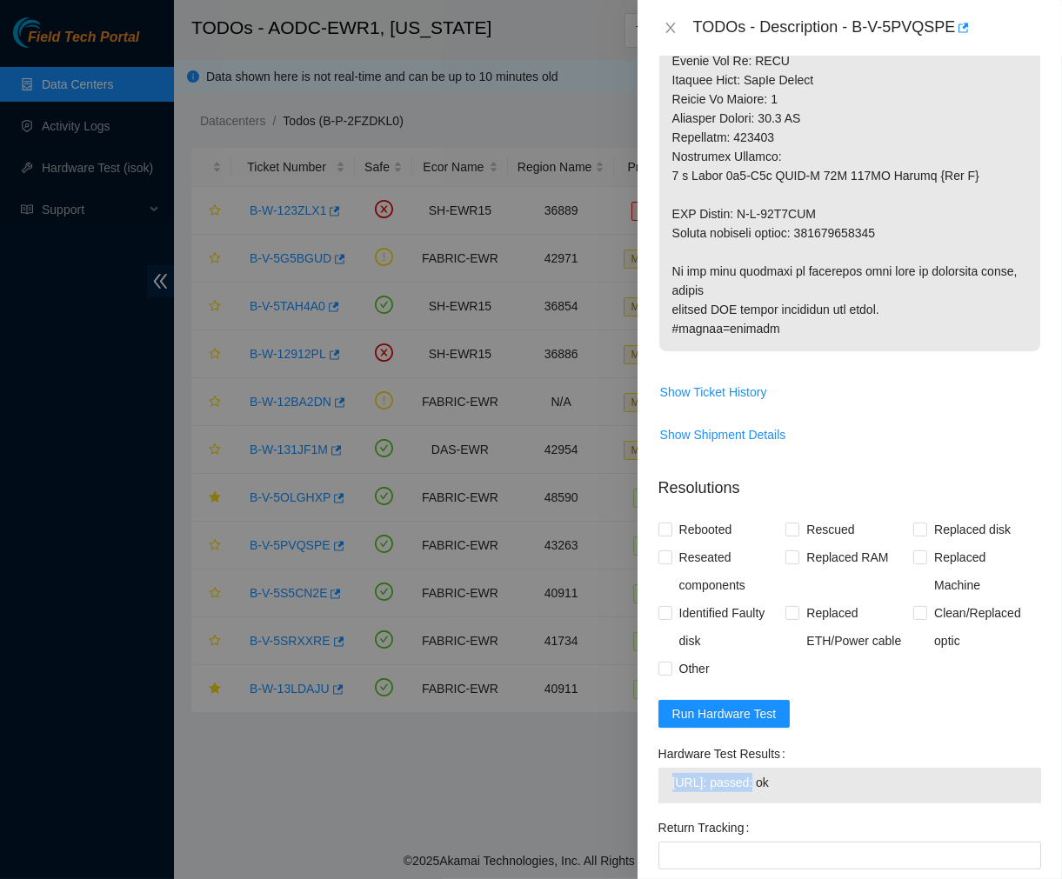
scroll to position [1325, 0]
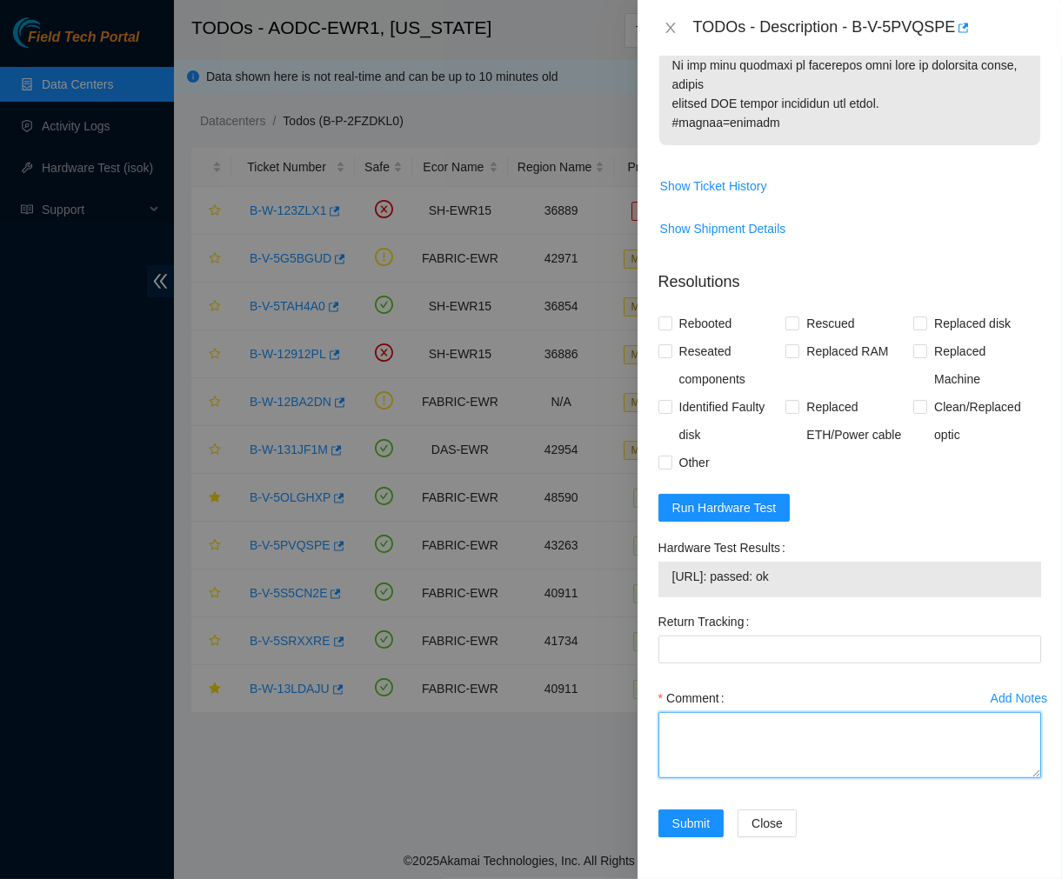
click at [698, 742] on textarea "Comment" at bounding box center [849, 745] width 383 height 66
paste textarea "Ticket #: B-V-5PVQSPE - Ran hardware test: 23.216.152.198: failed: unpingable -…"
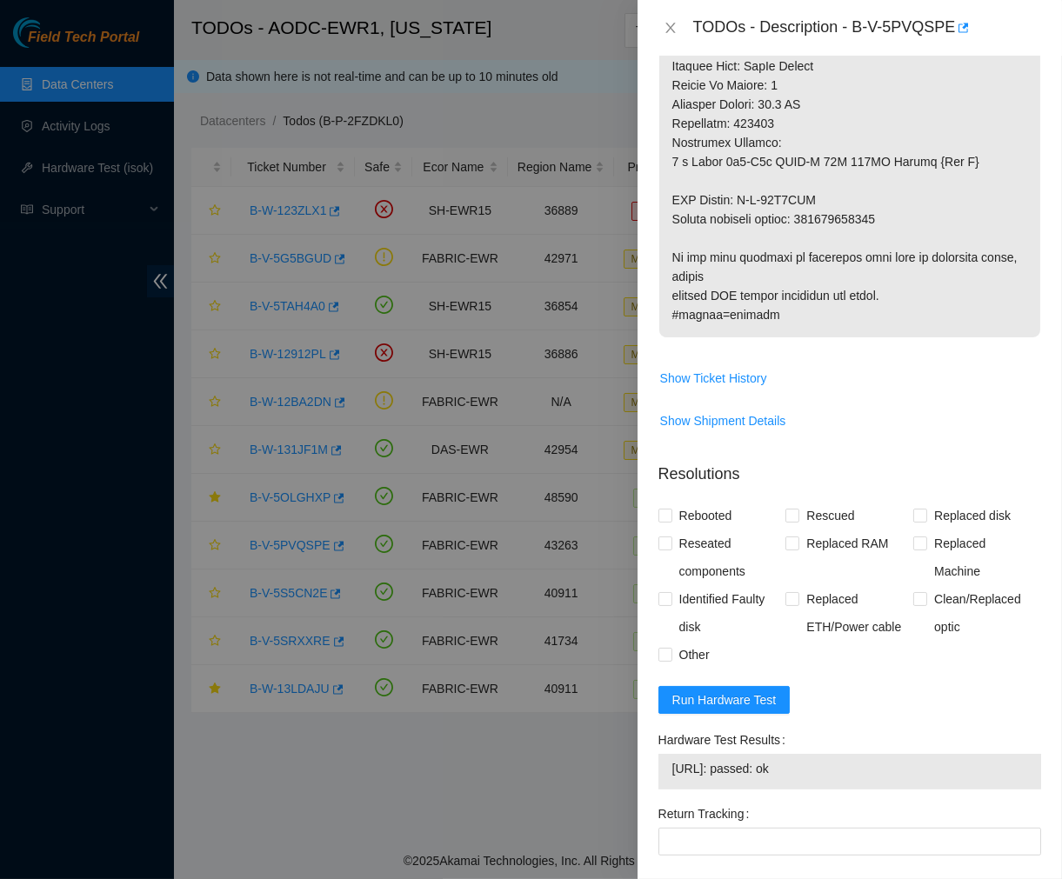
scroll to position [1112, 0]
type textarea "Ticket #: B-V-5PVQSPE - Ran hardware test: 23.216.152.198: failed: unpingable -…"
drag, startPoint x: 899, startPoint y: 239, endPoint x: 807, endPoint y: 241, distance: 92.2
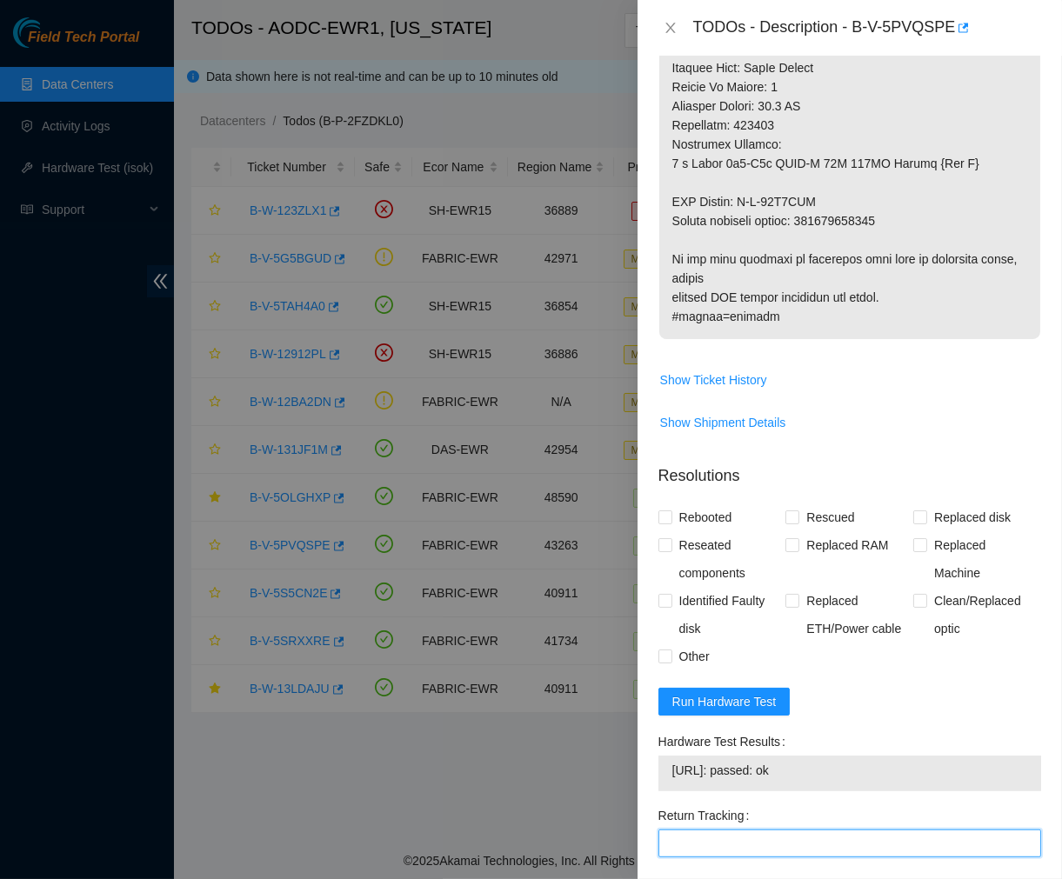
click at [726, 858] on Tracking "Return Tracking" at bounding box center [849, 844] width 383 height 28
paste Tracking "417328421187"
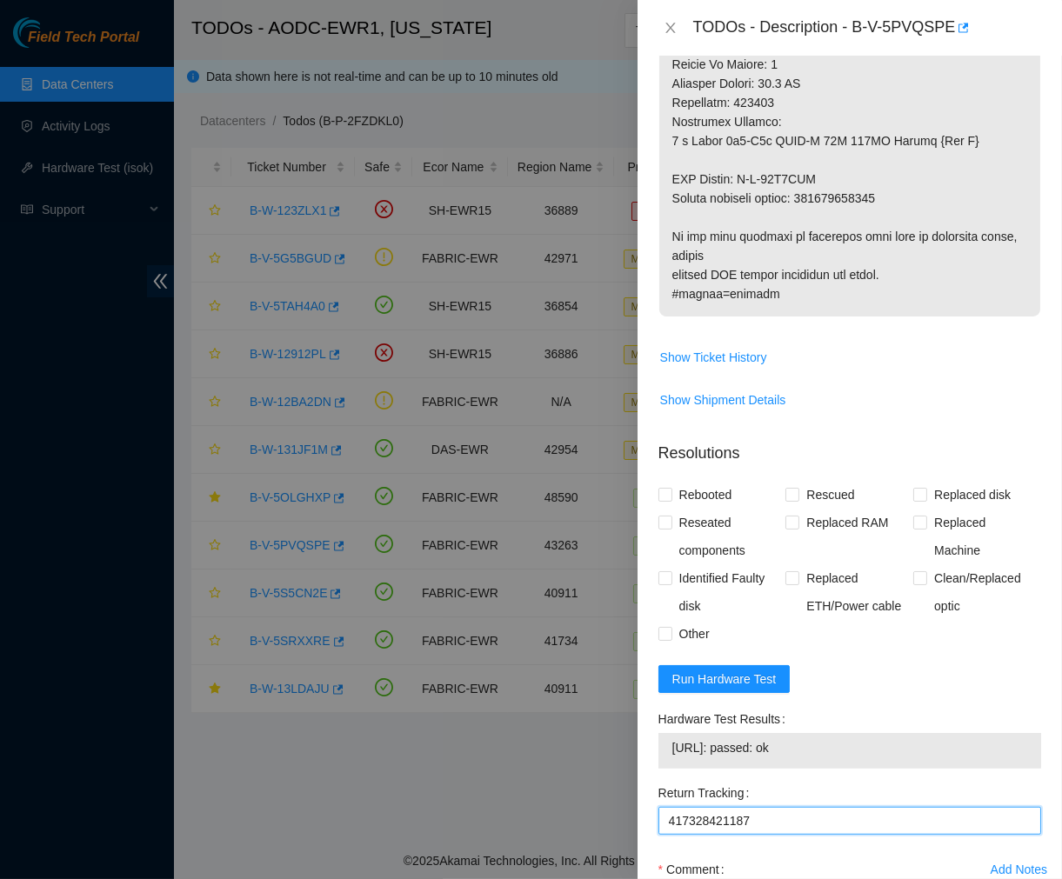
scroll to position [1088, 0]
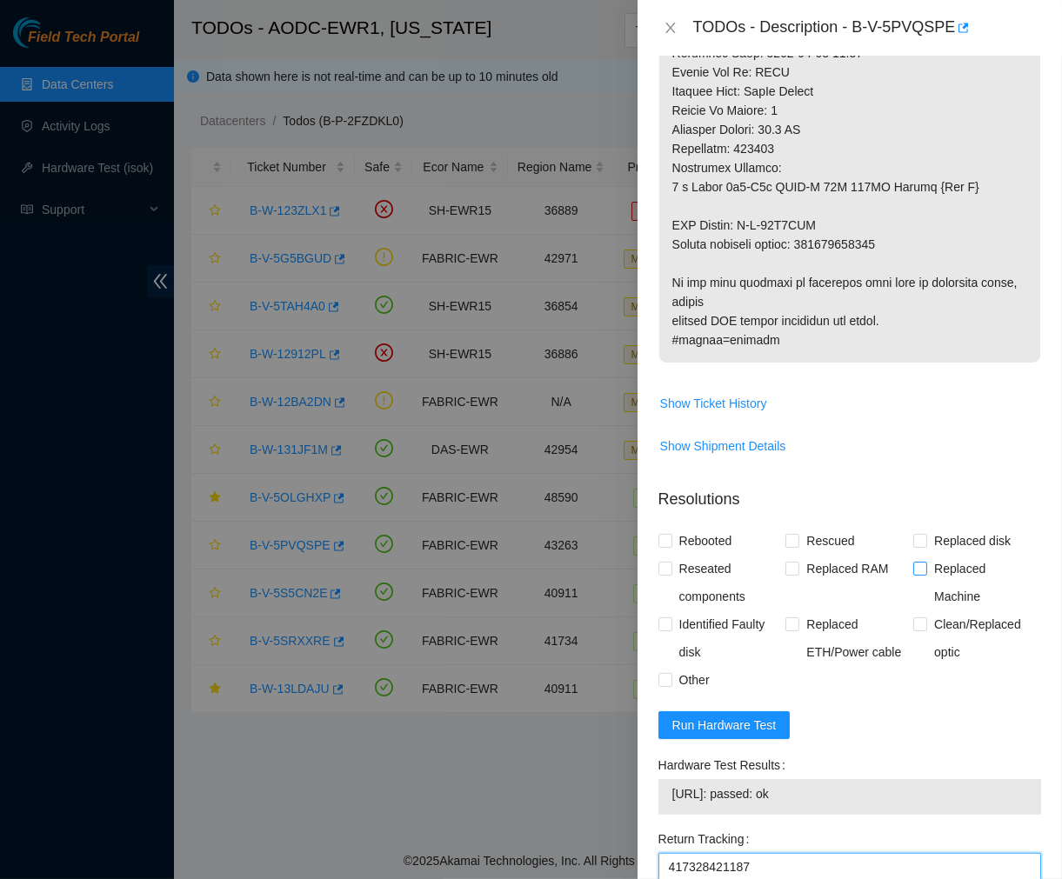
type Tracking "417328421187"
click at [914, 574] on input "Replaced Machine" at bounding box center [919, 568] width 12 height 12
checkbox input "true"
click at [664, 546] on input "Rebooted" at bounding box center [664, 540] width 12 height 12
checkbox input "true"
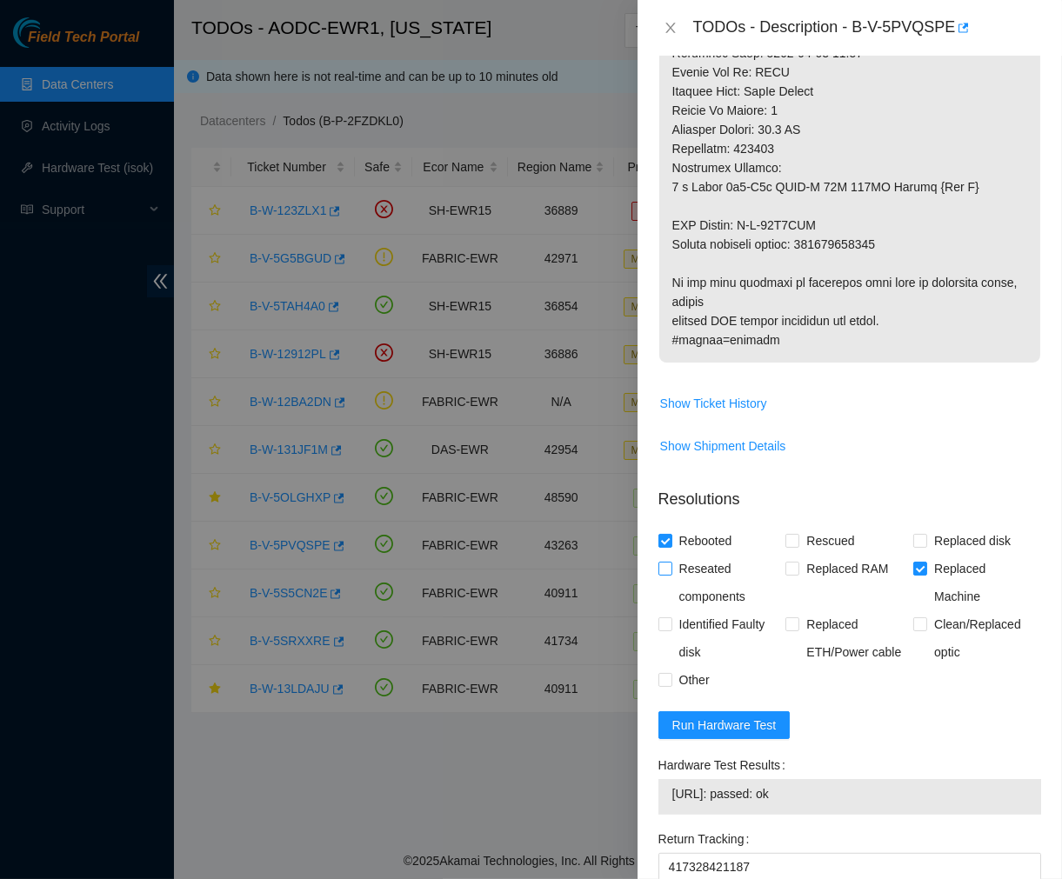
click at [662, 574] on input "Reseated components" at bounding box center [664, 568] width 12 height 12
checkbox input "true"
click at [665, 685] on input "Other" at bounding box center [664, 679] width 12 height 12
checkbox input "true"
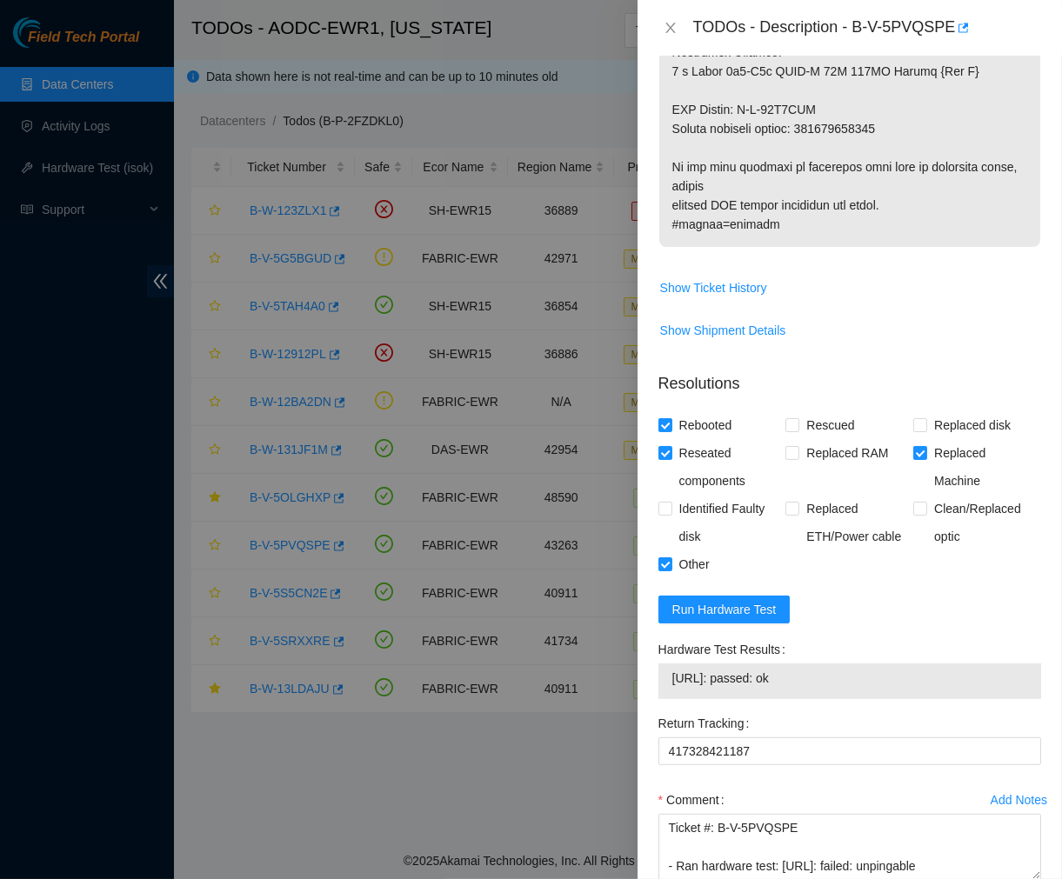
scroll to position [1325, 0]
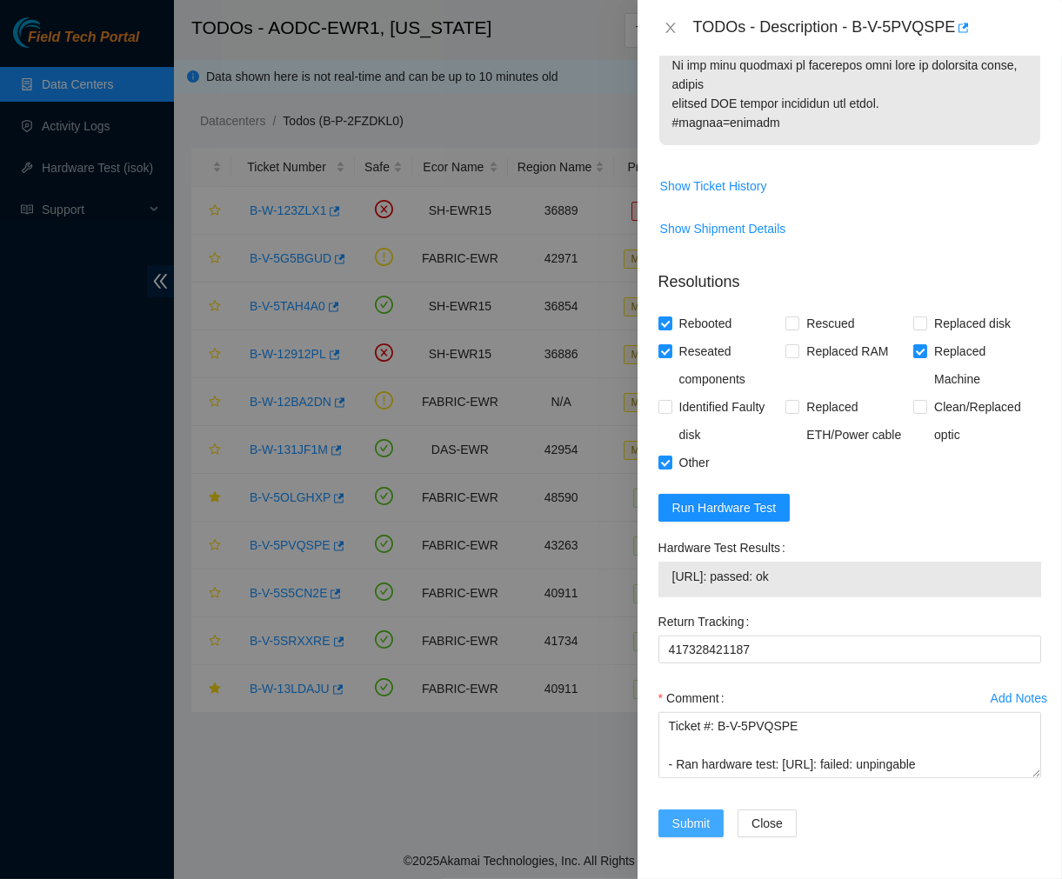
click at [689, 827] on span "Submit" at bounding box center [691, 823] width 38 height 19
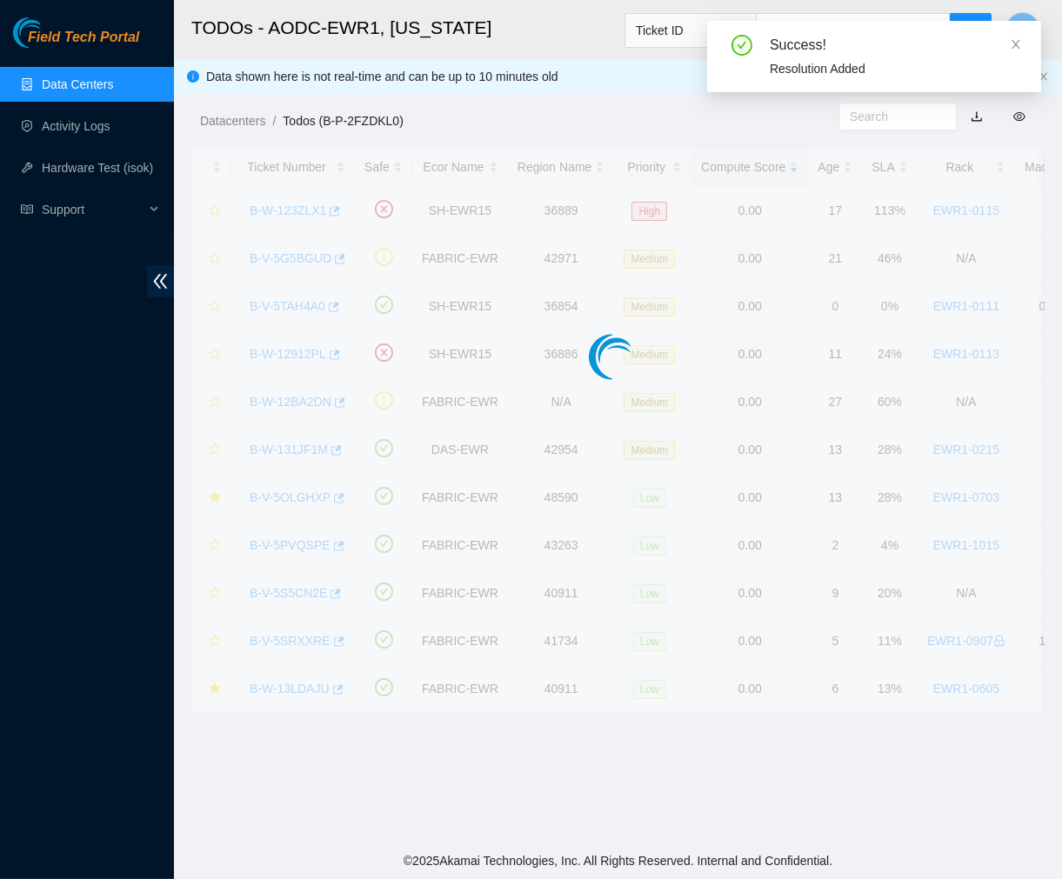
scroll to position [291, 0]
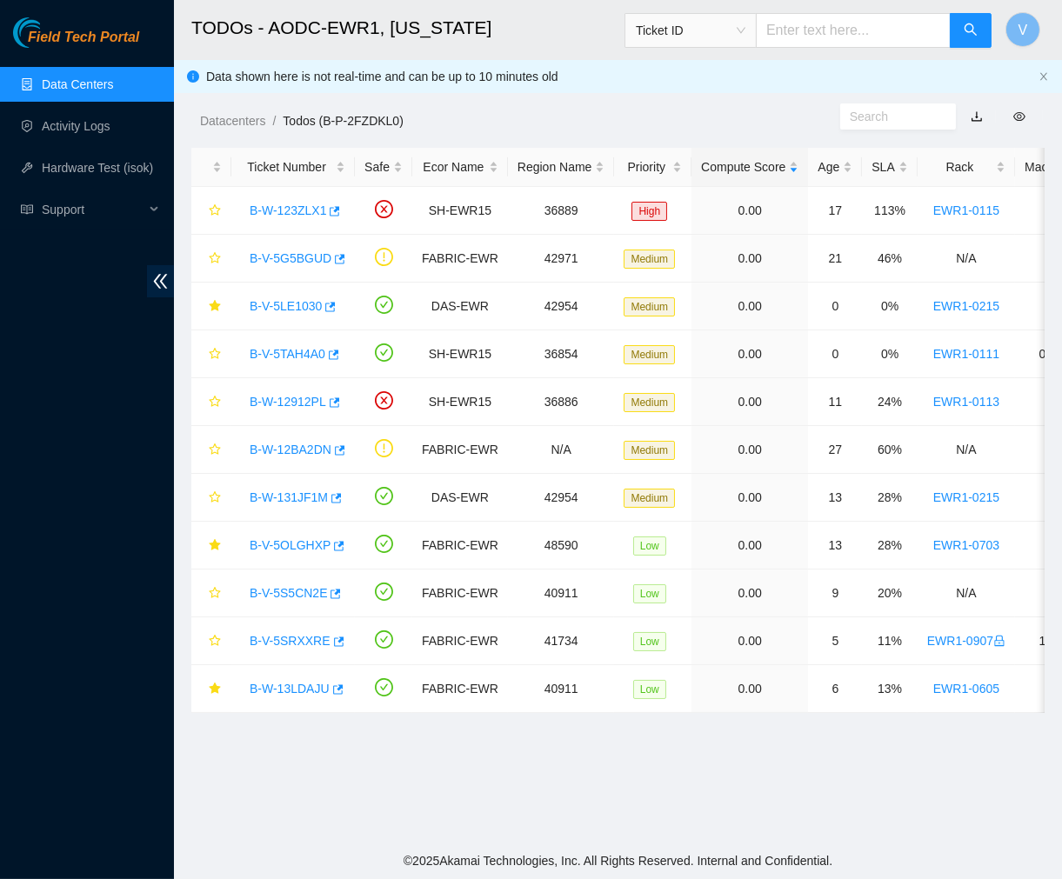
click at [107, 78] on link "Data Centers" at bounding box center [77, 84] width 71 height 14
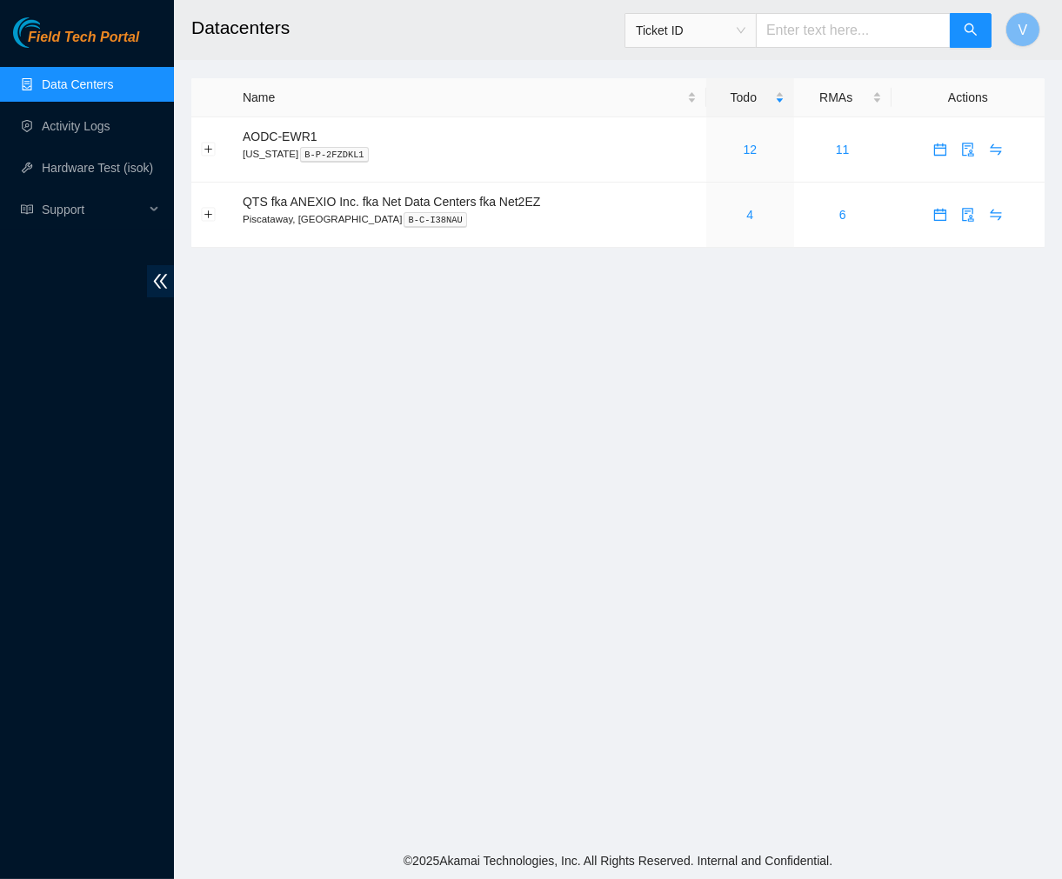
click at [701, 385] on main "Datacenters Ticket ID V Name Todo RMAs Actions AODC-EWR1 New Jersey B-P-2FZDKL1…" at bounding box center [618, 421] width 888 height 843
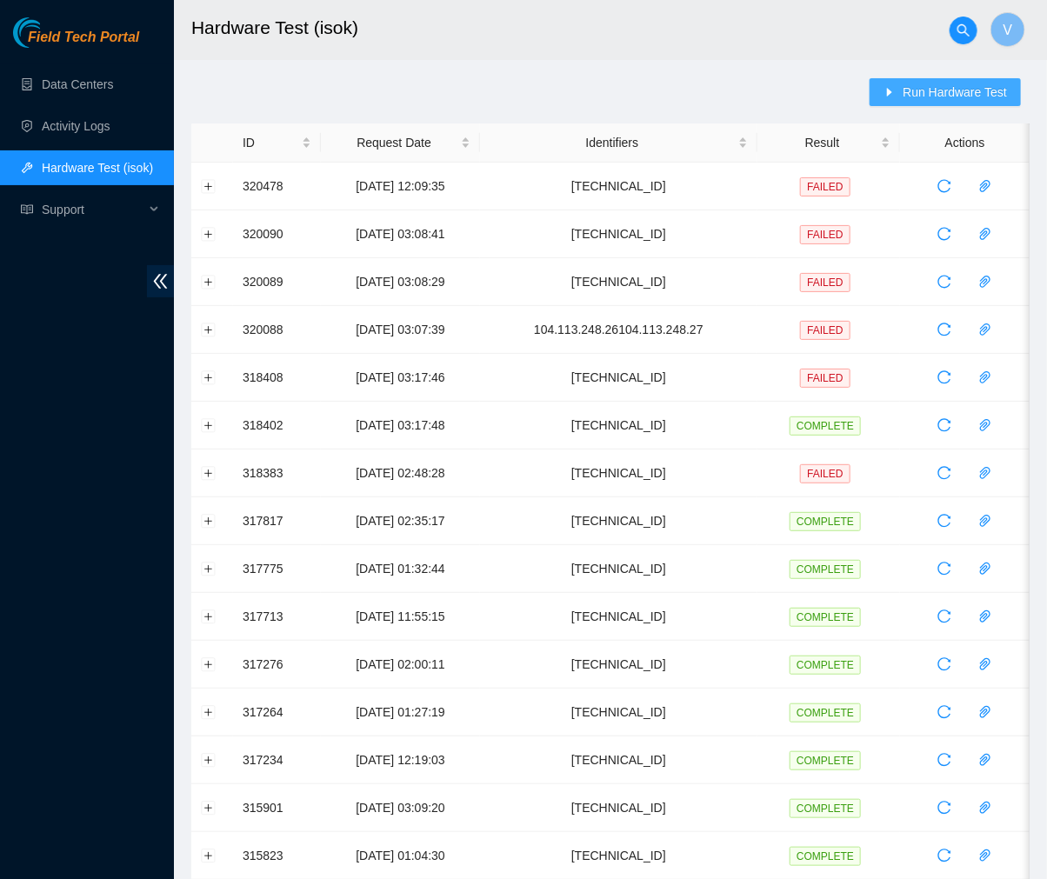
click at [945, 92] on span "Run Hardware Test" at bounding box center [955, 92] width 104 height 19
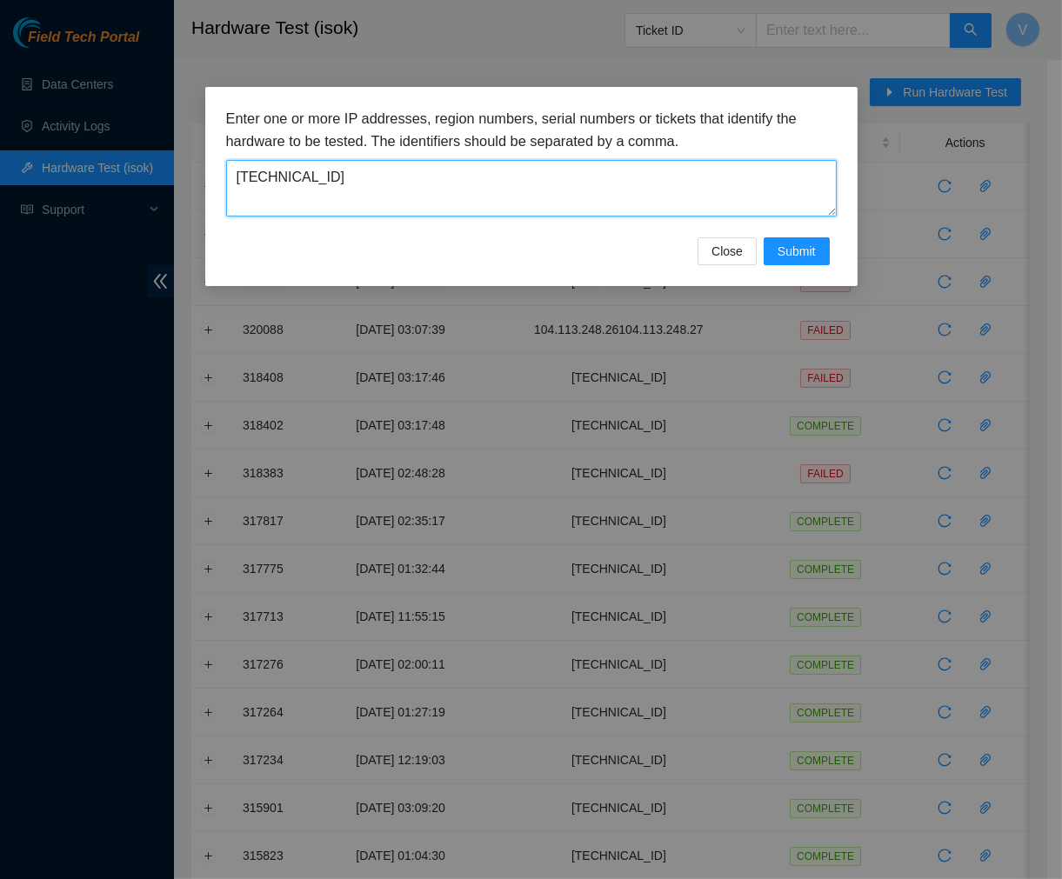
drag, startPoint x: 423, startPoint y: 183, endPoint x: 0, endPoint y: 190, distance: 422.8
click at [0, 190] on div "Enter one or more IP addresses, region numbers, serial numbers or tickets that …" at bounding box center [531, 439] width 1062 height 879
paste textarea "6.152.198"
type textarea "23.216.152.198"
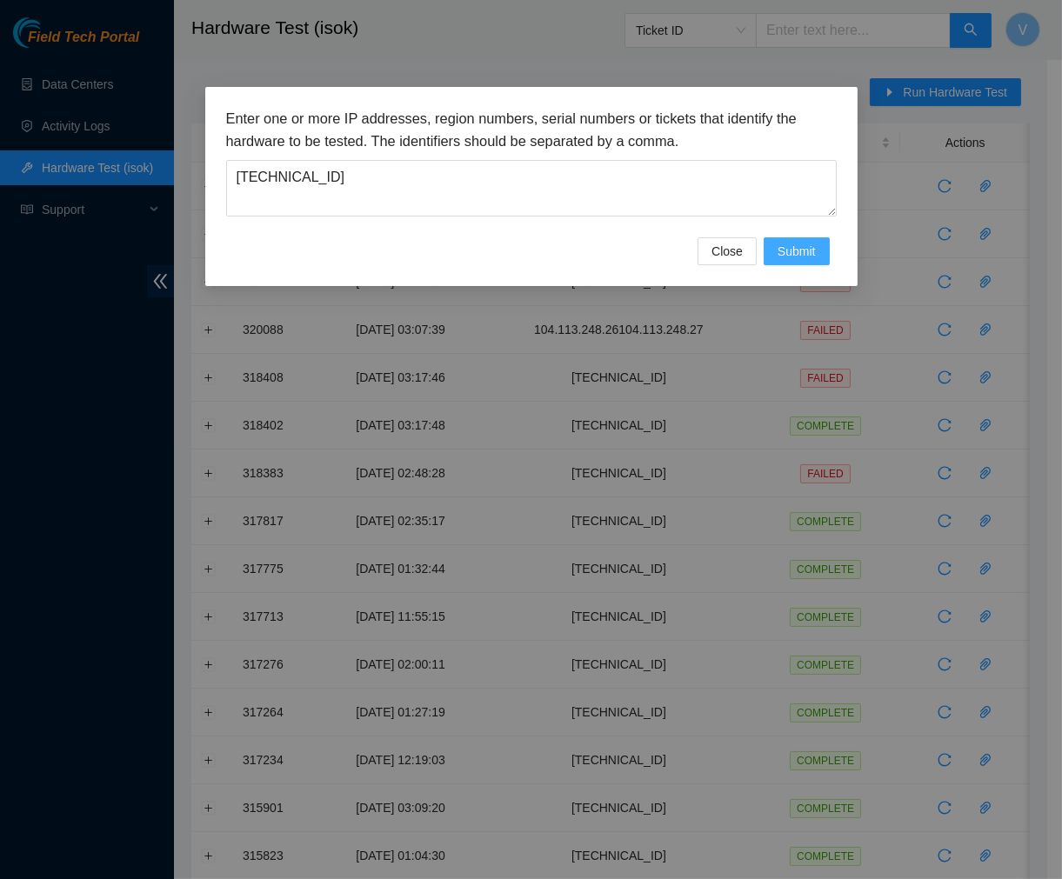
click at [783, 252] on span "Submit" at bounding box center [797, 251] width 38 height 19
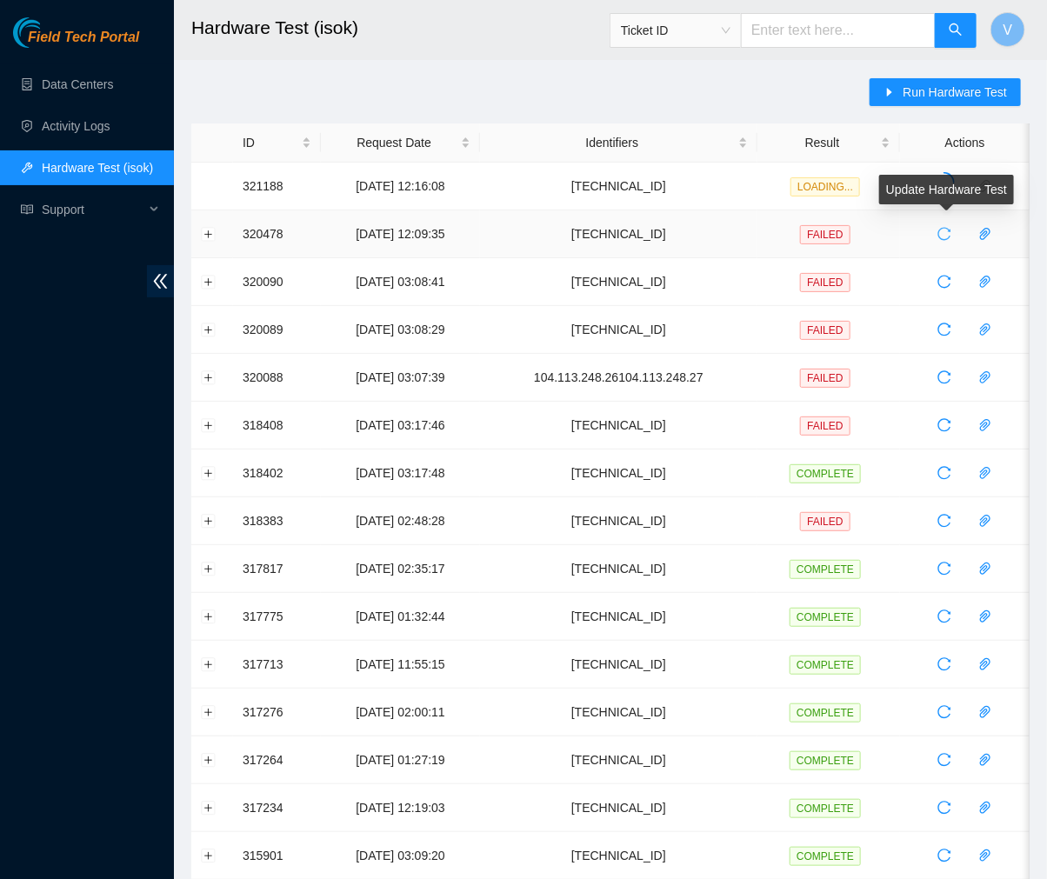
click at [944, 241] on button "button" at bounding box center [945, 234] width 28 height 28
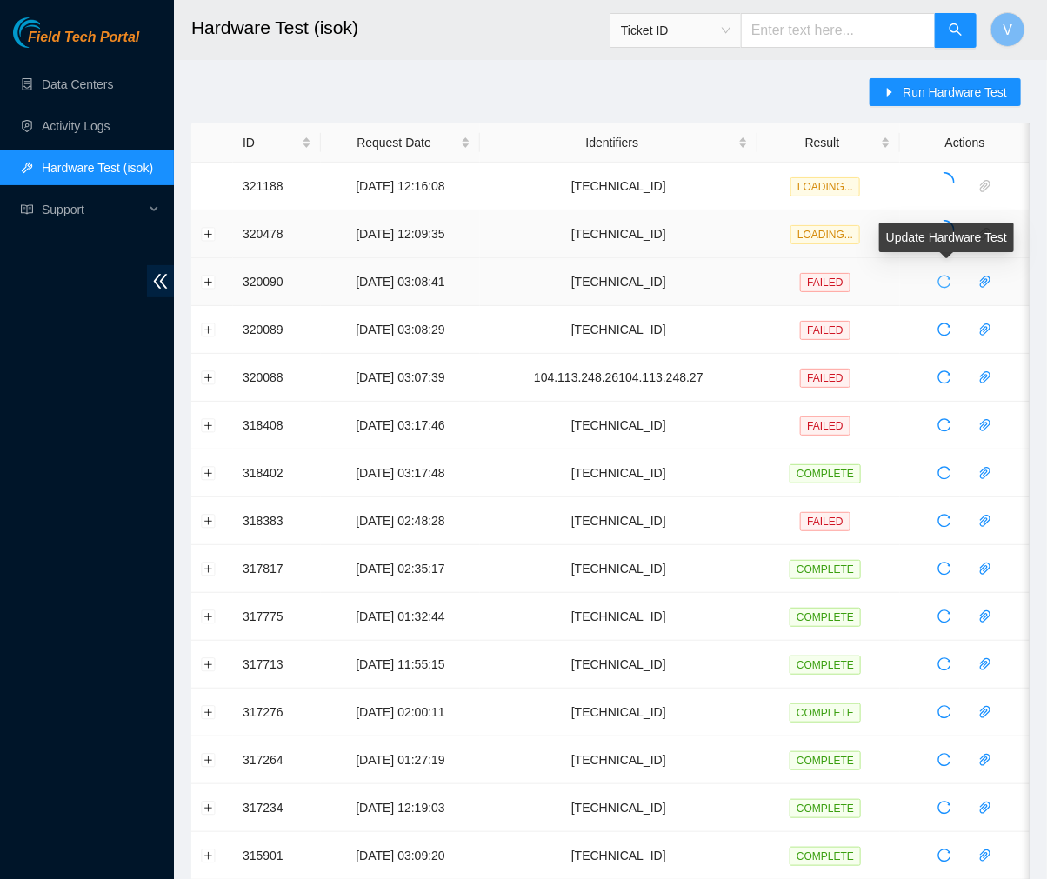
click at [948, 280] on icon "reload" at bounding box center [945, 282] width 14 height 14
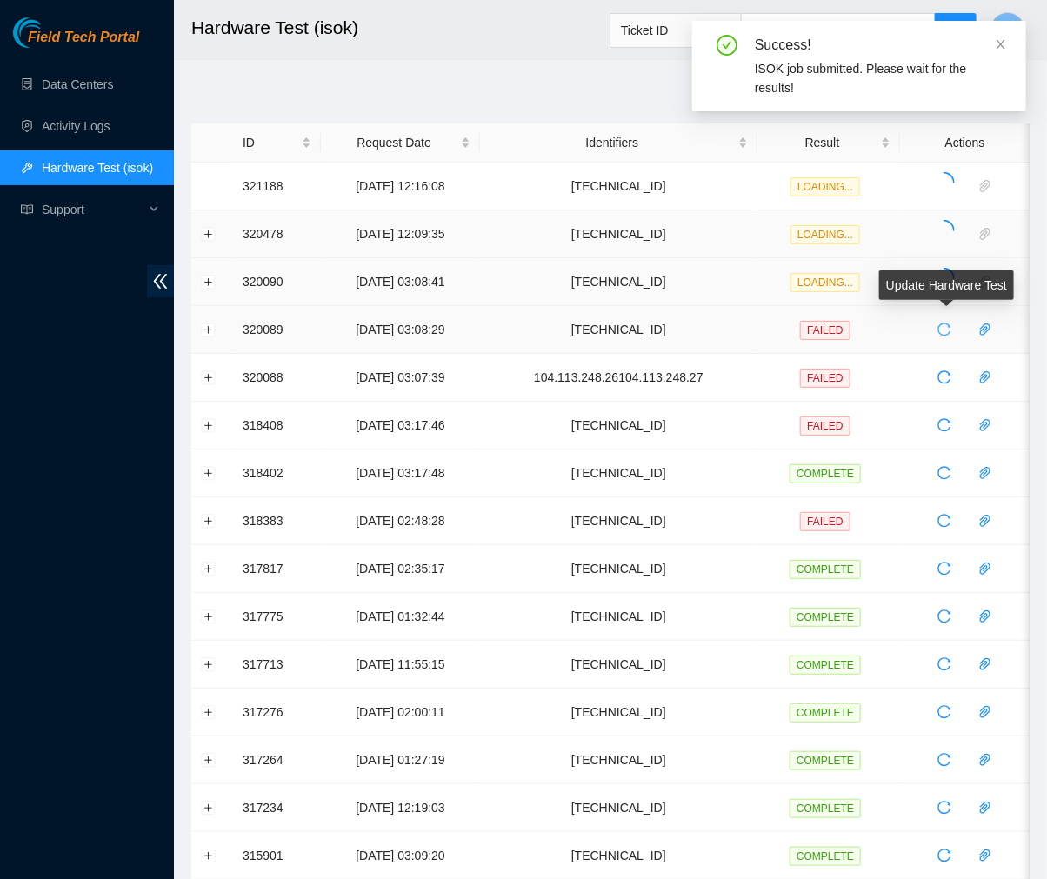
click at [946, 342] on button "button" at bounding box center [945, 330] width 28 height 28
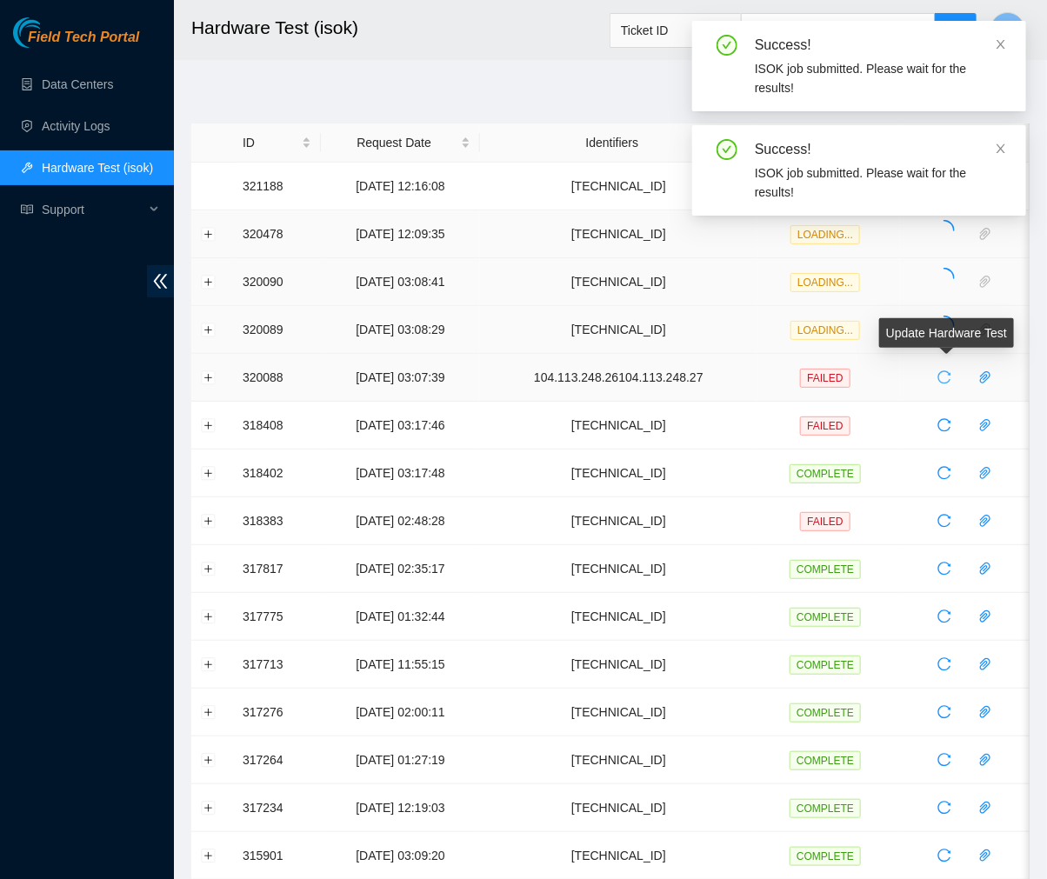
click at [943, 383] on icon "reload" at bounding box center [945, 377] width 13 height 13
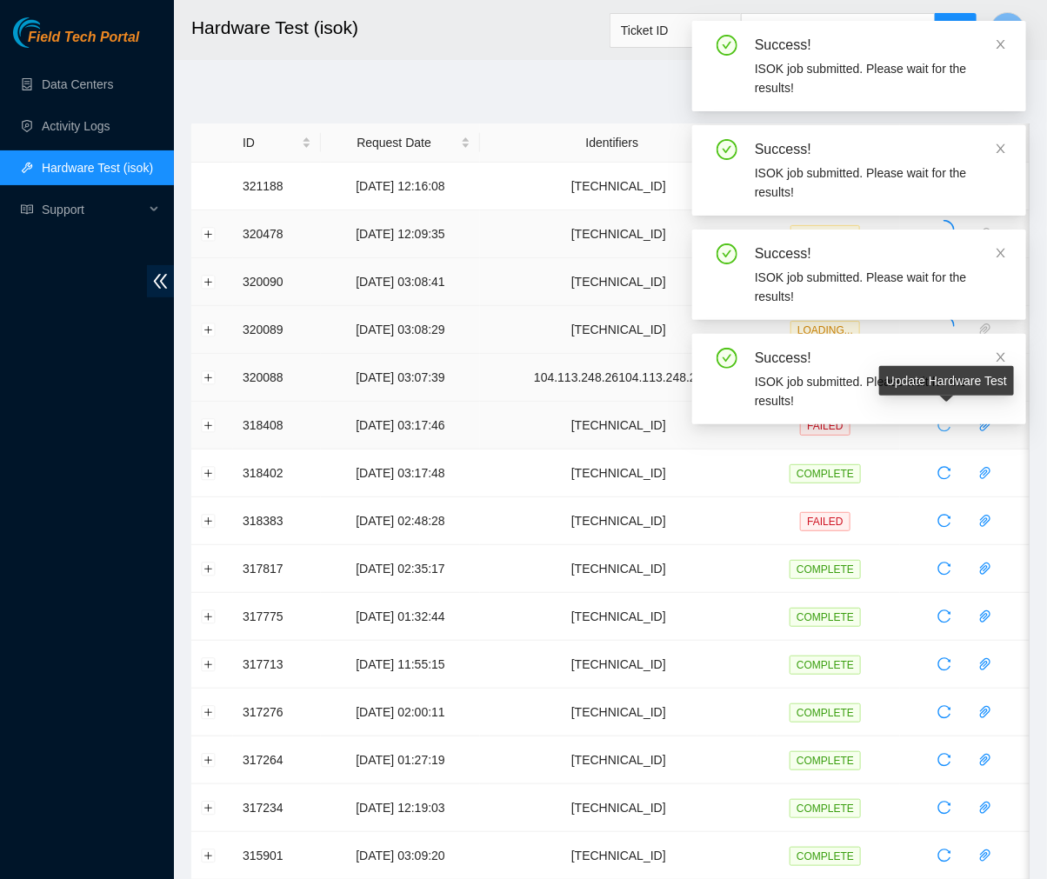
click at [941, 428] on icon "reload" at bounding box center [945, 425] width 14 height 14
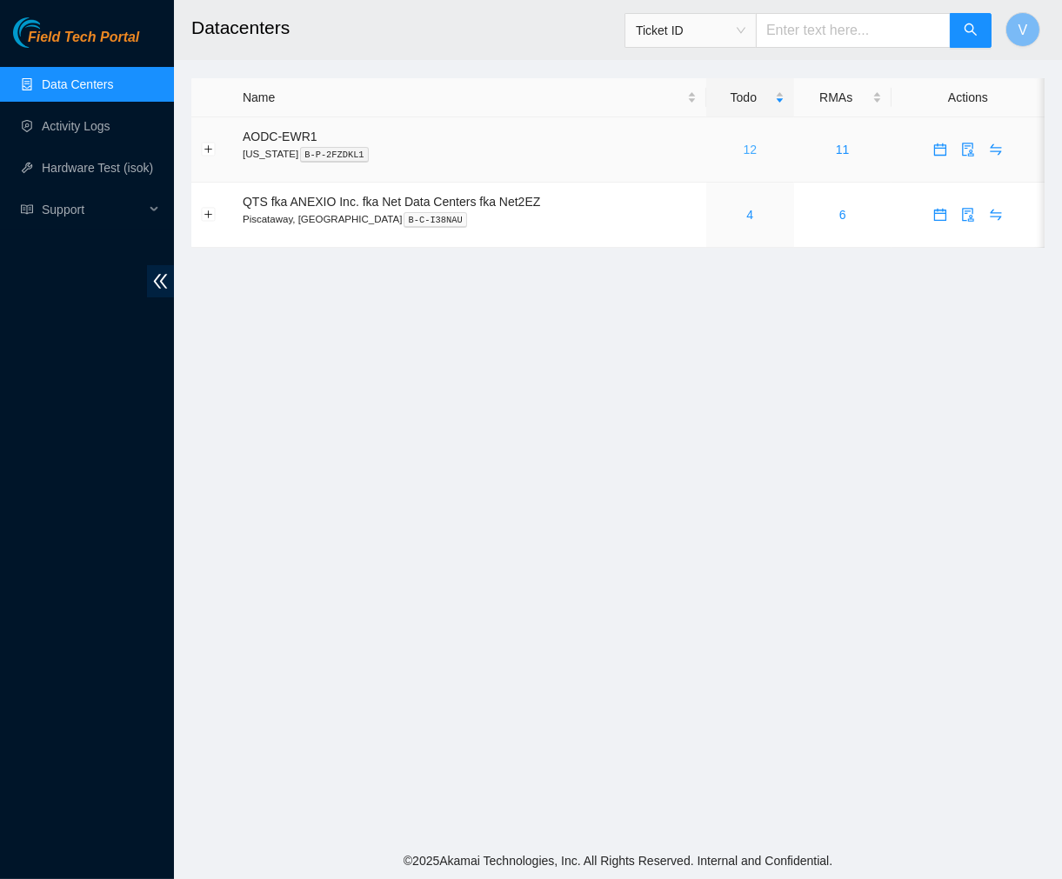
click at [751, 148] on link "12" at bounding box center [751, 150] width 14 height 14
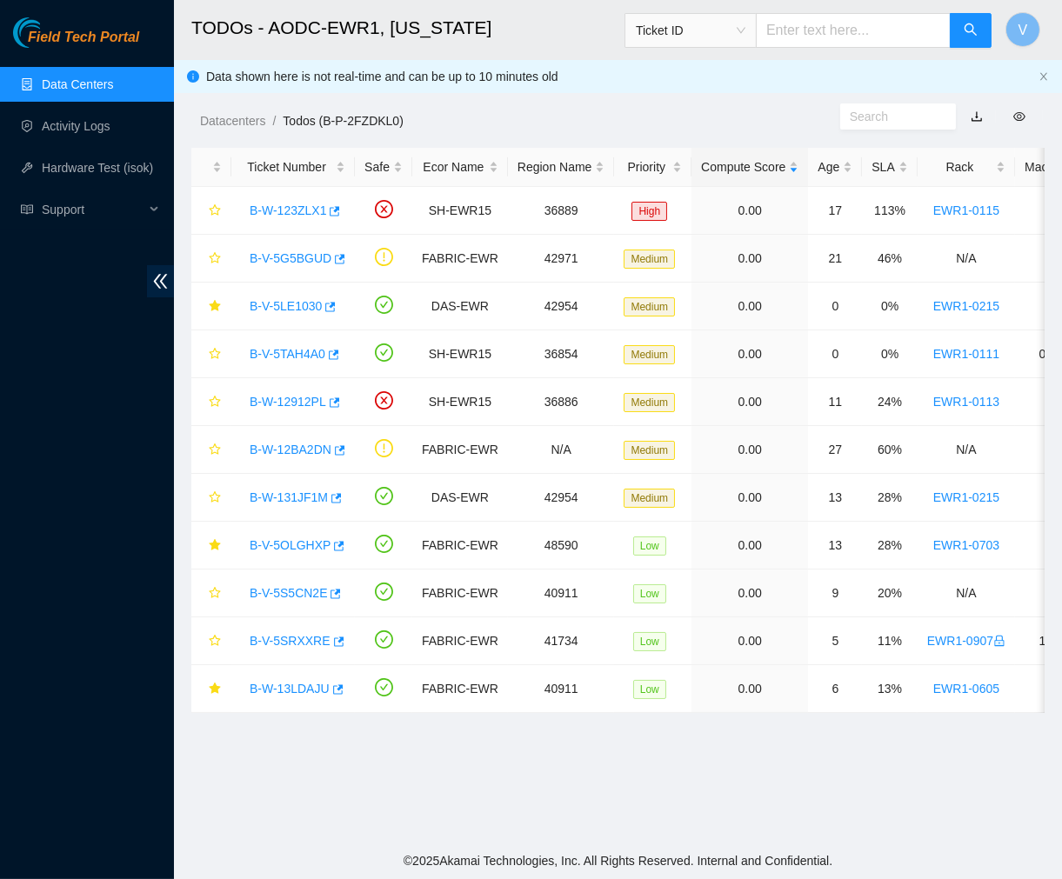
click at [418, 786] on main "TODOs - AODC-EWR1, [US_STATE] Ticket ID V Data shown here is not real-time and …" at bounding box center [618, 421] width 888 height 843
click at [297, 493] on link "B-W-131JF1M" at bounding box center [289, 498] width 78 height 14
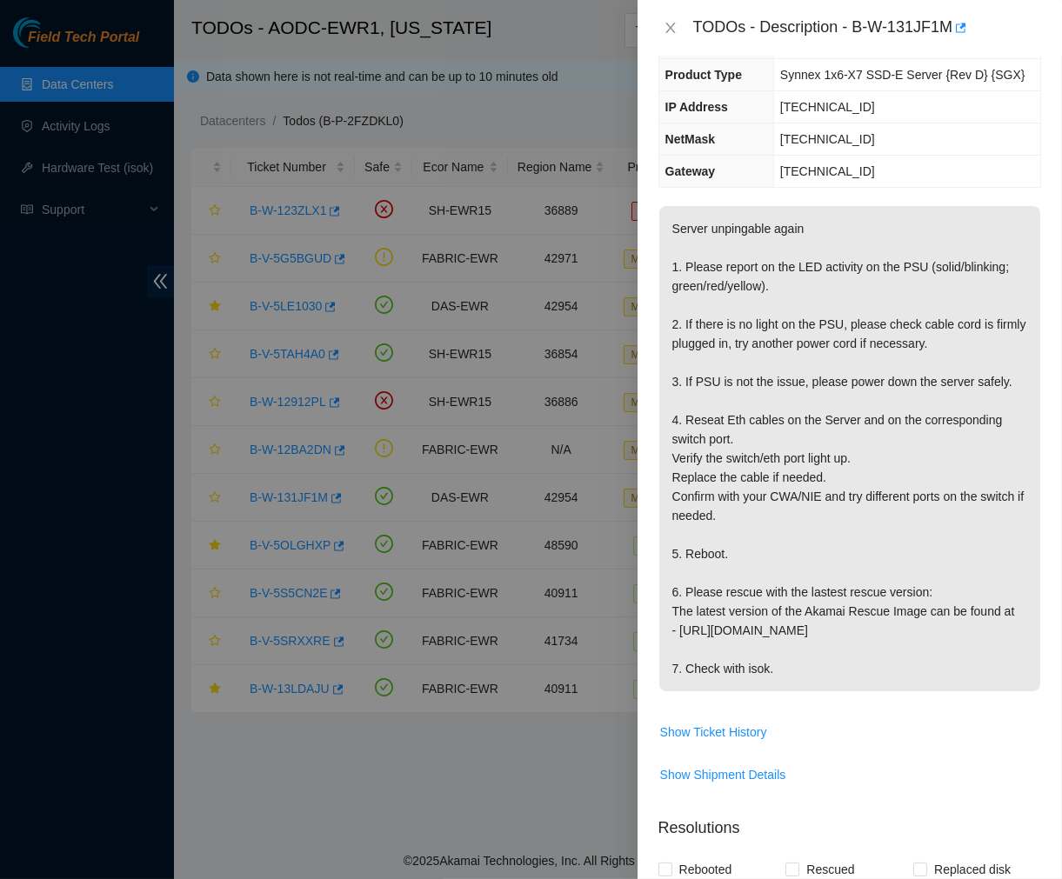
scroll to position [117, 0]
click at [667, 21] on icon "close" at bounding box center [671, 28] width 14 height 14
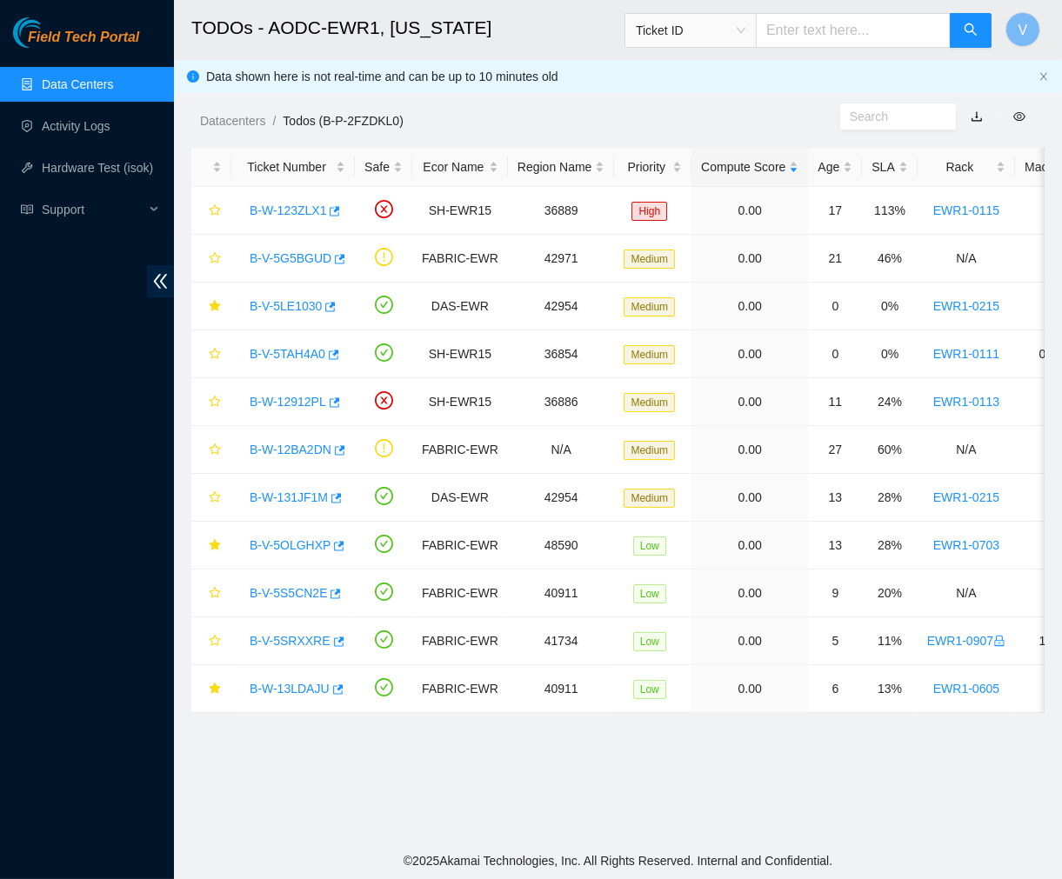
scroll to position [154, 0]
click at [281, 540] on link "B-V-5OLGHXP" at bounding box center [290, 545] width 81 height 14
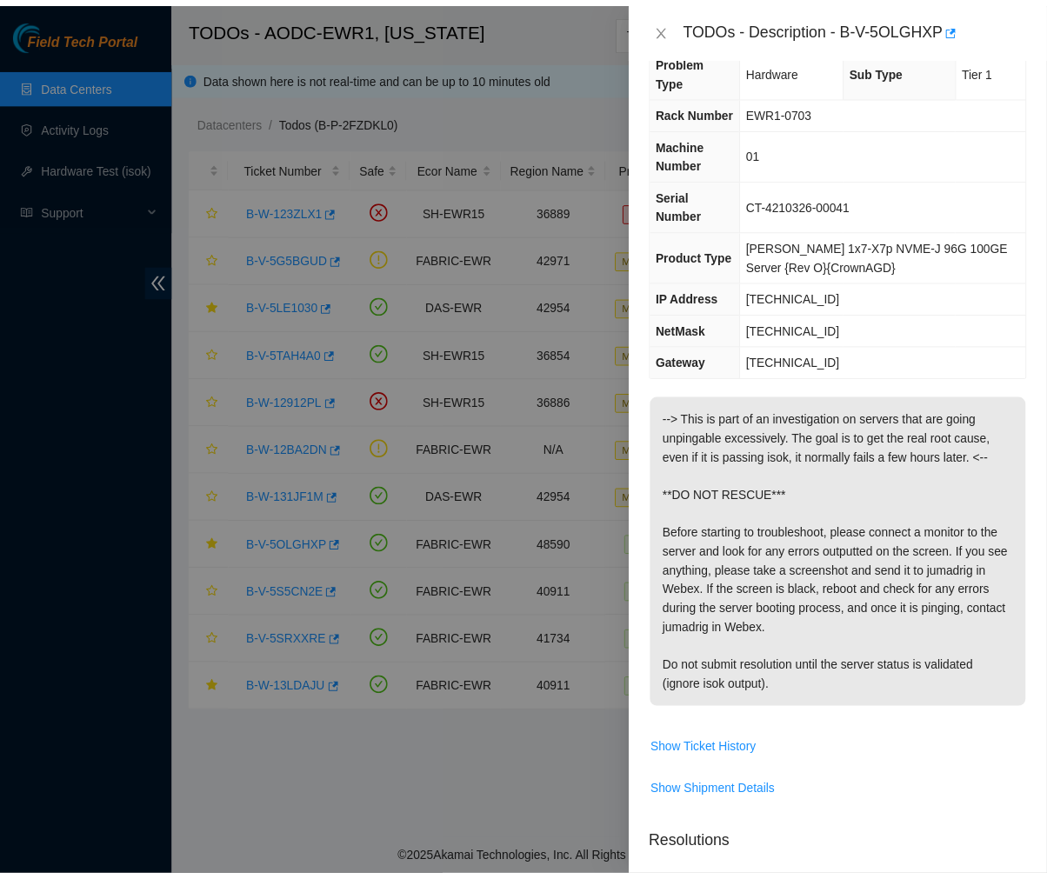
scroll to position [35, 0]
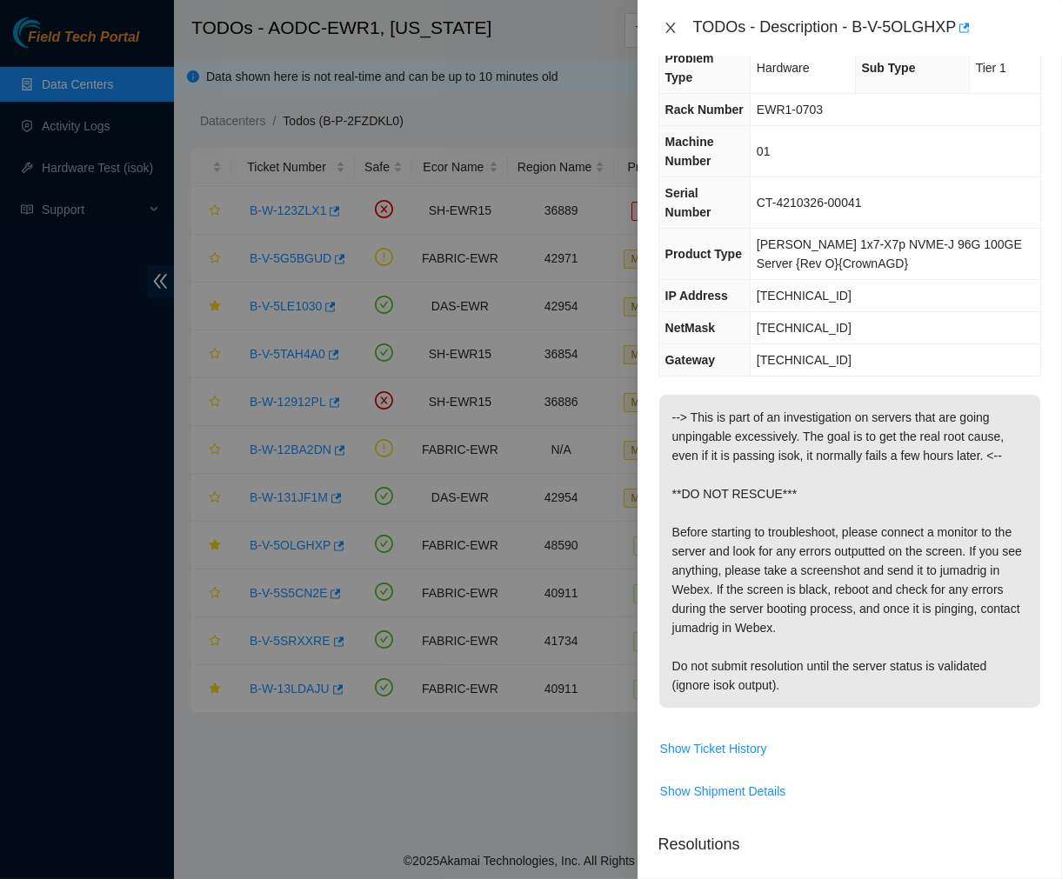
click at [670, 26] on icon "close" at bounding box center [671, 28] width 14 height 14
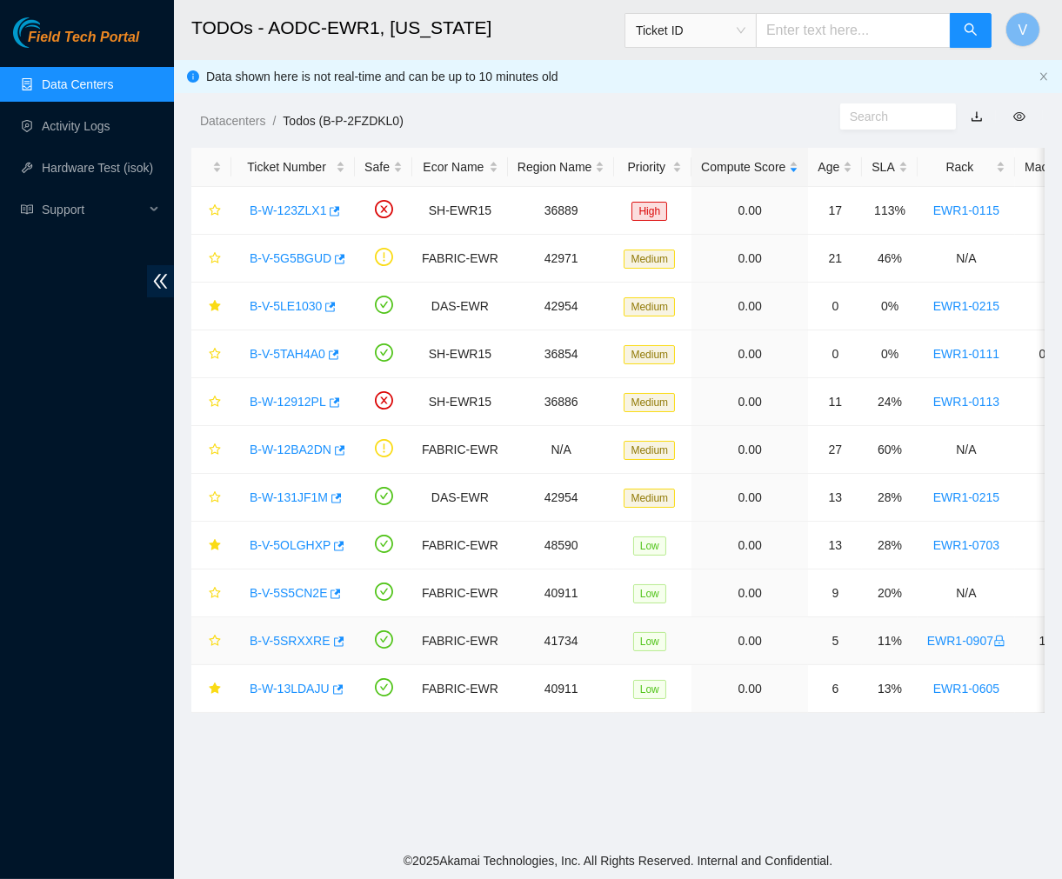
click at [287, 645] on link "B-V-5SRXXRE" at bounding box center [290, 641] width 81 height 14
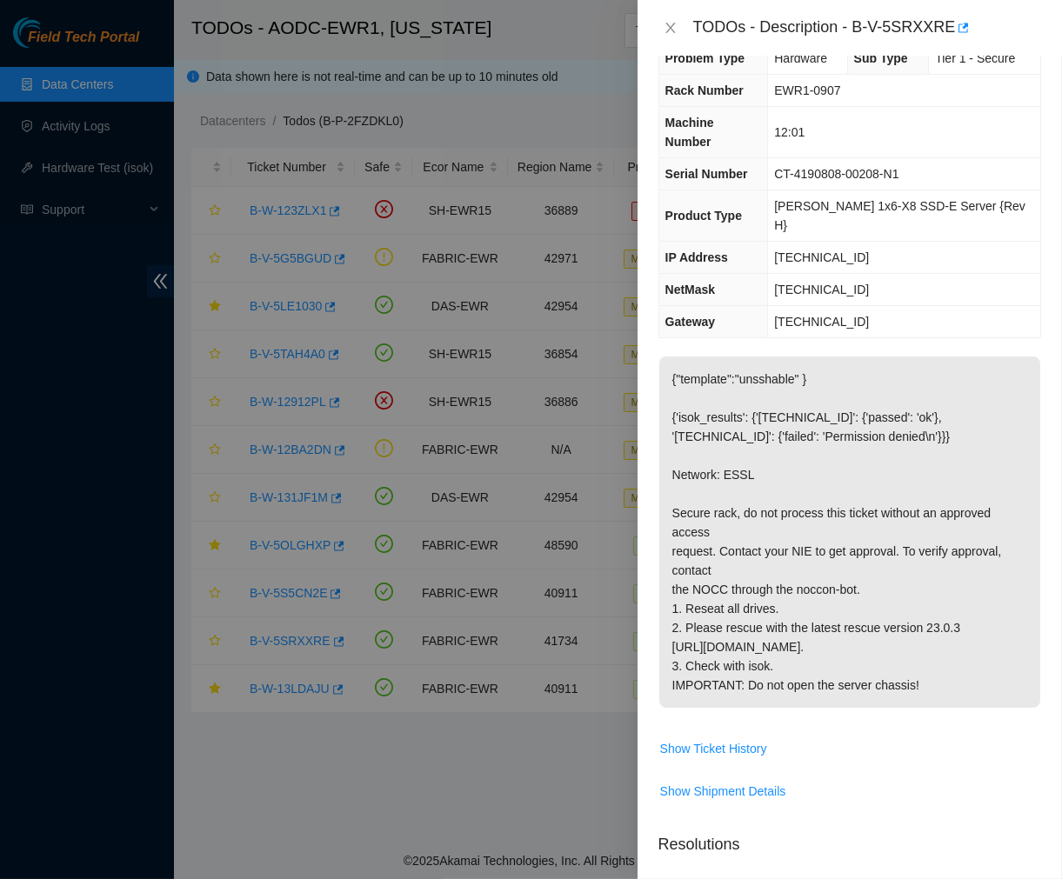
click at [671, 14] on div "TODOs - Description - B-V-5SRXXRE" at bounding box center [849, 28] width 383 height 28
click at [667, 27] on icon "close" at bounding box center [671, 28] width 14 height 14
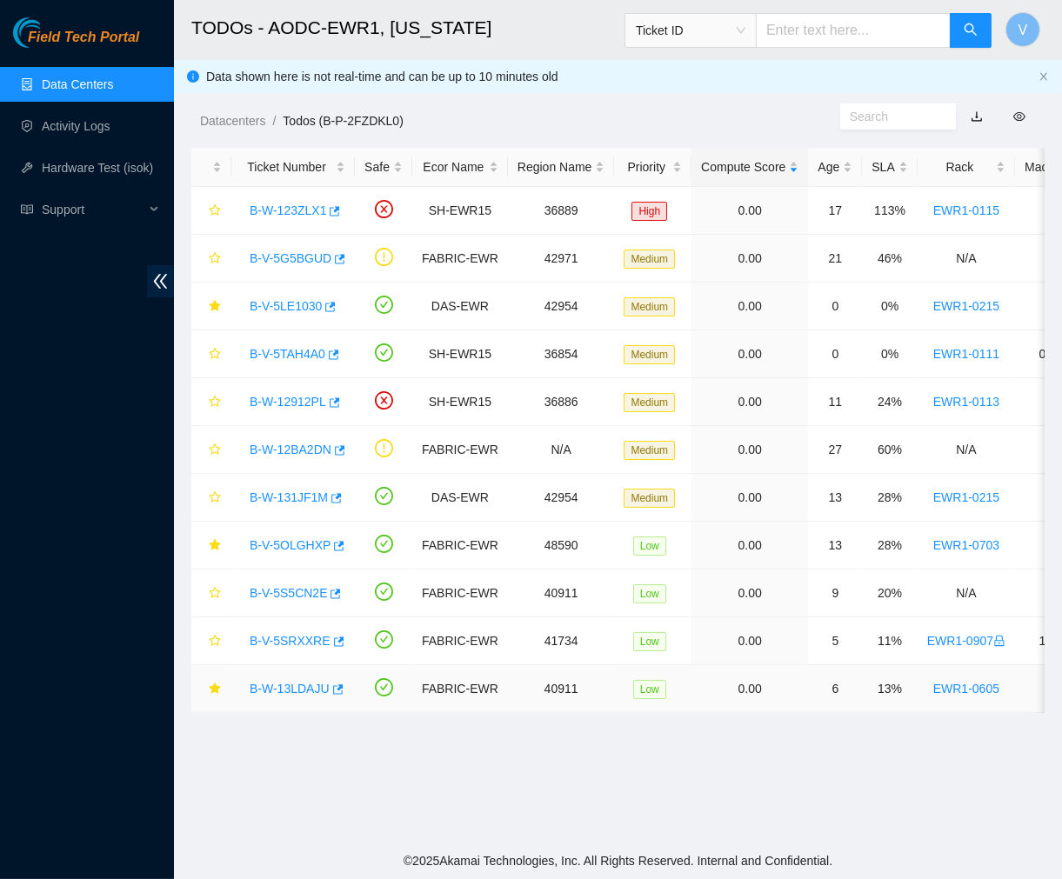
click at [292, 685] on link "B-W-13LDAJU" at bounding box center [290, 689] width 80 height 14
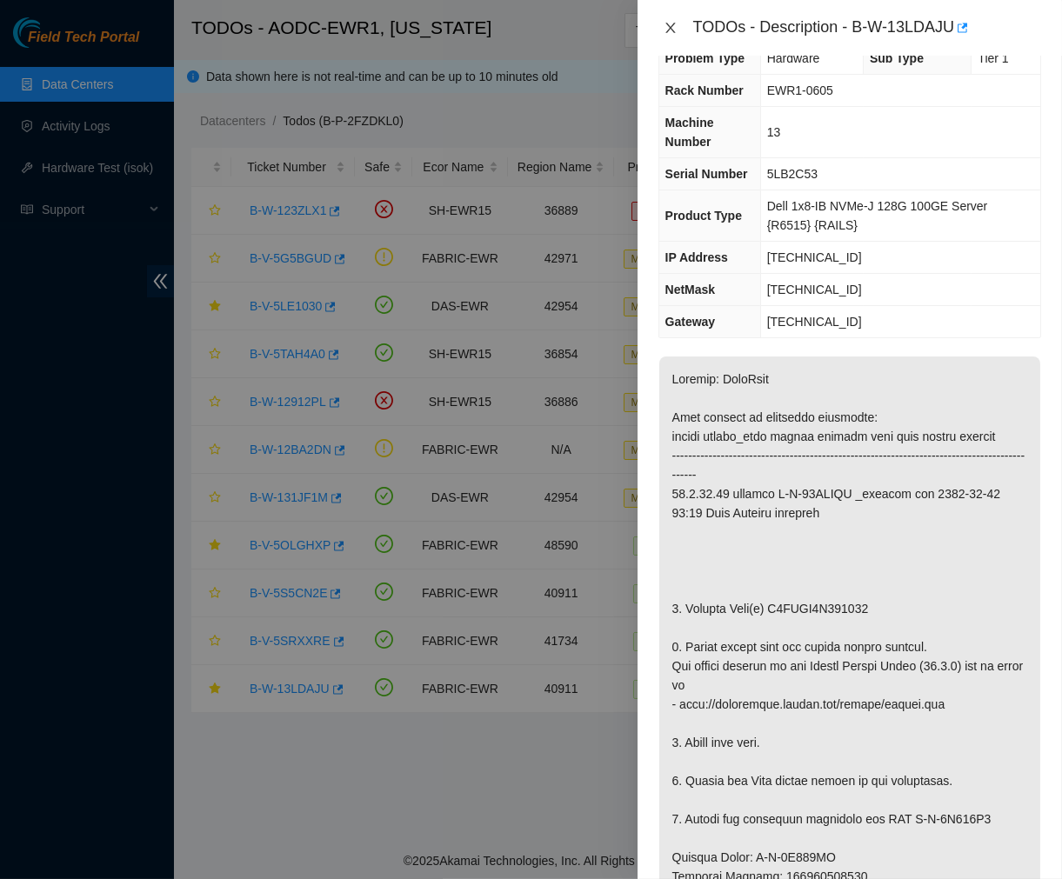
click at [671, 26] on icon "close" at bounding box center [671, 28] width 14 height 14
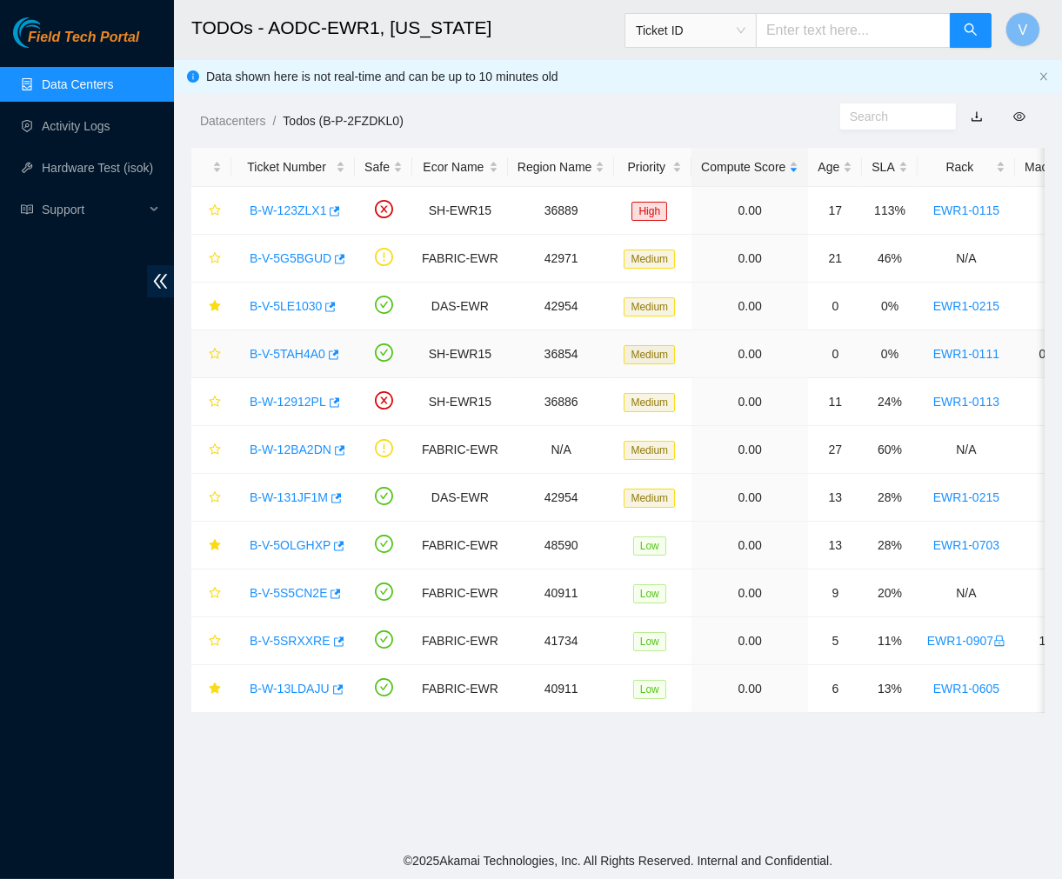
drag, startPoint x: 341, startPoint y: 360, endPoint x: 108, endPoint y: -14, distance: 440.7
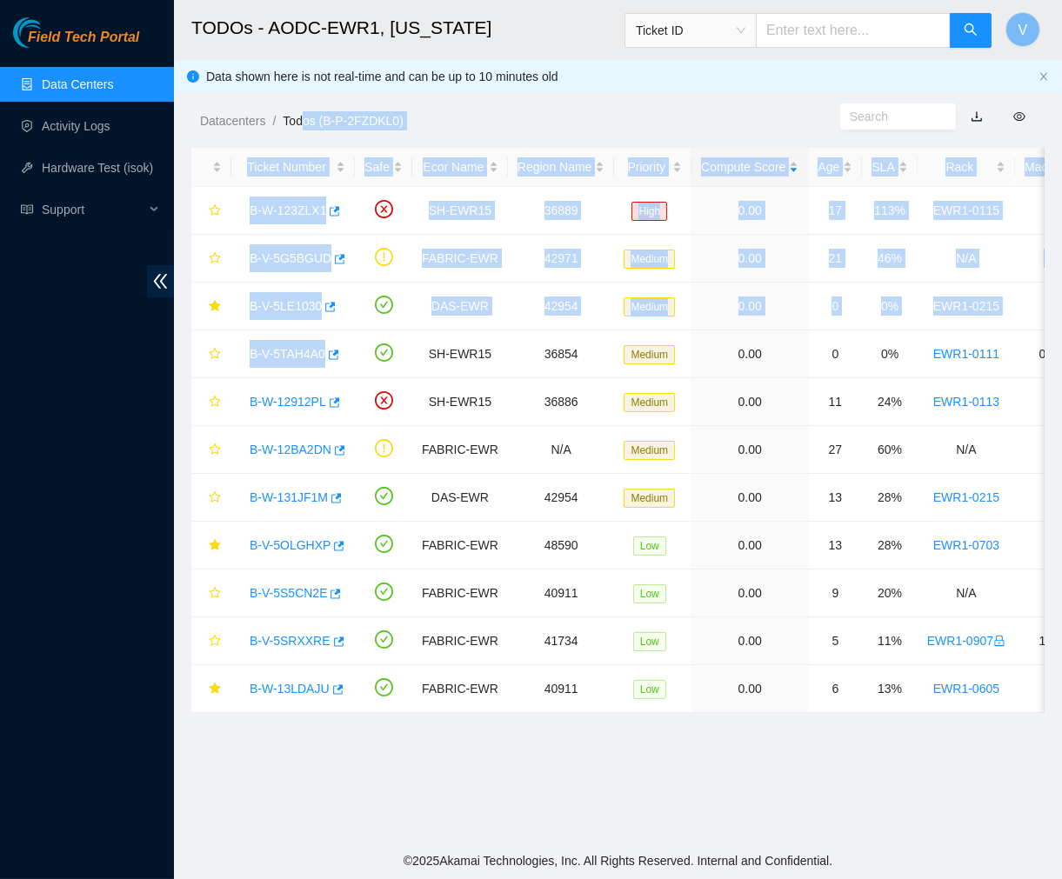
drag, startPoint x: 385, startPoint y: 376, endPoint x: 305, endPoint y: 102, distance: 285.4
click at [305, 102] on main "TODOs - AODC-EWR1, New Jersey Ticket ID V Data shown here is not real-time and …" at bounding box center [618, 421] width 888 height 843
click at [84, 77] on link "Data Centers" at bounding box center [77, 84] width 71 height 14
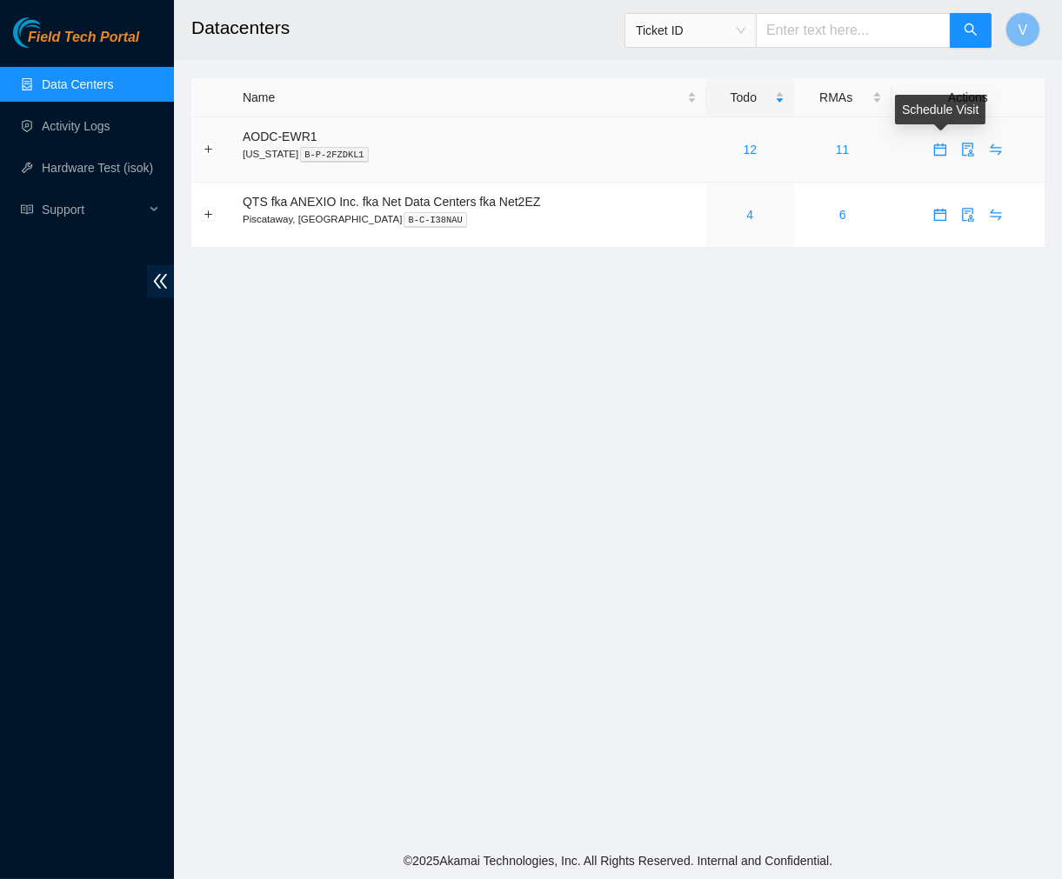
click at [933, 149] on icon "calendar" at bounding box center [940, 150] width 14 height 14
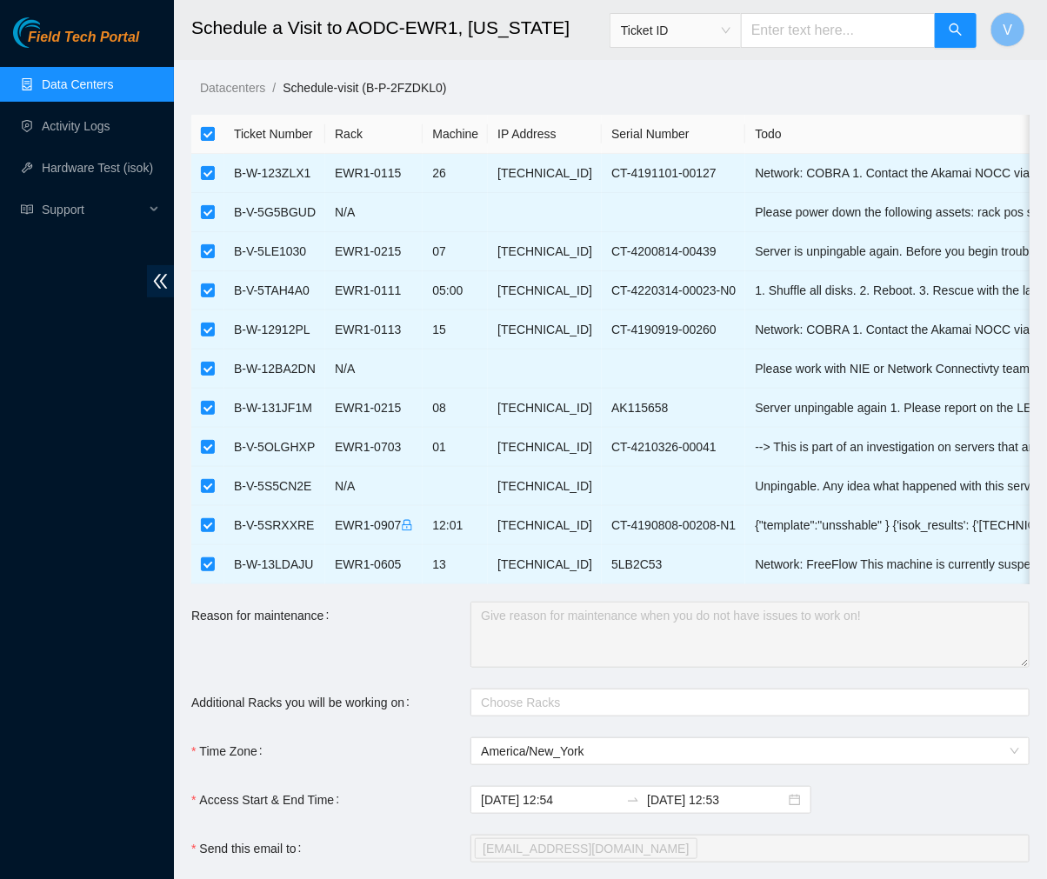
click at [206, 135] on input "checkbox" at bounding box center [208, 134] width 14 height 14
checkbox input "false"
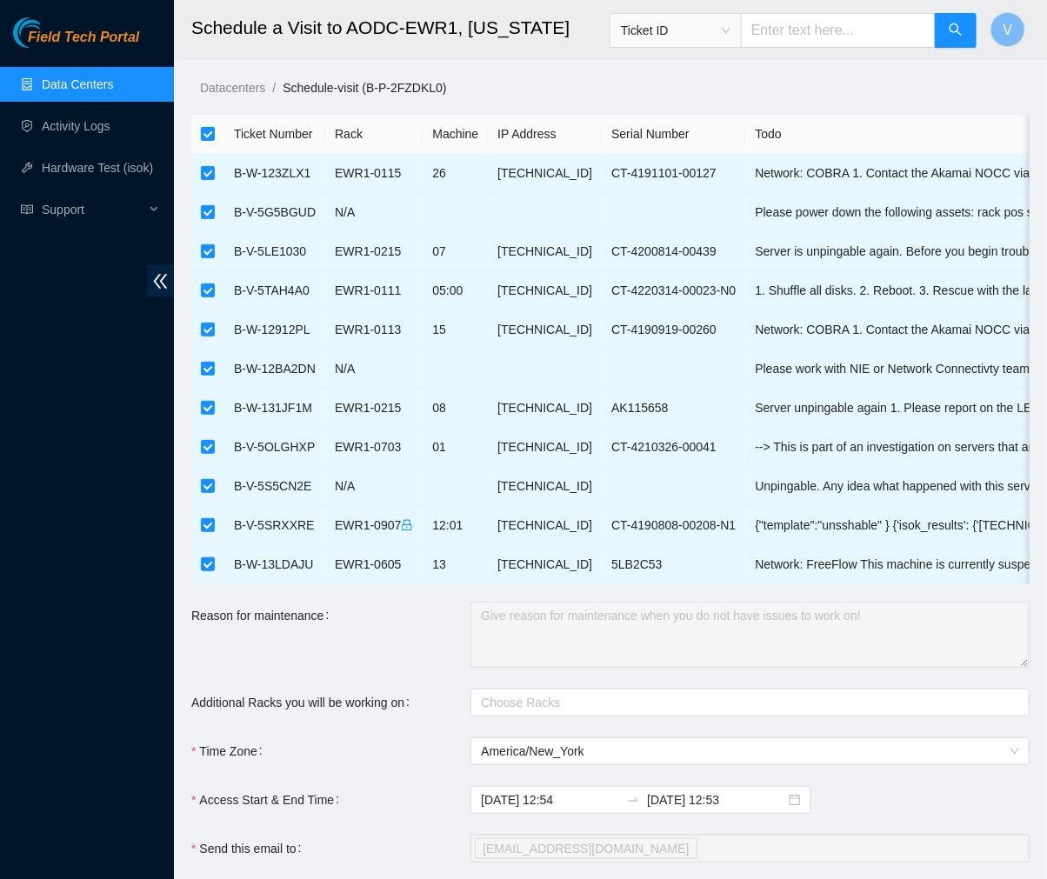
checkbox input "false"
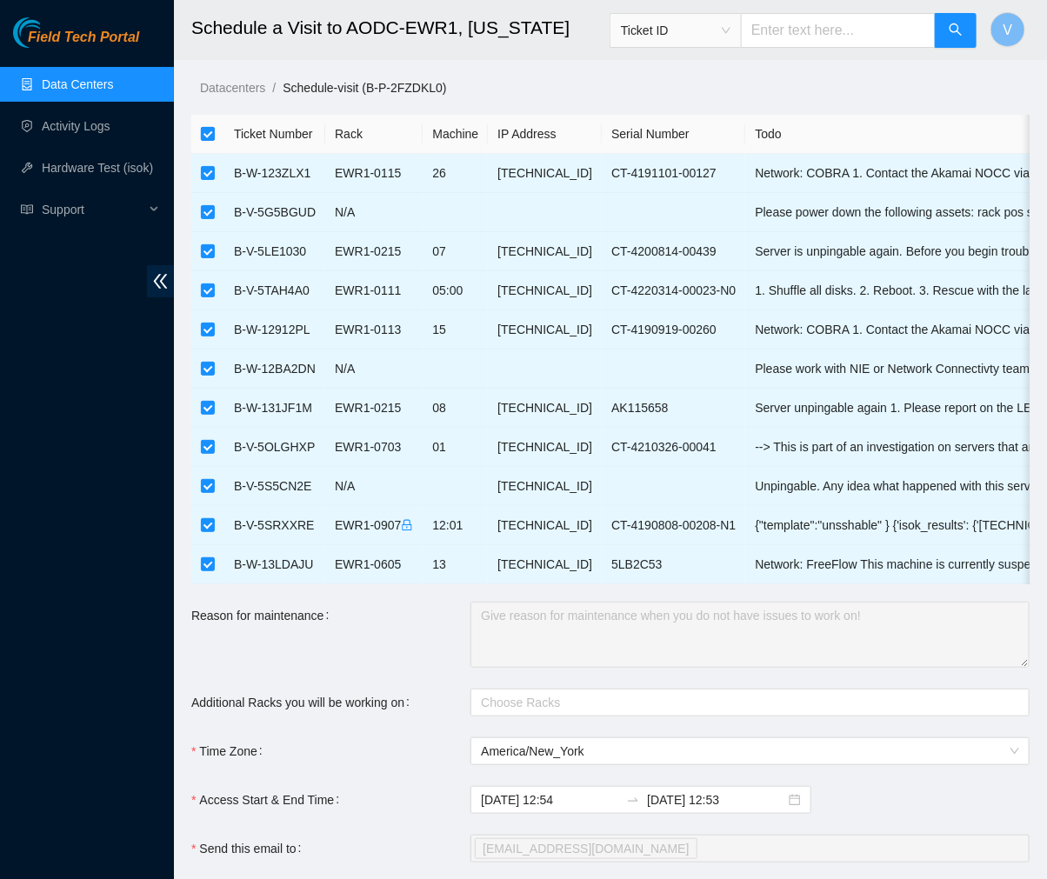
checkbox input "false"
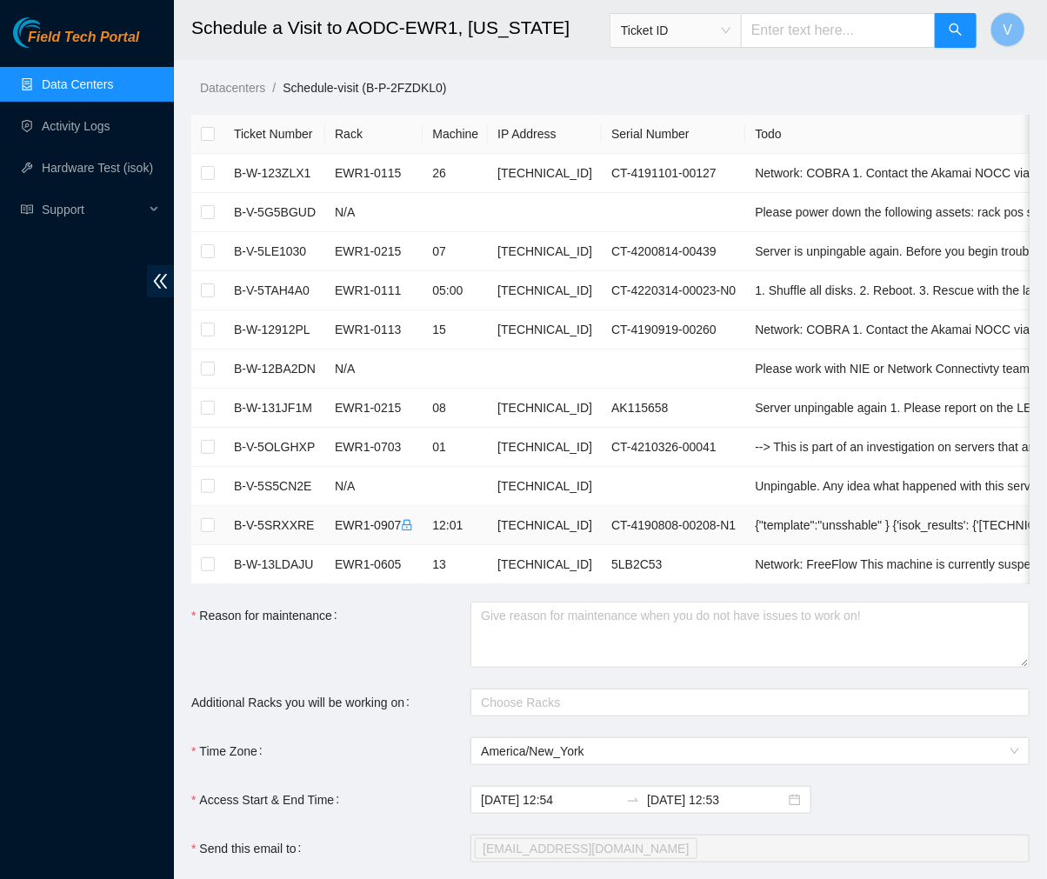
click at [197, 525] on td at bounding box center [207, 525] width 33 height 39
click at [207, 525] on input "checkbox" at bounding box center [208, 525] width 14 height 14
checkbox input "true"
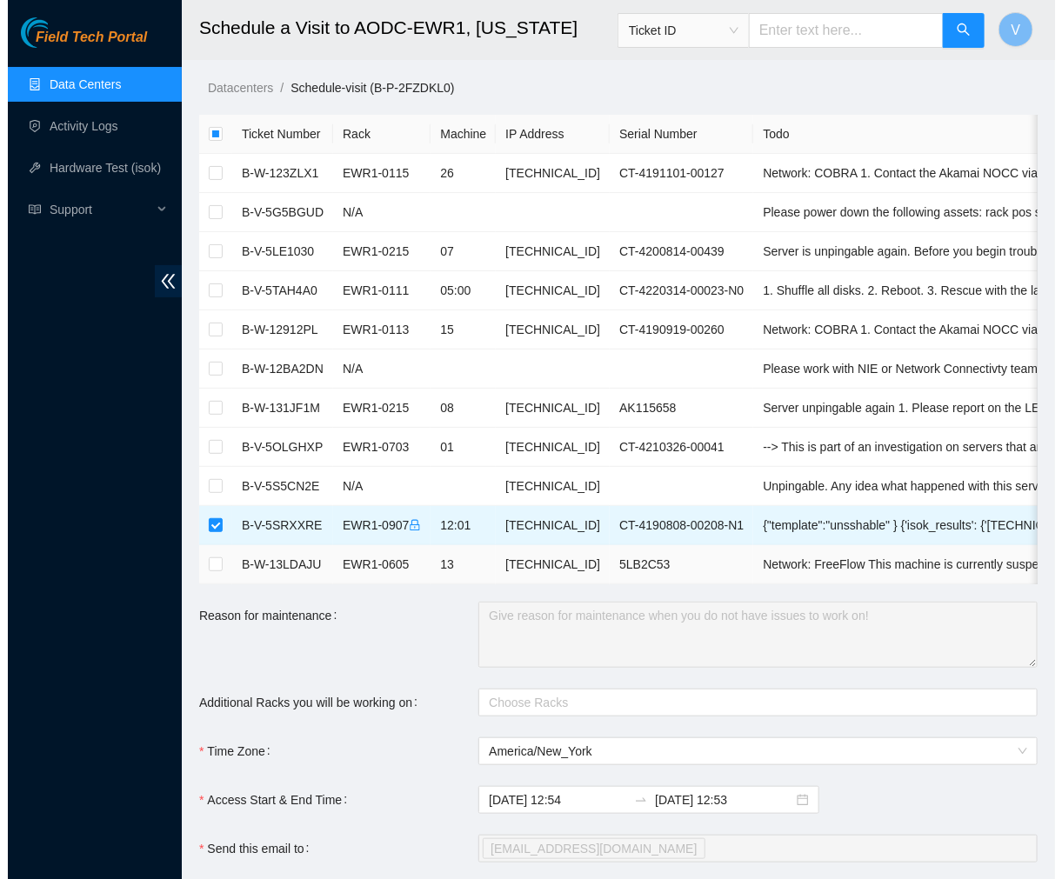
scroll to position [300, 0]
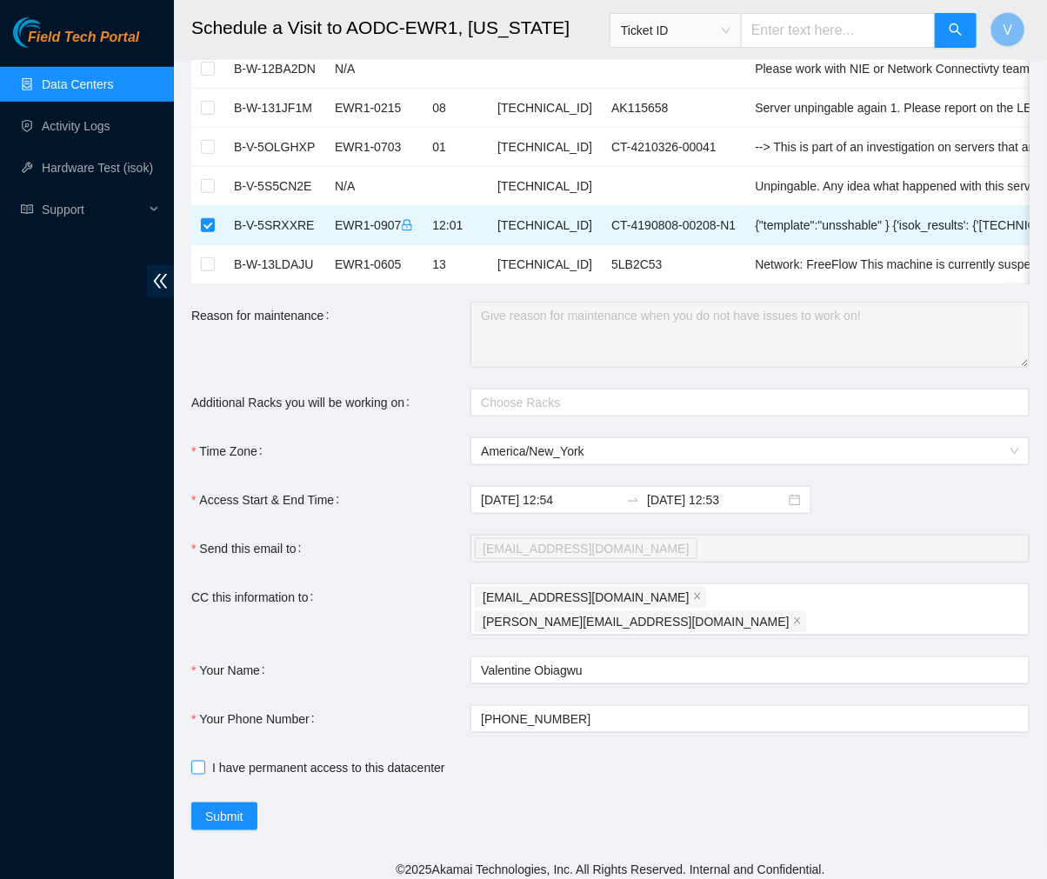
click at [196, 761] on input "I have permanent access to this datacenter" at bounding box center [197, 767] width 12 height 12
checkbox input "true"
click at [217, 807] on span "Submit" at bounding box center [224, 816] width 38 height 19
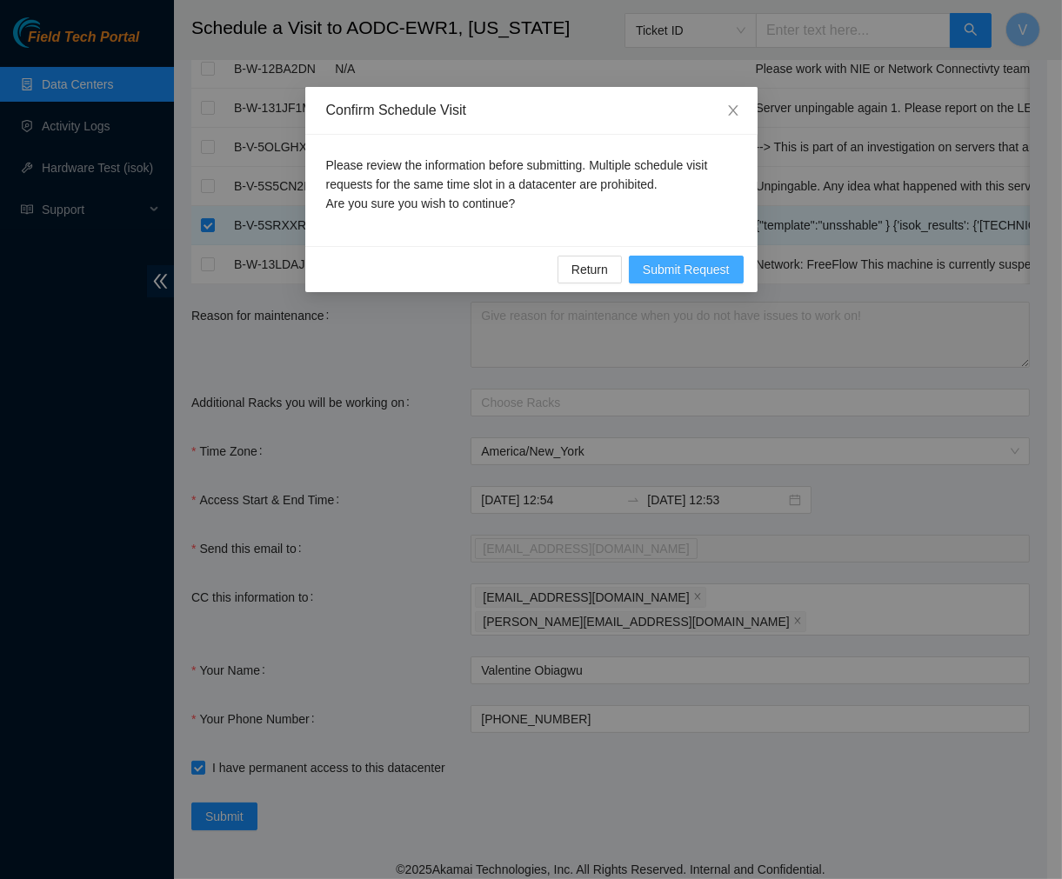
click at [698, 267] on span "Submit Request" at bounding box center [686, 269] width 87 height 19
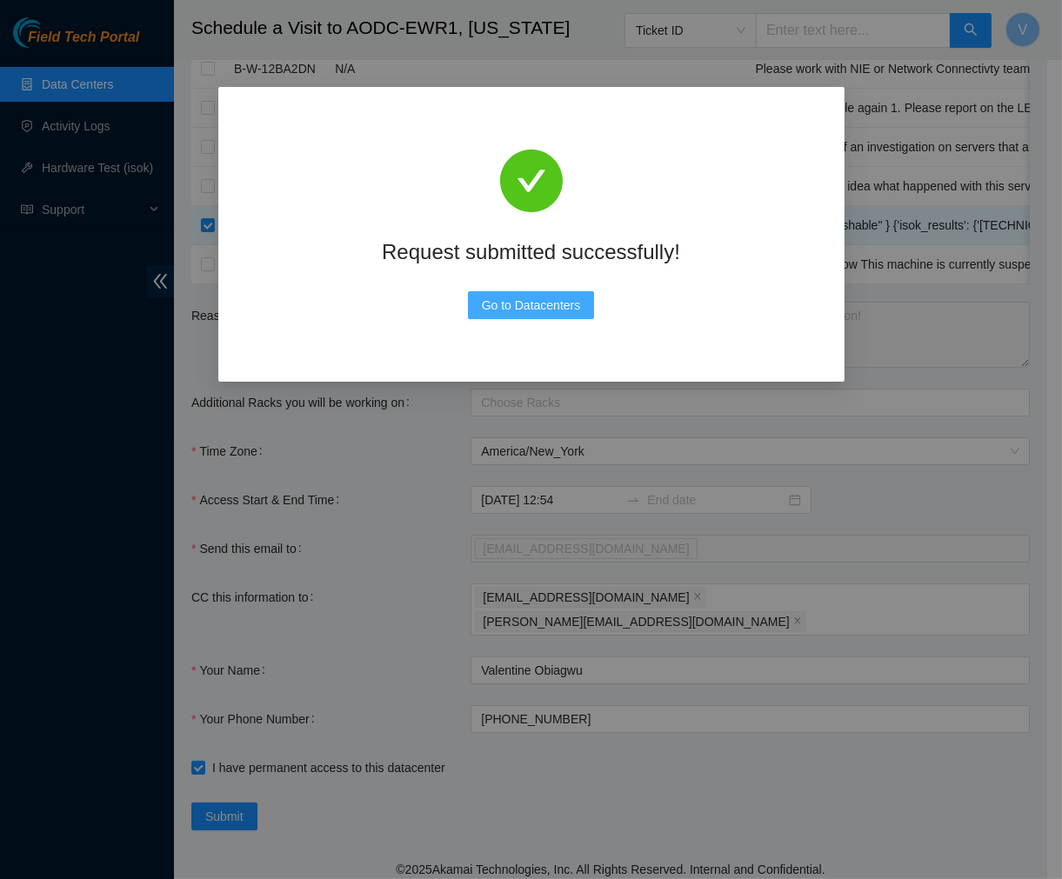
click at [545, 300] on span "Go to Datacenters" at bounding box center [531, 305] width 99 height 19
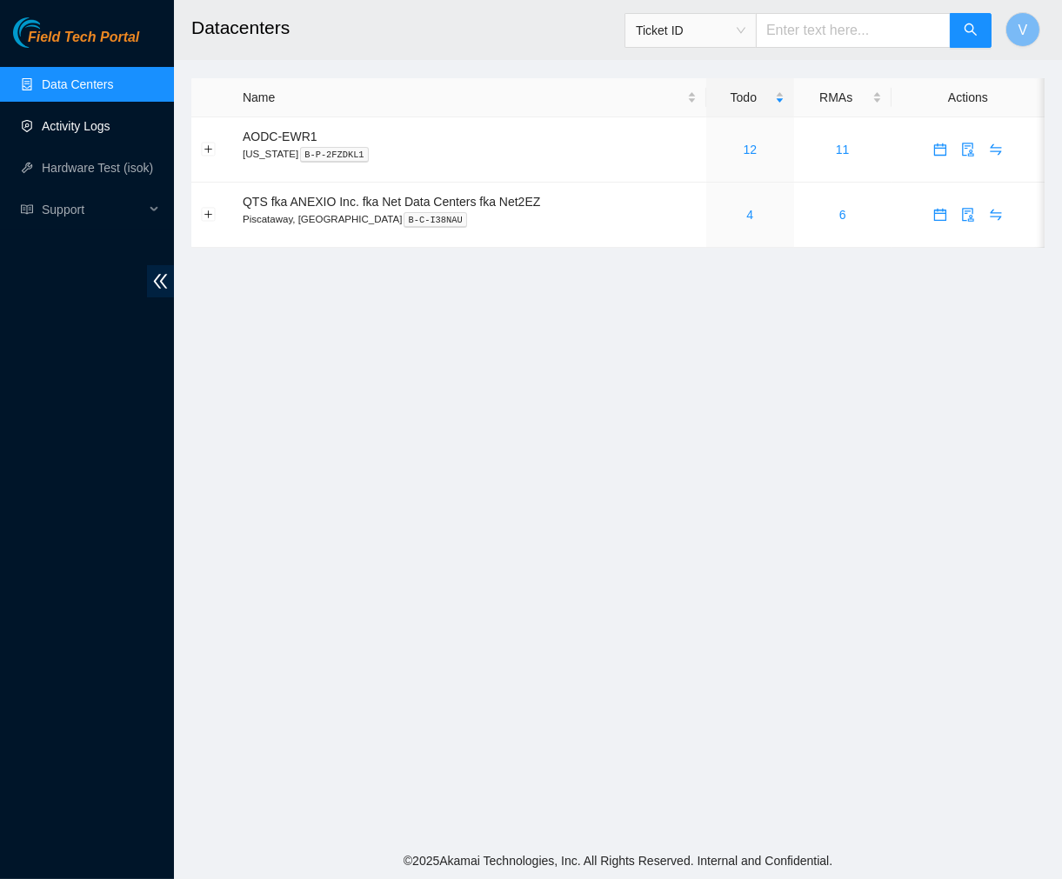
click at [97, 128] on link "Activity Logs" at bounding box center [76, 126] width 69 height 14
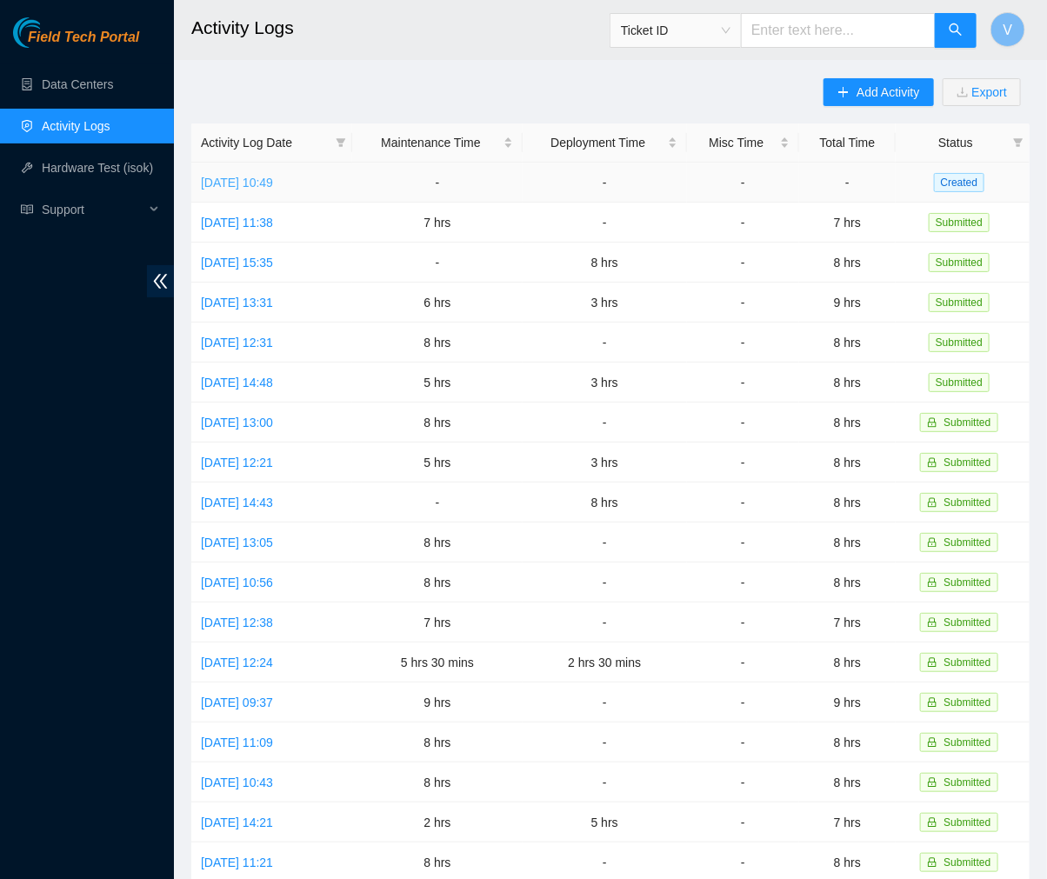
click at [271, 179] on link "Mon, 11 Aug 2025 10:49" at bounding box center [237, 183] width 72 height 14
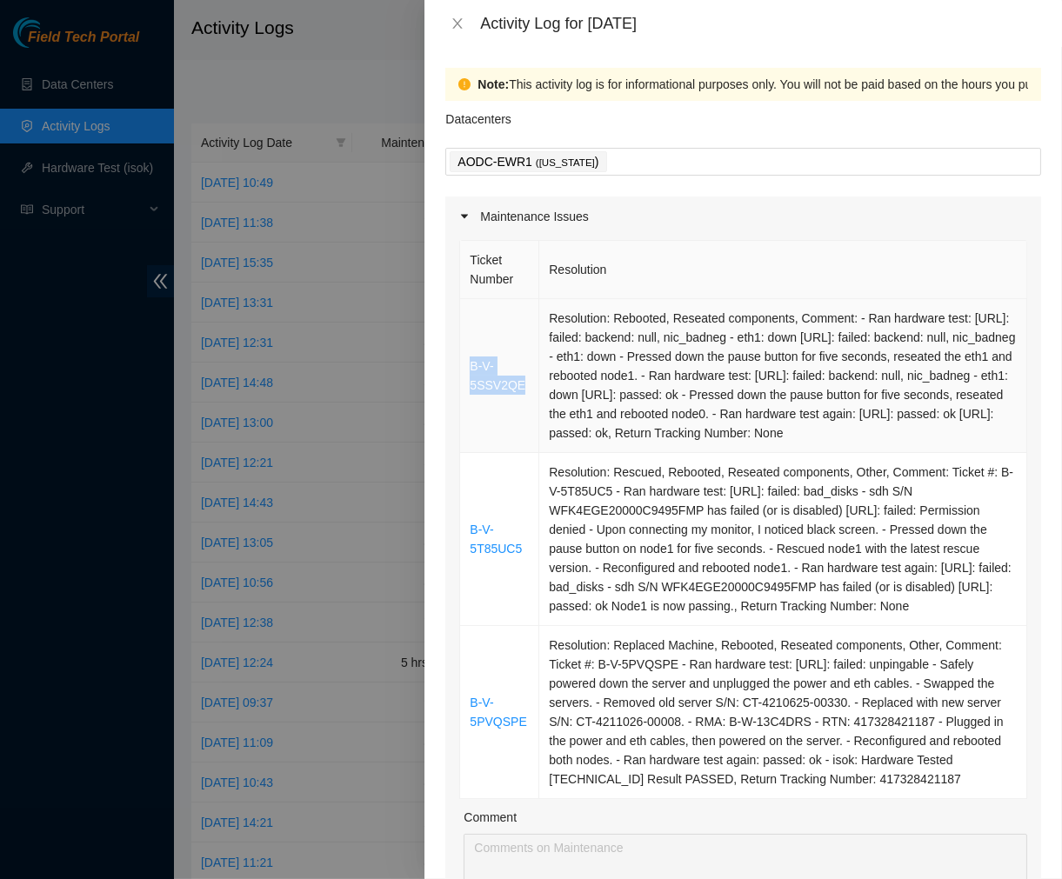
drag, startPoint x: 464, startPoint y: 371, endPoint x: 524, endPoint y: 394, distance: 63.6
click at [524, 394] on td "B-V-5SSV2QE" at bounding box center [499, 376] width 79 height 154
copy link "B-V-5SSV2QE"
click at [457, 18] on icon "close" at bounding box center [458, 24] width 14 height 14
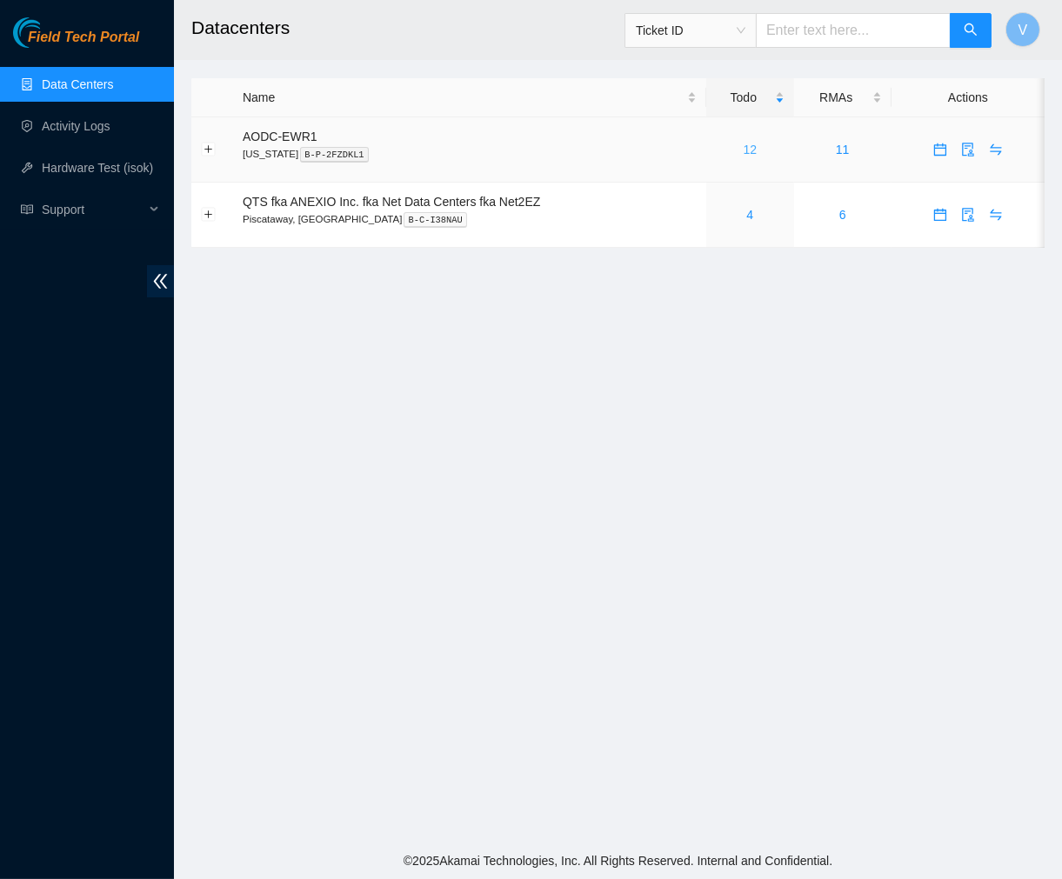
click at [752, 148] on link "12" at bounding box center [751, 150] width 14 height 14
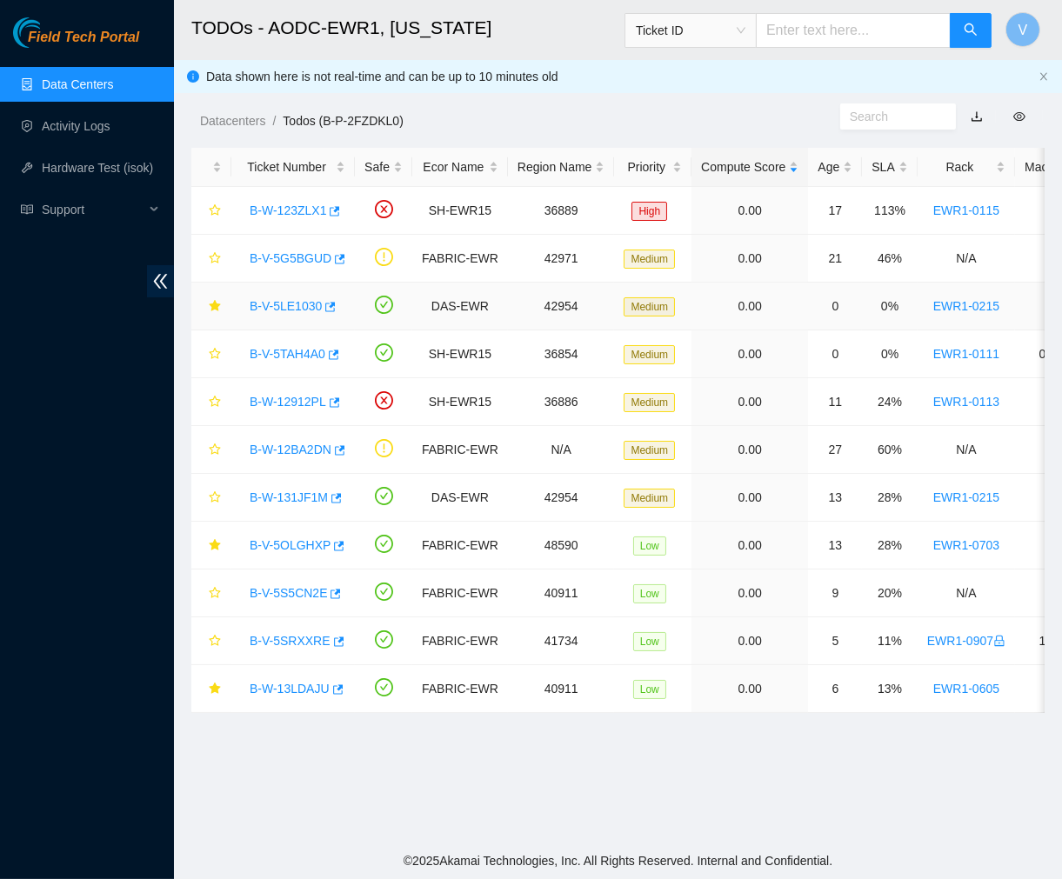
click at [284, 308] on link "B-V-5LE1030" at bounding box center [286, 306] width 72 height 14
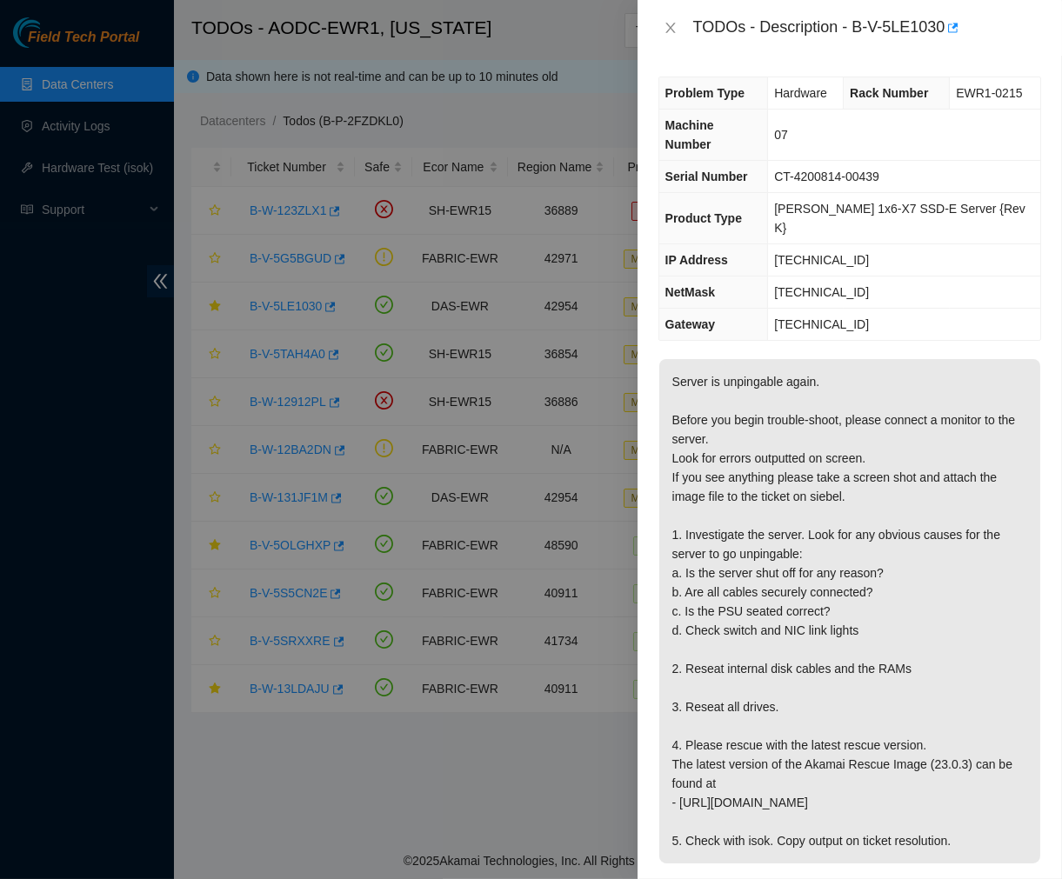
click at [899, 637] on p "Server is unpingable again. Before you begin trouble-shoot, please connect a mo…" at bounding box center [849, 611] width 381 height 504
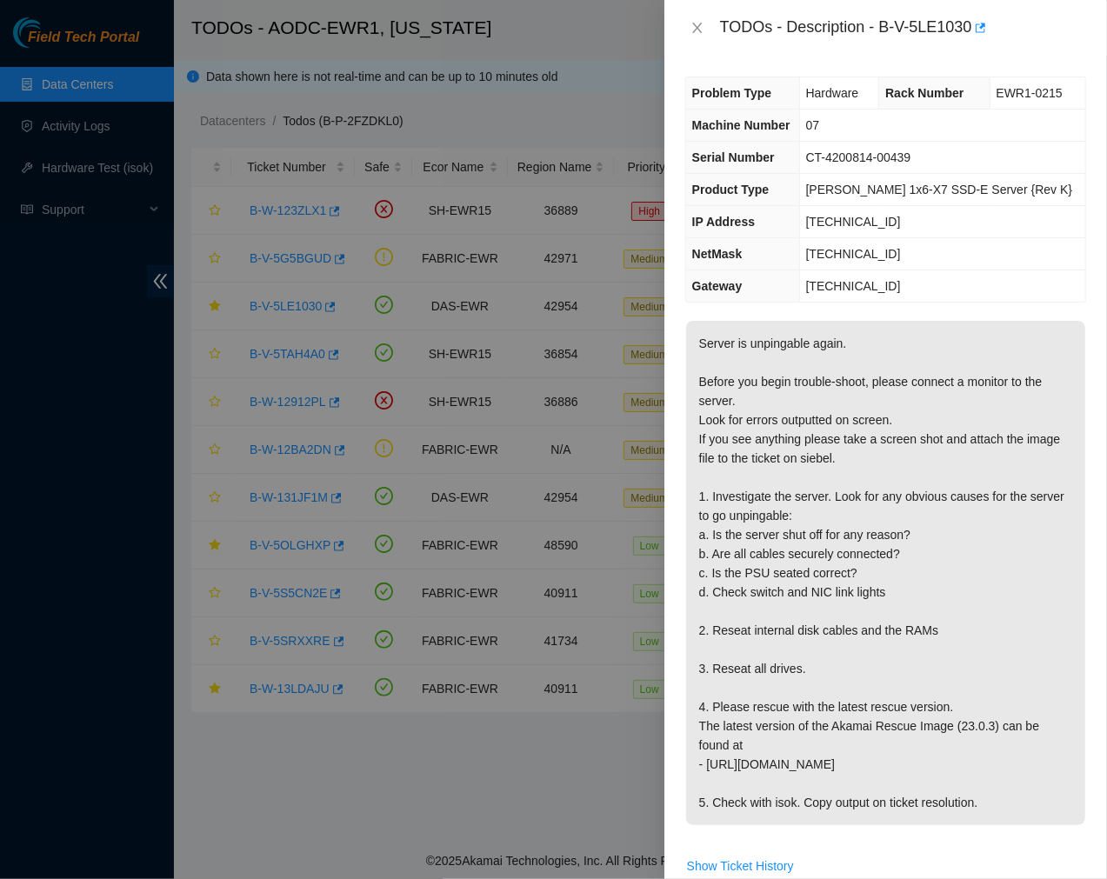
click at [875, 287] on span "[TECHNICAL_ID]" at bounding box center [853, 286] width 95 height 14
click at [794, 415] on p "Server is unpingable again. Before you begin trouble-shoot, please connect a mo…" at bounding box center [885, 573] width 399 height 504
drag, startPoint x: 879, startPoint y: 27, endPoint x: 970, endPoint y: 32, distance: 90.6
click at [970, 32] on div "TODOs - Description - B-V-5LE1030" at bounding box center [903, 28] width 366 height 28
copy div "B-V-5LE1030"
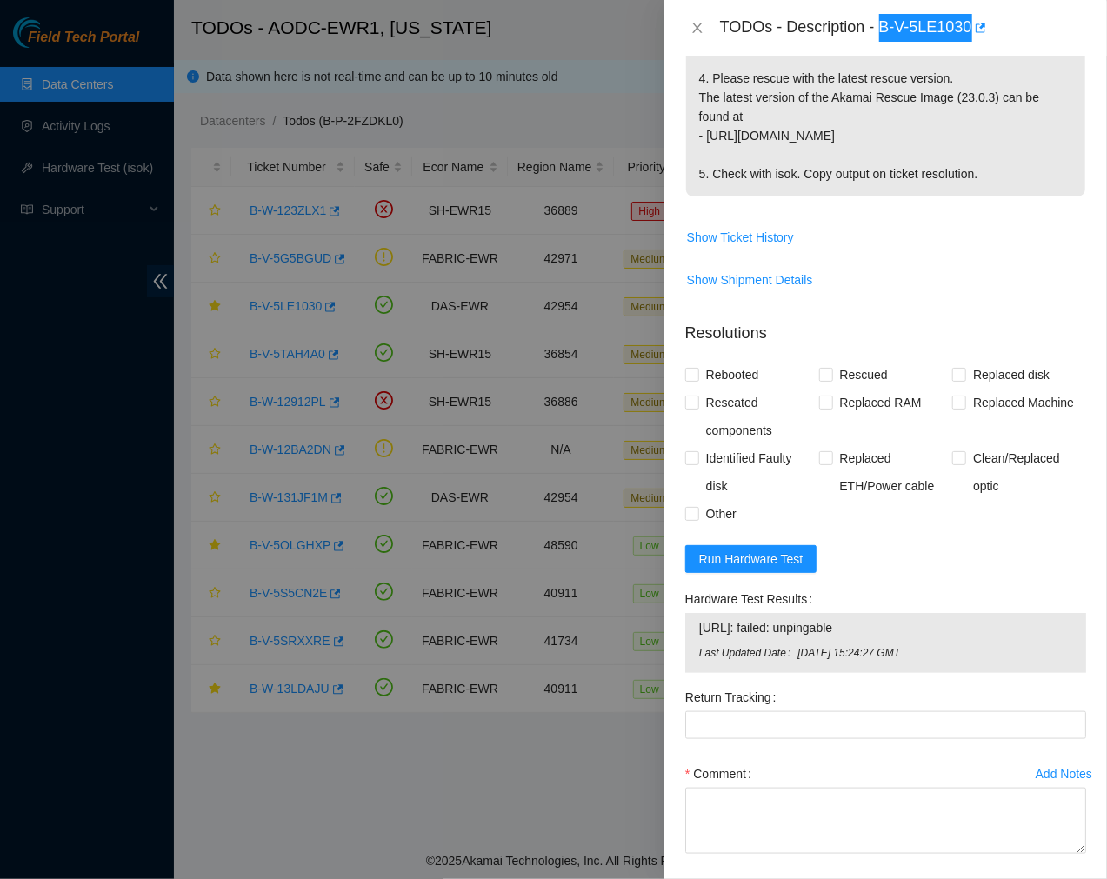
scroll to position [630, 0]
drag, startPoint x: 881, startPoint y: 629, endPoint x: 692, endPoint y: 615, distance: 189.3
click at [692, 615] on div "[URL]: failed: unpingable Last Updated Date [DATE] 15:24:27 GMT" at bounding box center [885, 642] width 401 height 60
copy tbody "[URL]: failed: unpingable"
click at [761, 563] on span "Run Hardware Test" at bounding box center [751, 558] width 104 height 19
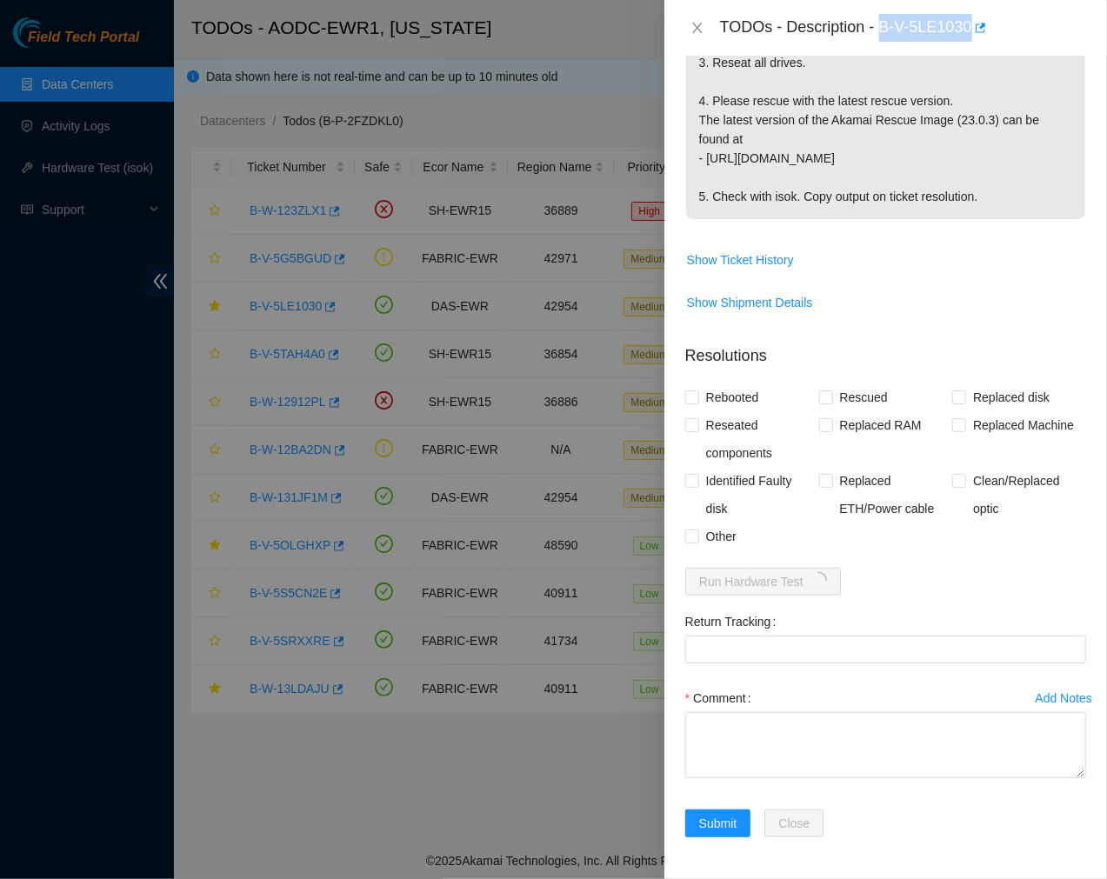
scroll to position [606, 0]
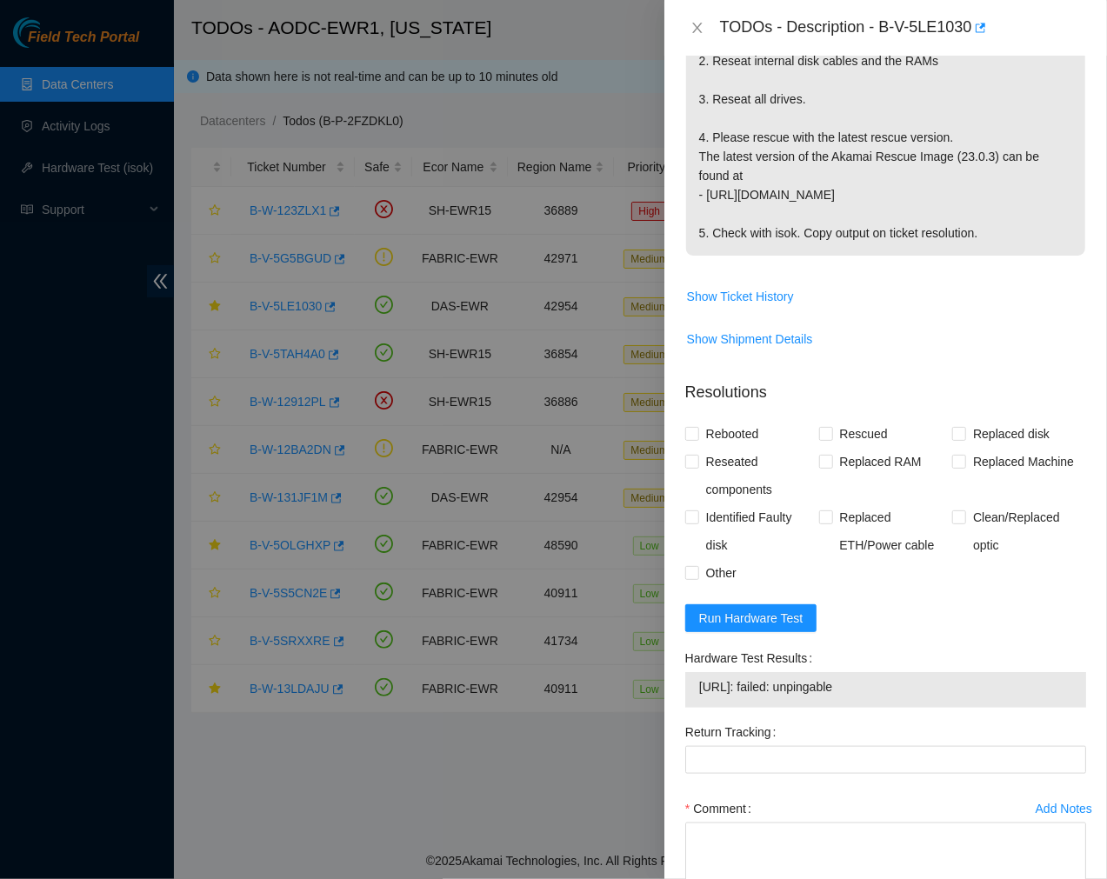
scroll to position [571, 0]
click at [867, 691] on span "[URL]: failed: unpingable" at bounding box center [885, 686] width 373 height 19
drag, startPoint x: 879, startPoint y: 687, endPoint x: 694, endPoint y: 687, distance: 184.4
click at [694, 687] on div "[URL]: failed: unpingable" at bounding box center [885, 690] width 401 height 36
copy tbody "[URL]: failed: unpingable"
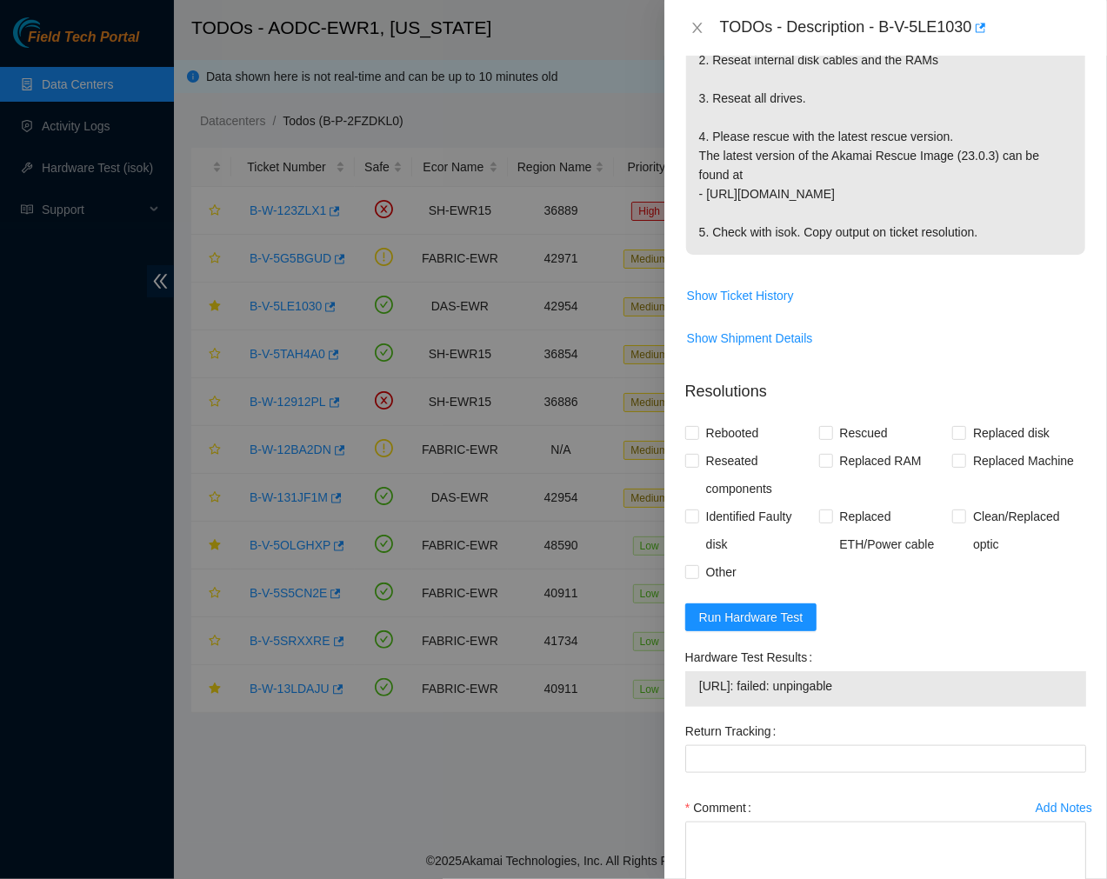
click at [855, 309] on td "Show Ticket History" at bounding box center [885, 302] width 401 height 43
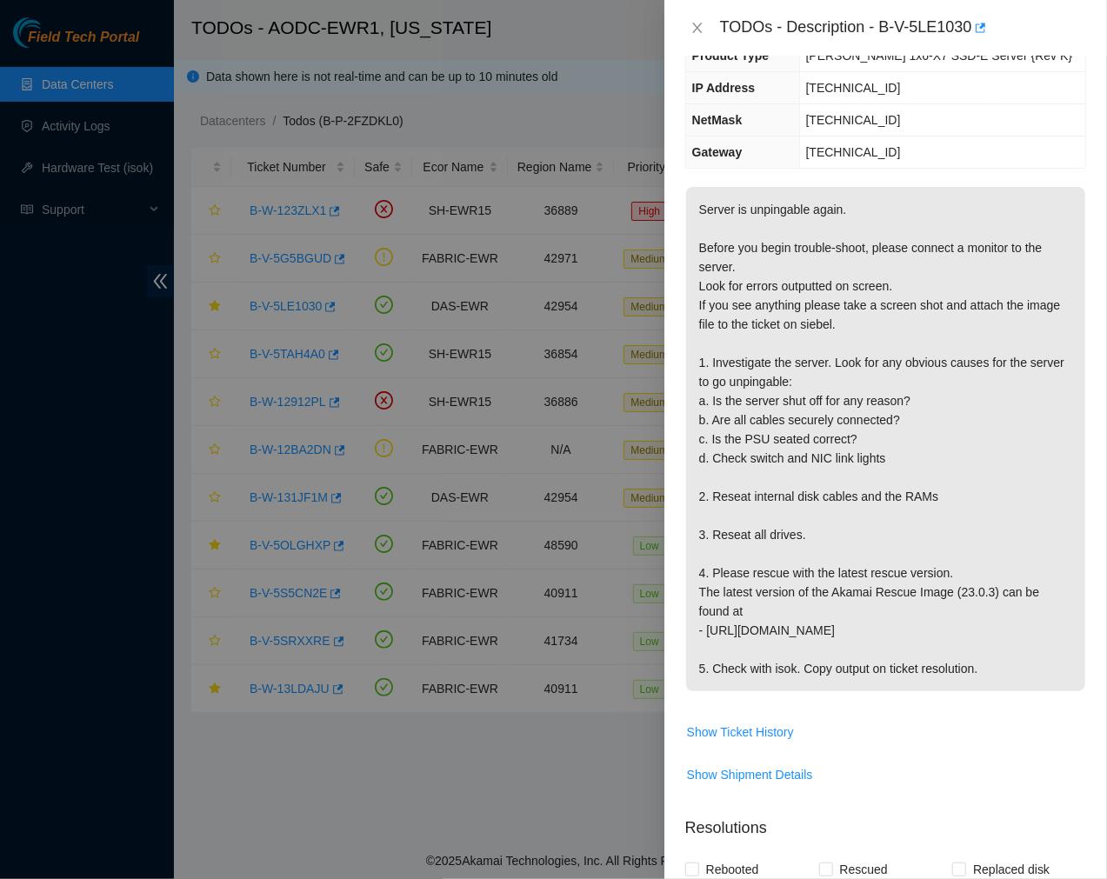
scroll to position [135, 0]
click at [806, 483] on p "Server is unpingable again. Before you begin trouble-shoot, please connect a mo…" at bounding box center [885, 438] width 399 height 504
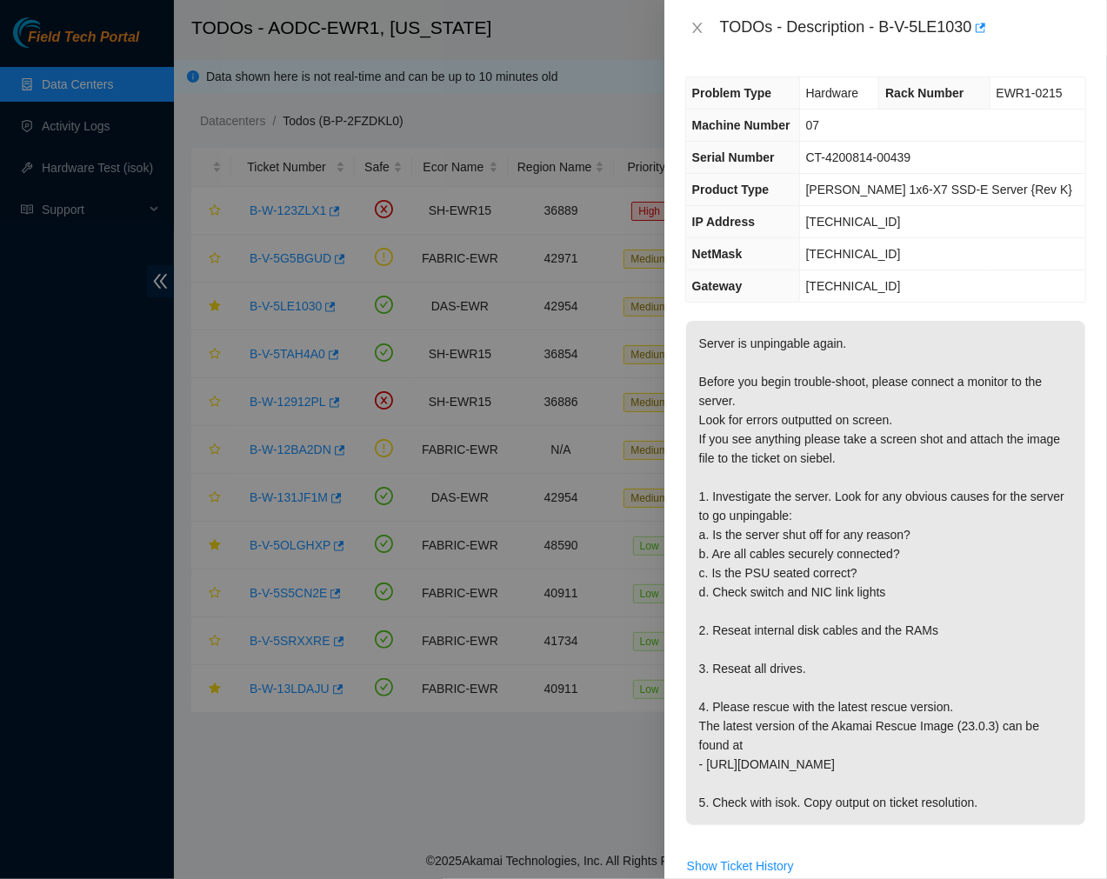
click at [809, 344] on p "Server is unpingable again. Before you begin trouble-shoot, please connect a mo…" at bounding box center [885, 573] width 399 height 504
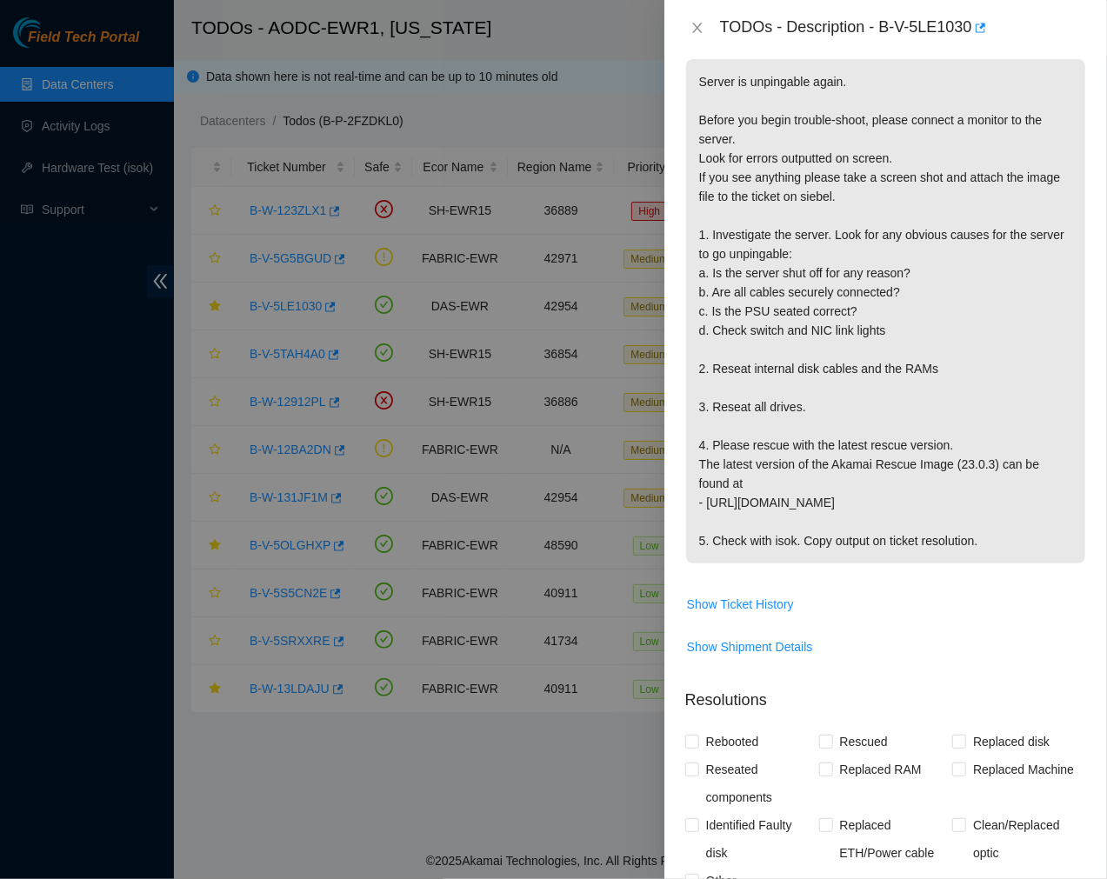
scroll to position [263, 0]
